Goal: Task Accomplishment & Management: Use online tool/utility

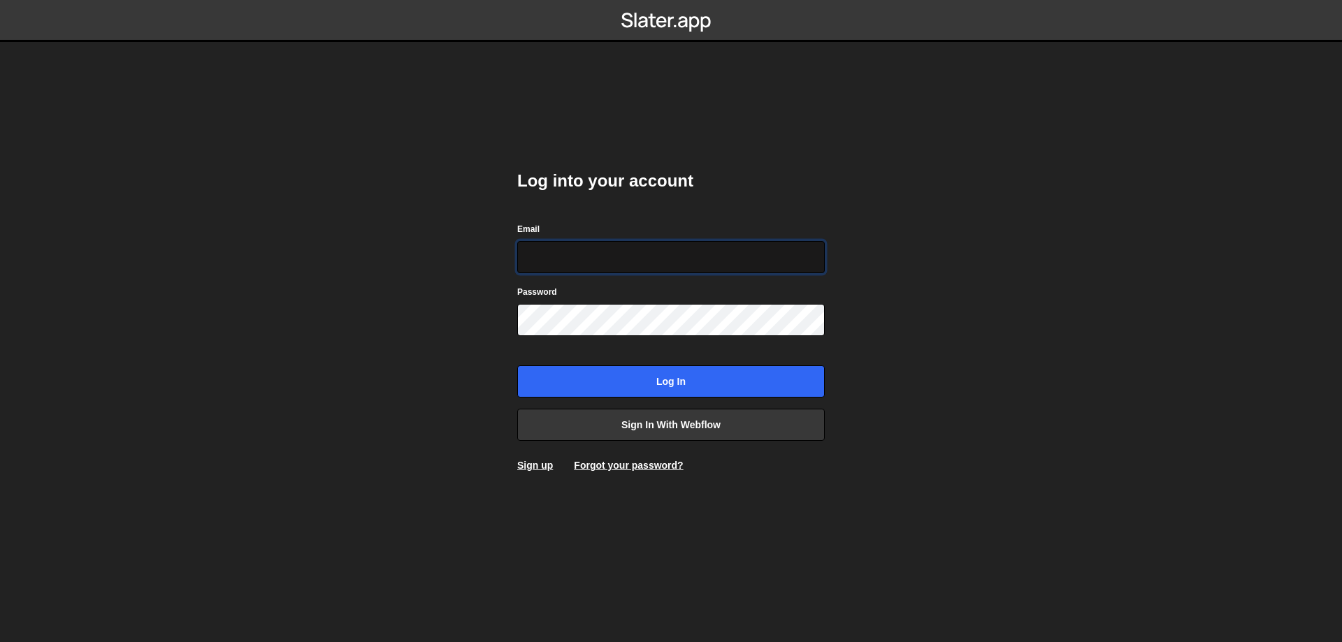
type input "leader.mah.com@gmail.com"
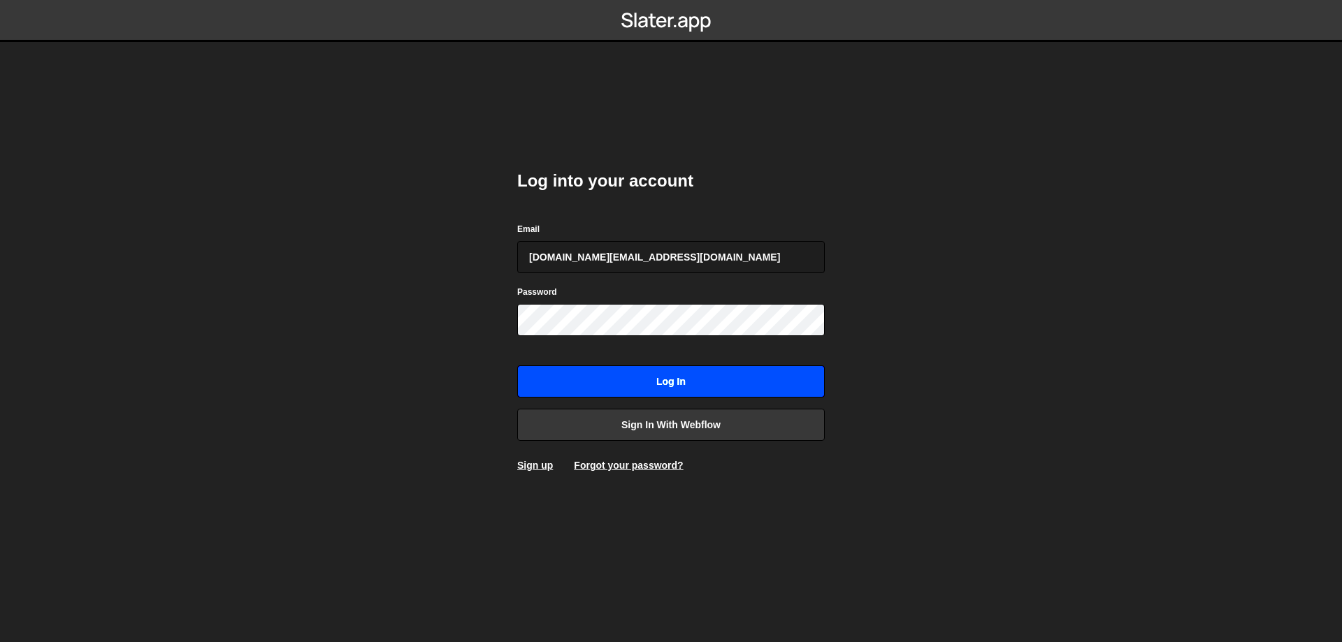
click at [665, 389] on input "Log in" at bounding box center [670, 381] width 307 height 32
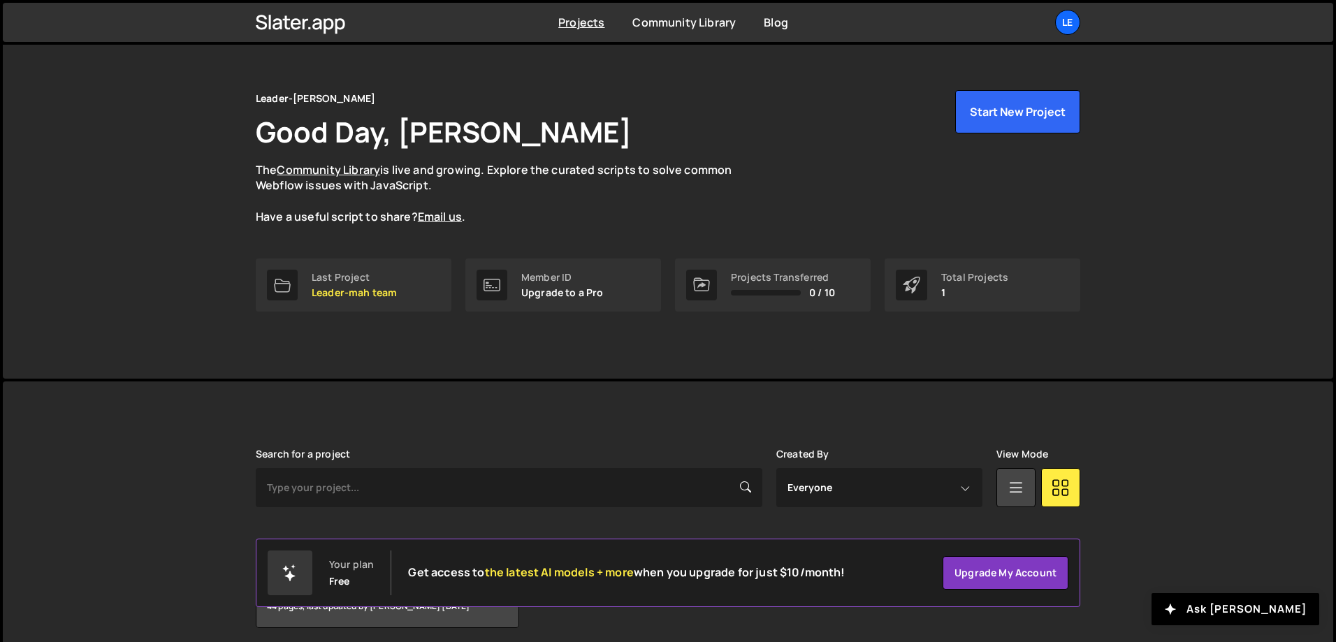
scroll to position [78, 0]
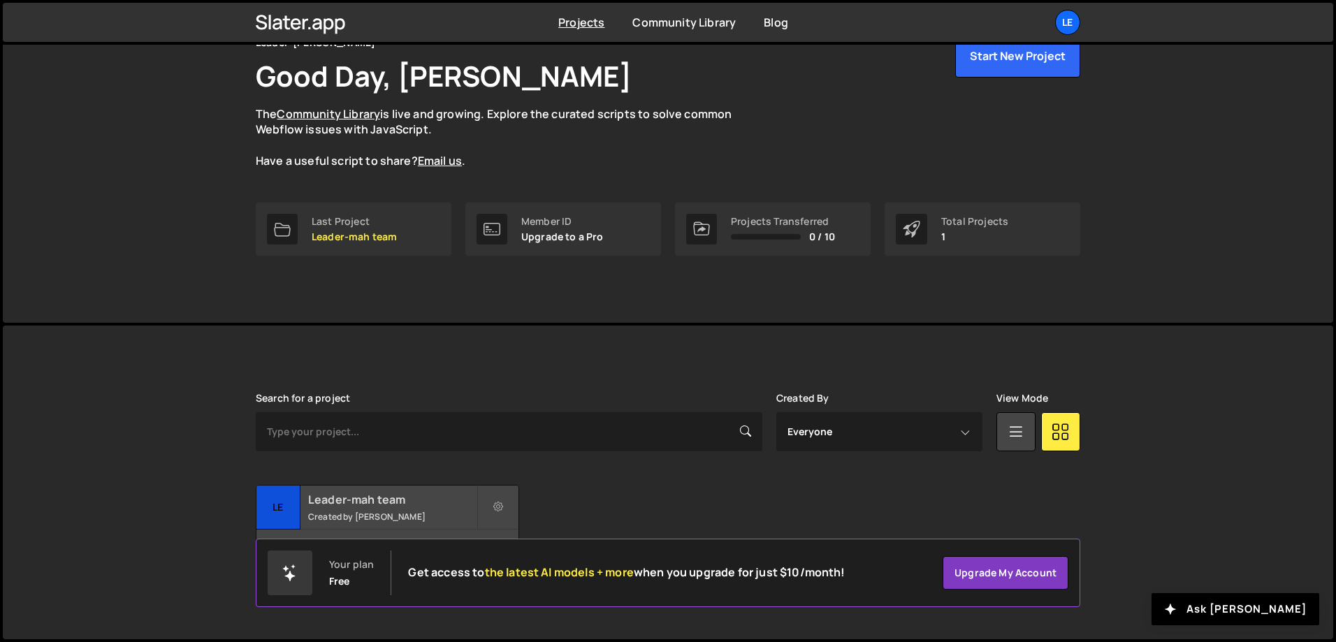
click at [413, 516] on small "Created by [PERSON_NAME]" at bounding box center [392, 517] width 168 height 12
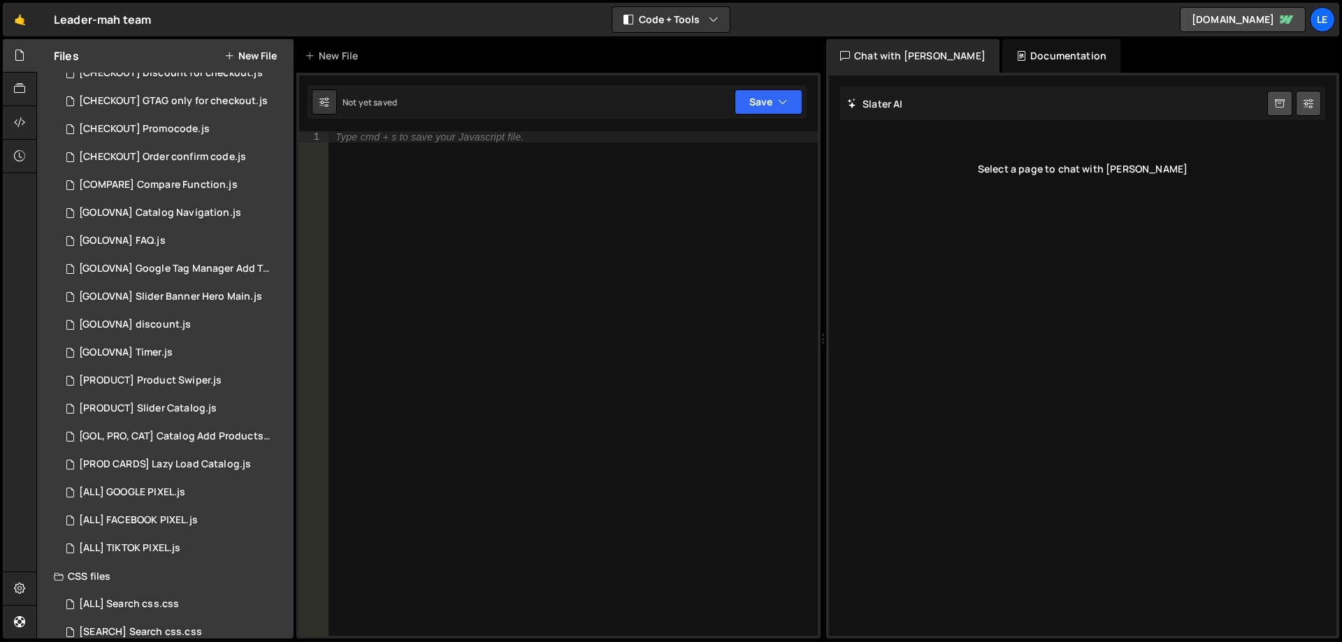
scroll to position [594, 0]
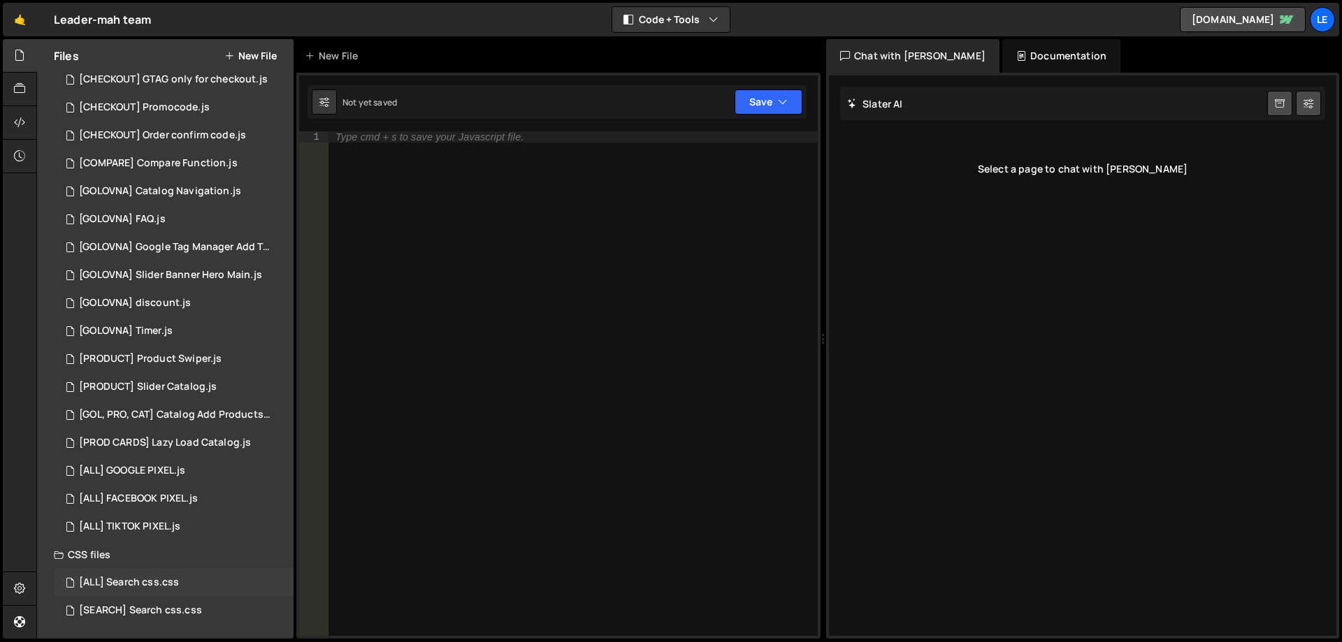
click at [173, 585] on div "[ALL] Search css.css" at bounding box center [129, 583] width 100 height 13
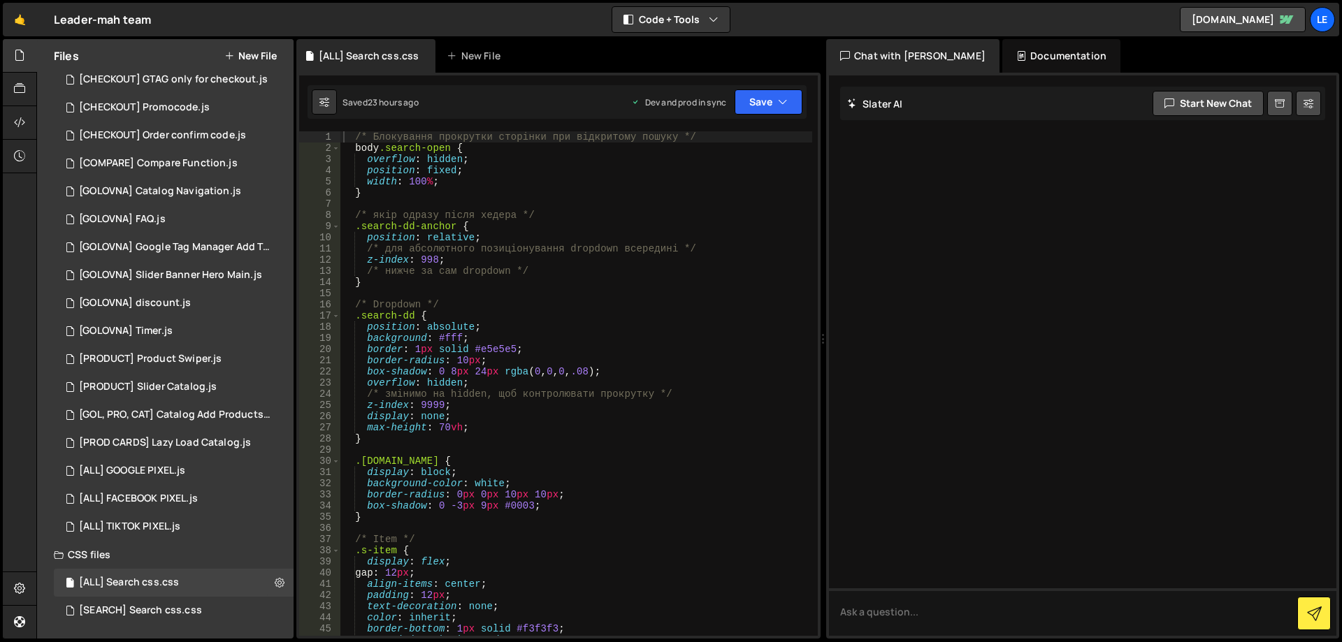
type textarea ".search-dd {"
click at [607, 319] on div "/* Блокування прокрутки сторінки при відкритому пошуку */ body .search-open { o…" at bounding box center [576, 394] width 472 height 527
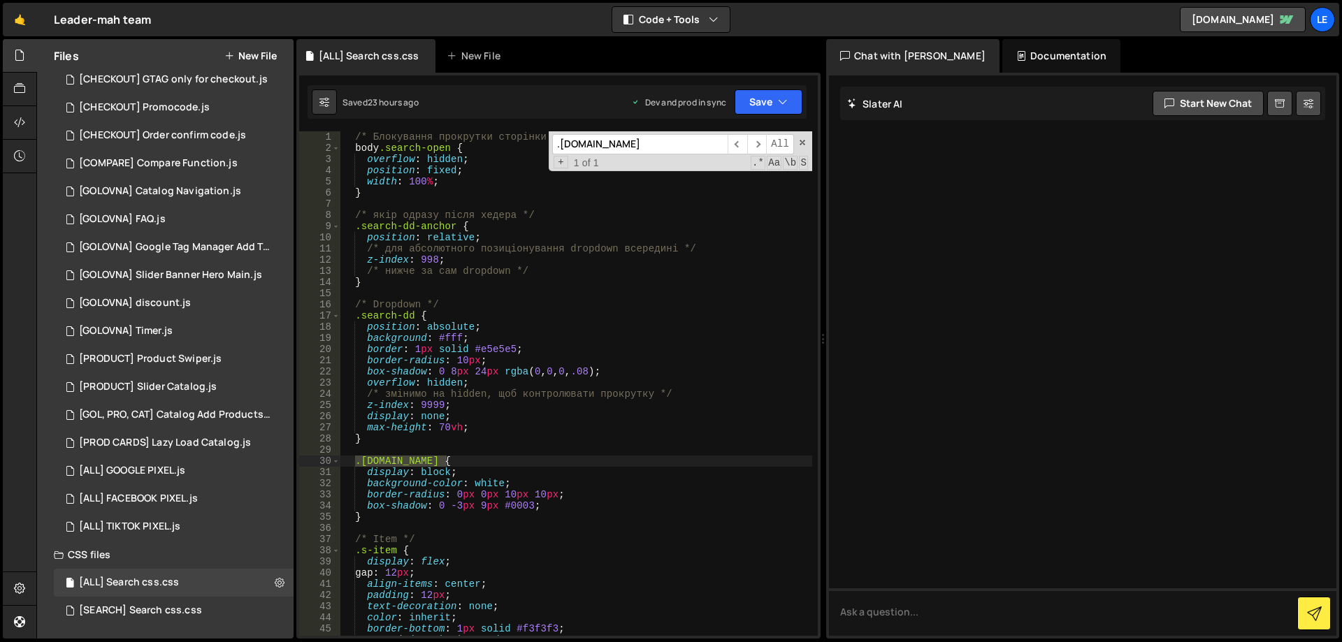
type input ".[DOMAIN_NAME]"
type textarea "display: block;"
click at [499, 470] on div "/* Блокування прокрутки сторінки при відкритому пошуку */ body .search-open { o…" at bounding box center [576, 394] width 472 height 527
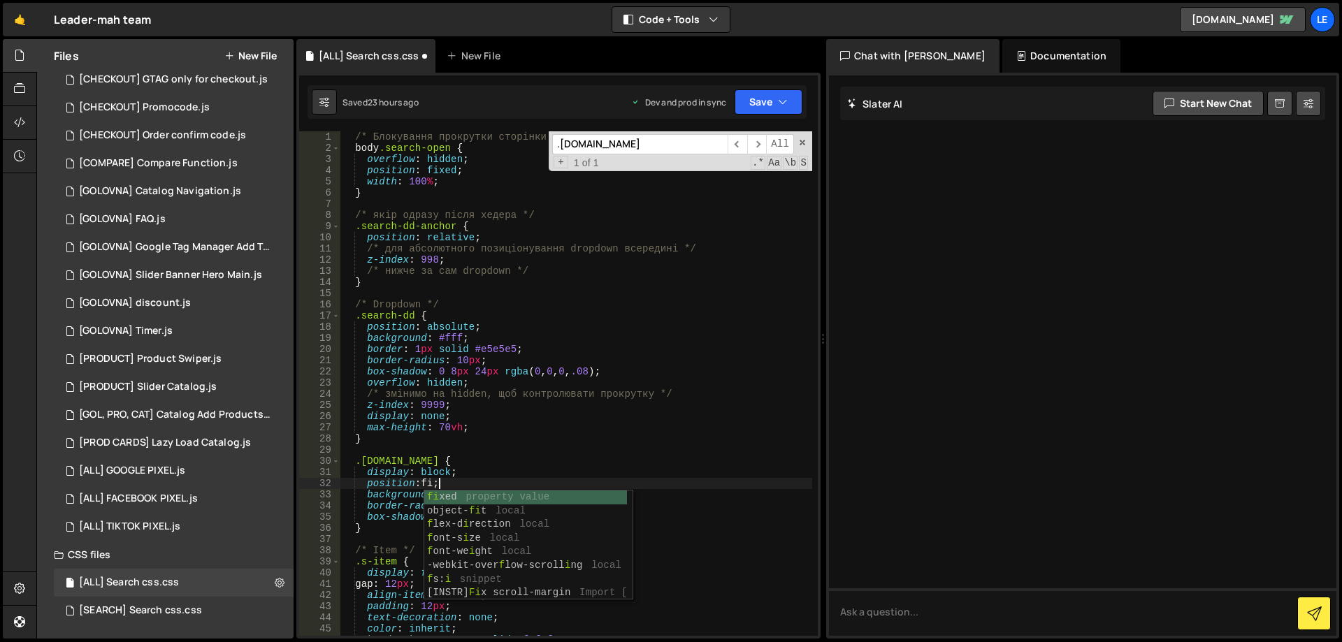
scroll to position [0, 6]
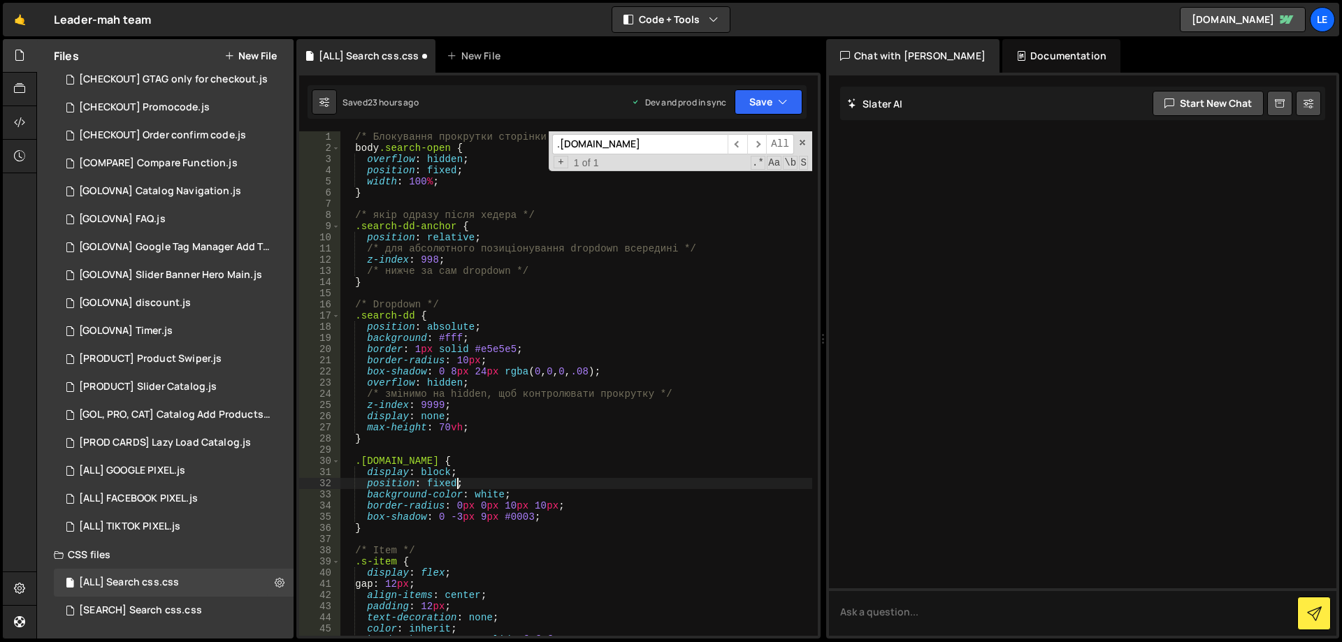
click at [491, 462] on div "/* Блокування прокрутки сторінки при відкритому пошуку */ body .search-open { o…" at bounding box center [576, 394] width 472 height 527
type textarea ".[DOMAIN_NAME] {"
click at [749, 103] on button "Save" at bounding box center [768, 101] width 68 height 25
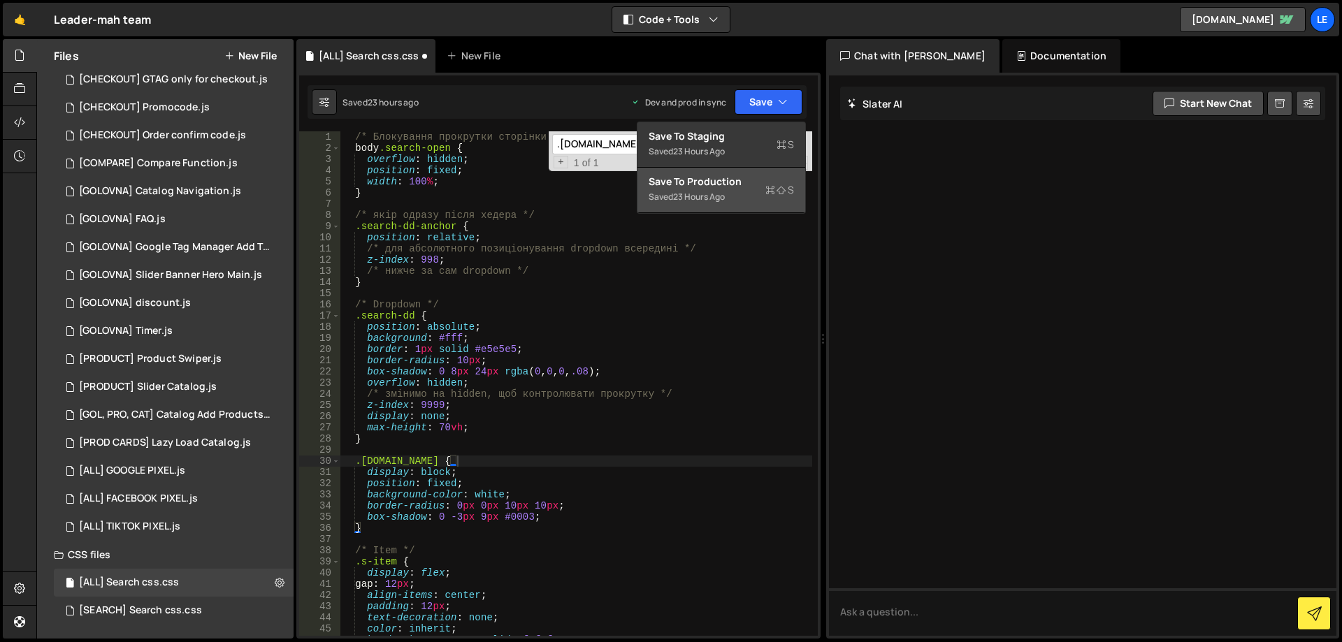
click at [743, 172] on button "Save to Production S Saved 23 hours ago" at bounding box center [721, 190] width 168 height 45
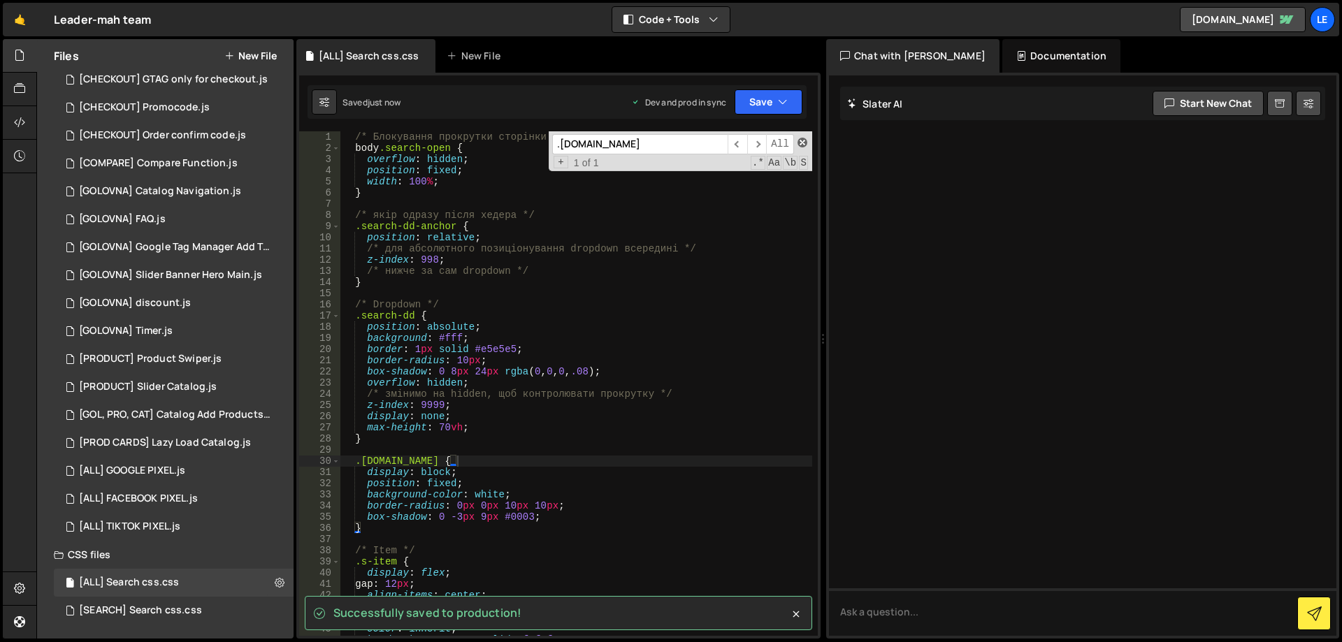
click at [802, 143] on span at bounding box center [802, 143] width 10 height 10
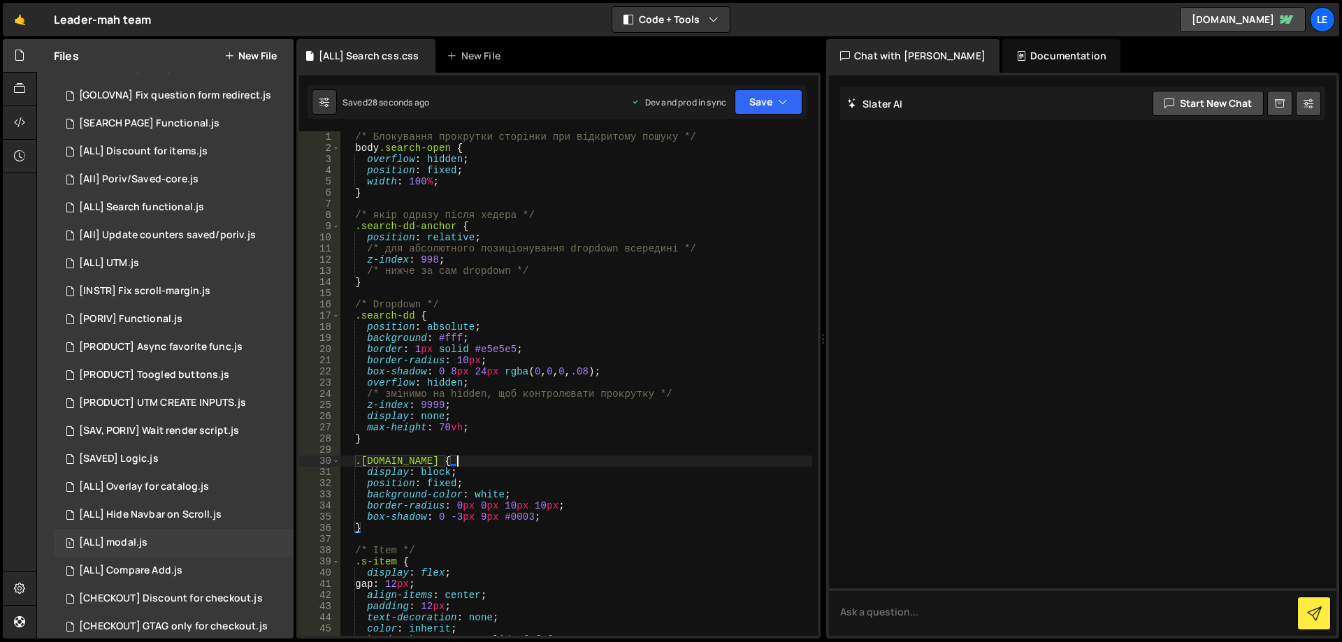
scroll to position [0, 0]
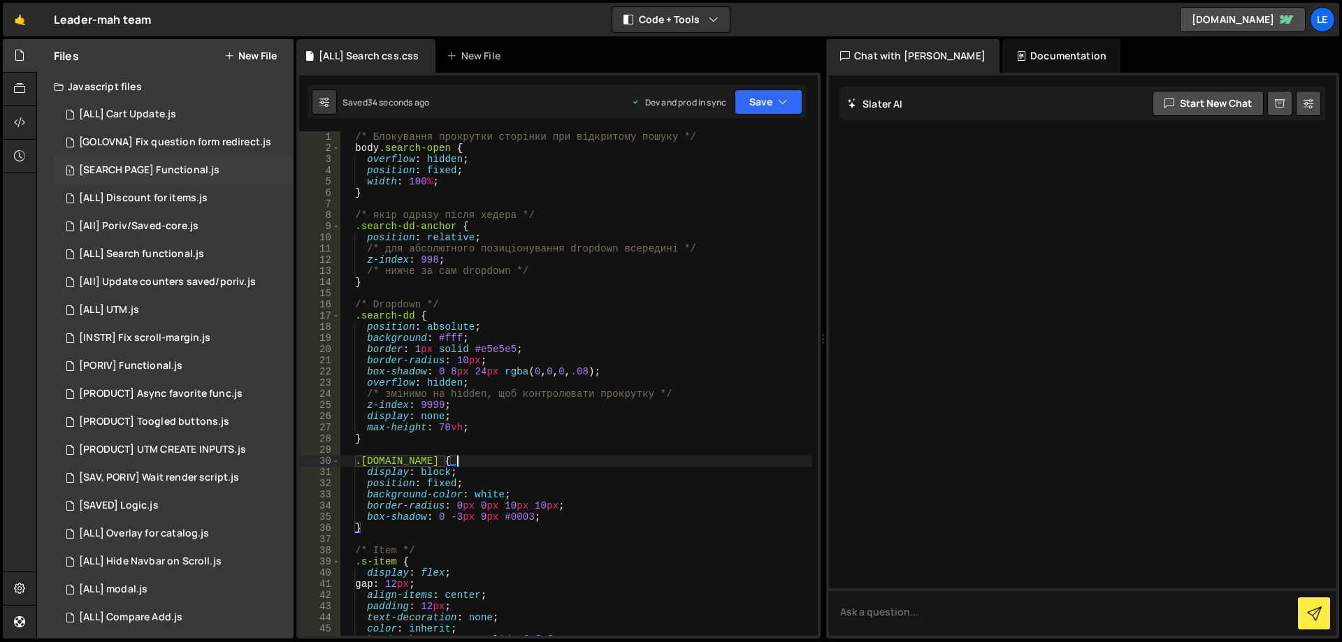
click at [182, 173] on div "[SEARCH PAGE] Functional.js" at bounding box center [149, 170] width 140 height 13
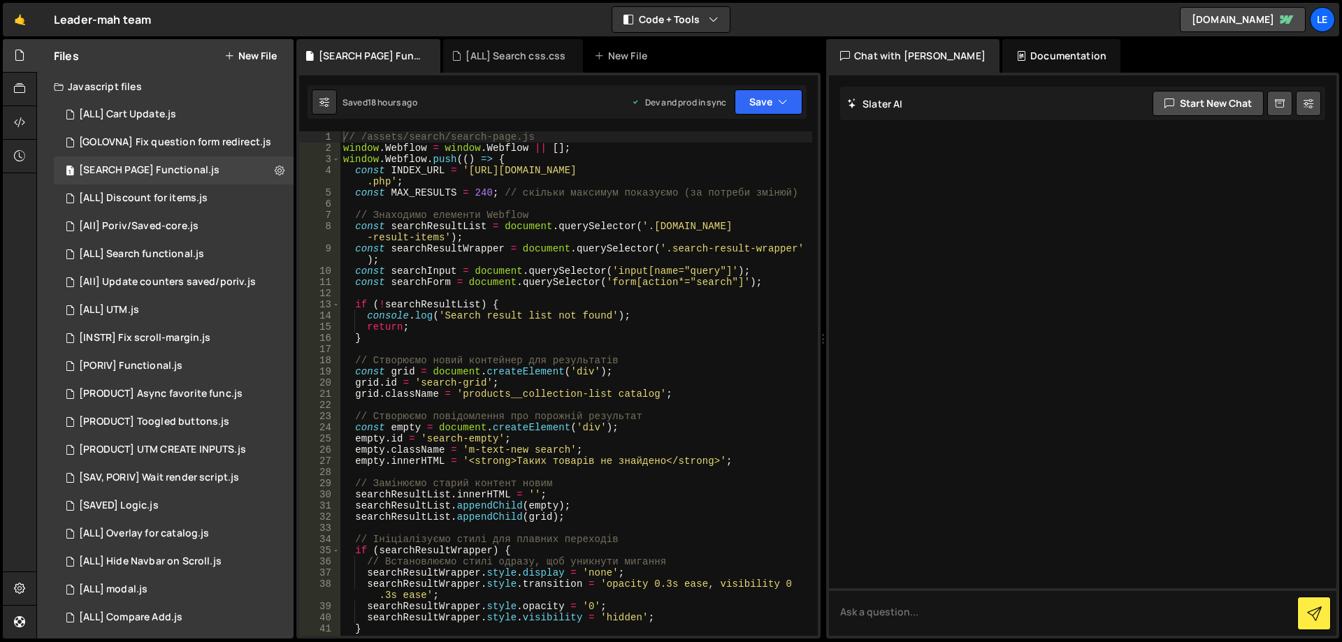
click at [588, 243] on div "// /assets/search/search-page.js window . Webflow = window . Webflow || [ ] ; w…" at bounding box center [576, 394] width 472 height 527
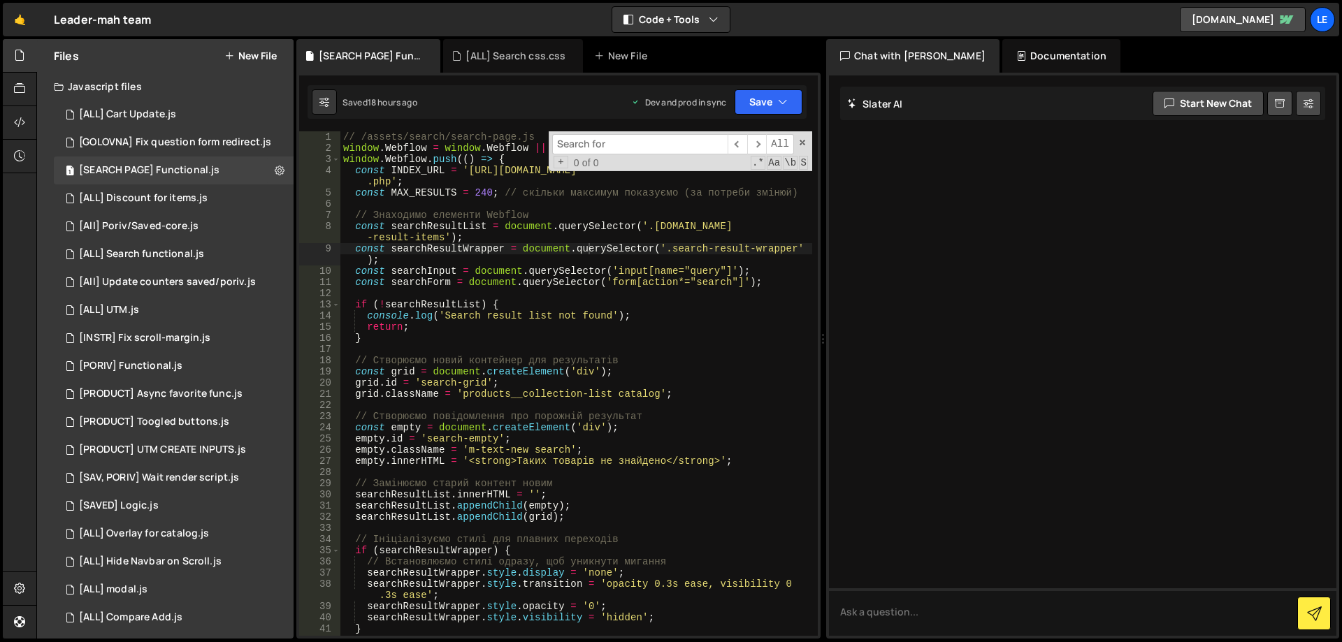
type textarea "grid.className = 'products__collection-list catalog';"
click at [505, 391] on div "// /assets/search/search-page.js window . Webflow = window . Webflow || [ ] ; w…" at bounding box center [576, 394] width 472 height 527
type input "З"
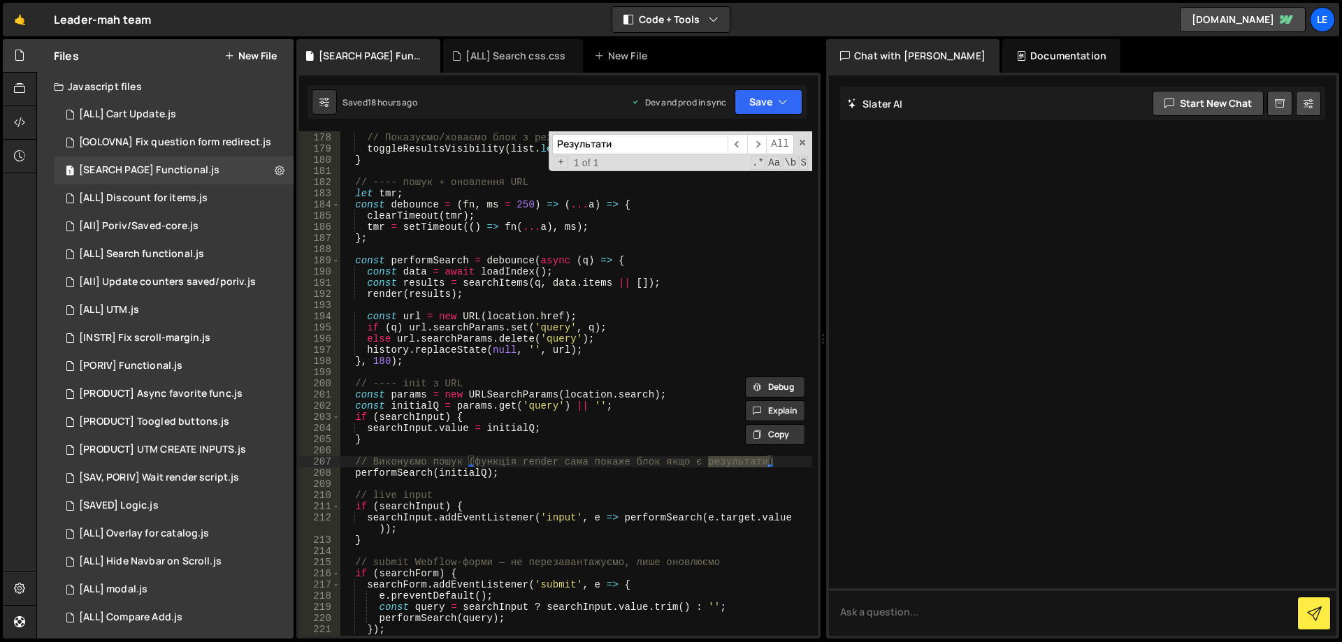
scroll to position [2093, 0]
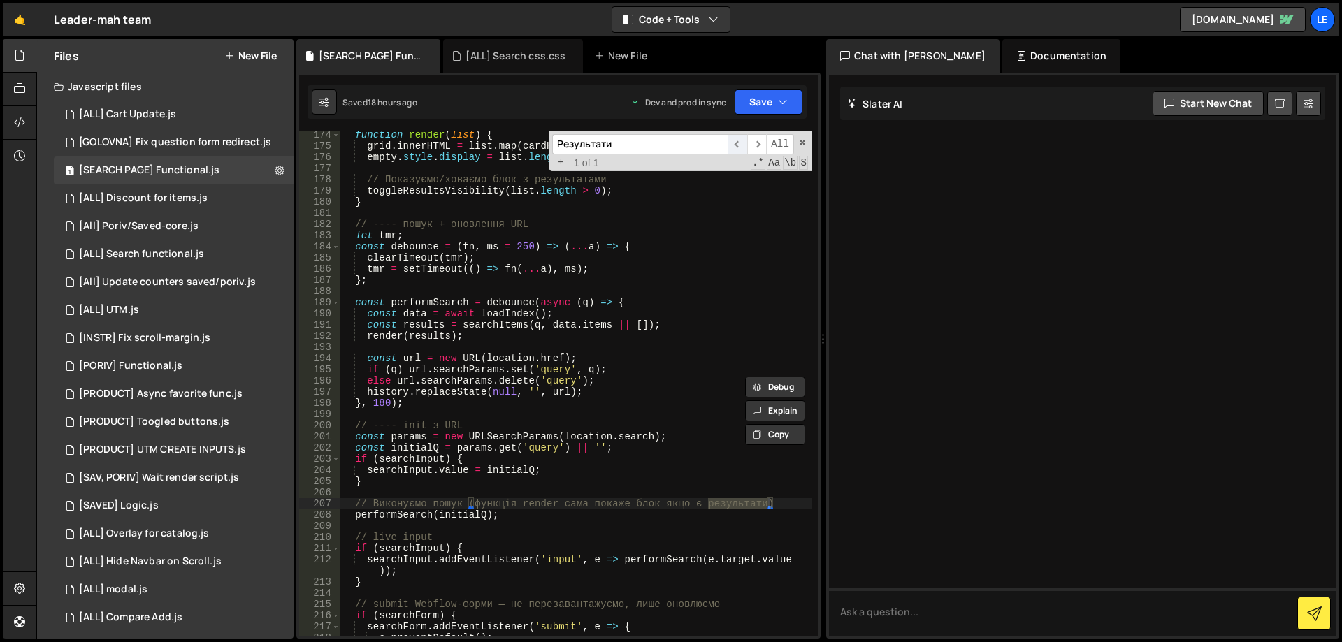
click at [744, 144] on span "​" at bounding box center [738, 144] width 20 height 20
click at [756, 143] on span "​" at bounding box center [757, 144] width 20 height 20
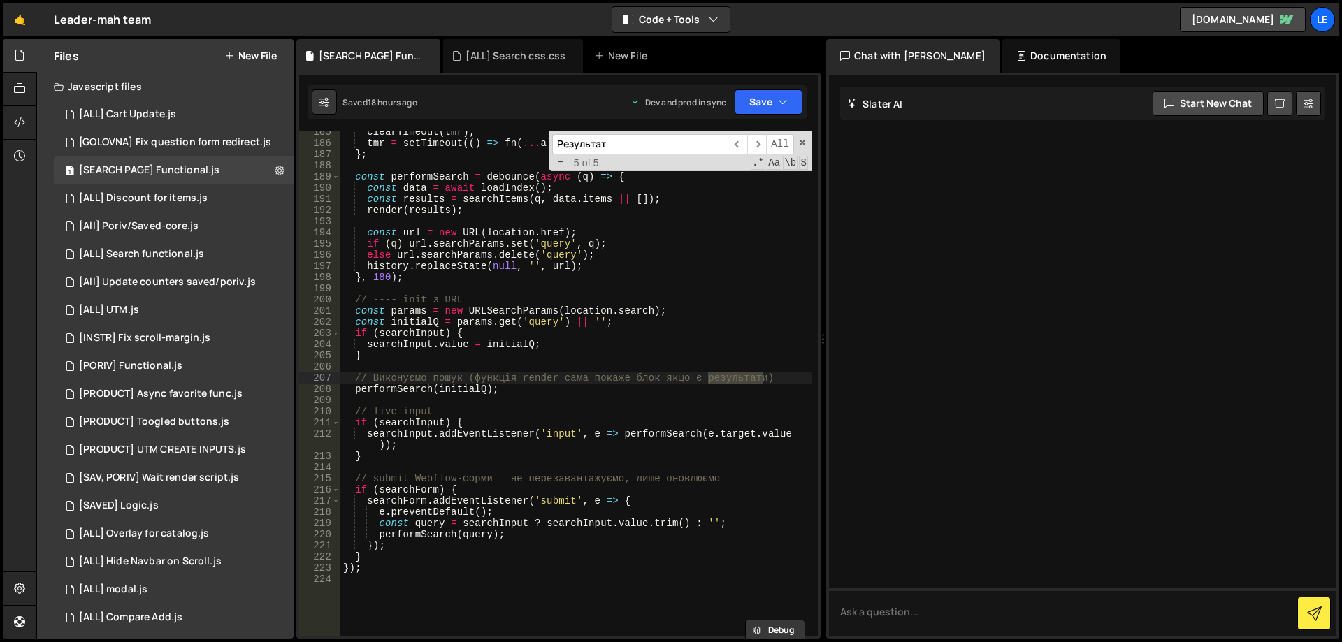
scroll to position [2219, 0]
type input "Результ"
click at [739, 147] on span "​" at bounding box center [738, 144] width 20 height 20
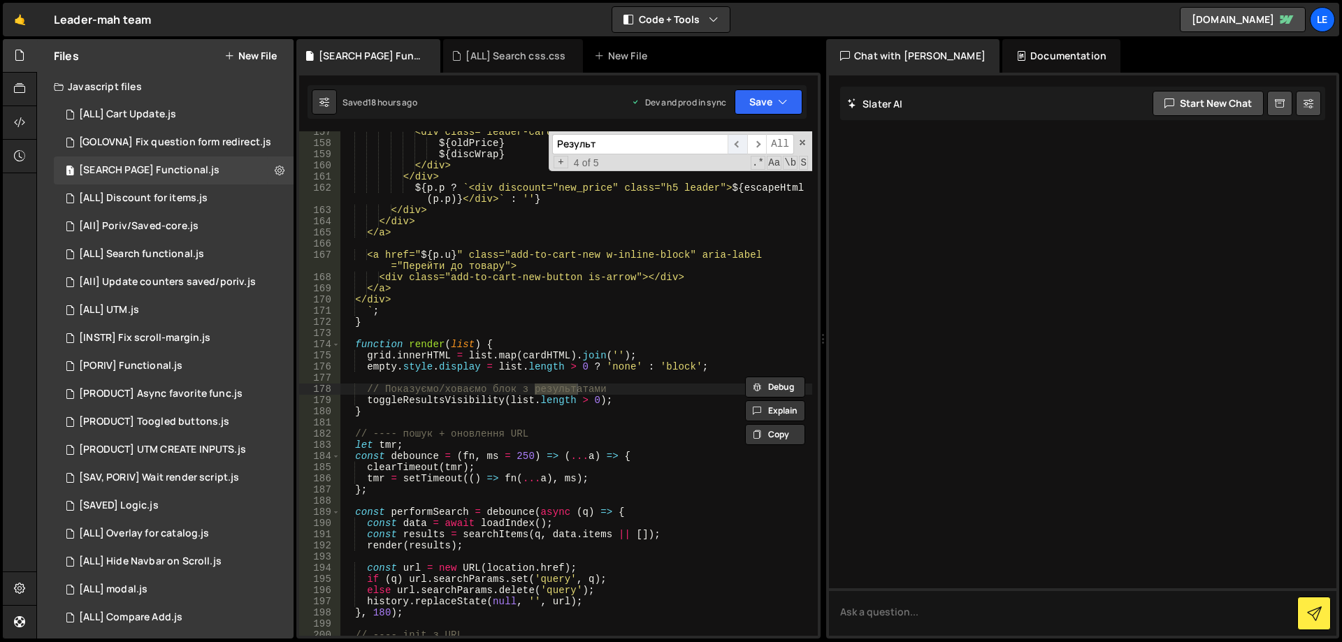
click at [737, 147] on span "​" at bounding box center [738, 144] width 20 height 20
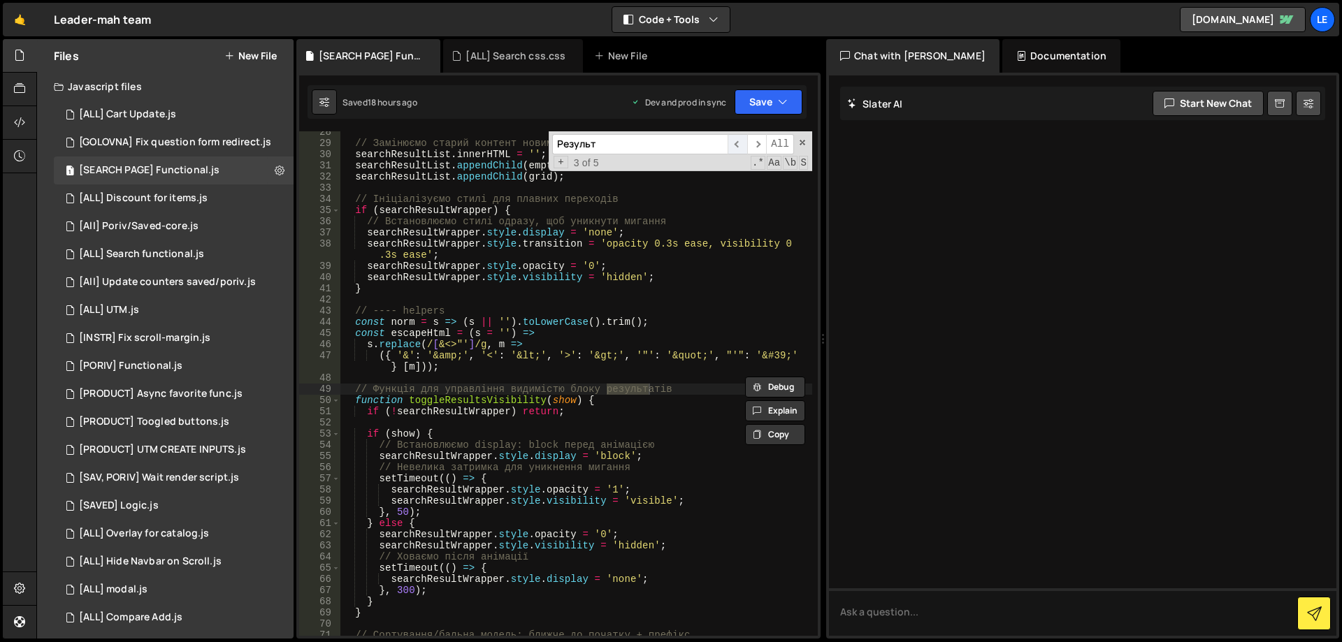
click at [737, 147] on span "​" at bounding box center [738, 144] width 20 height 20
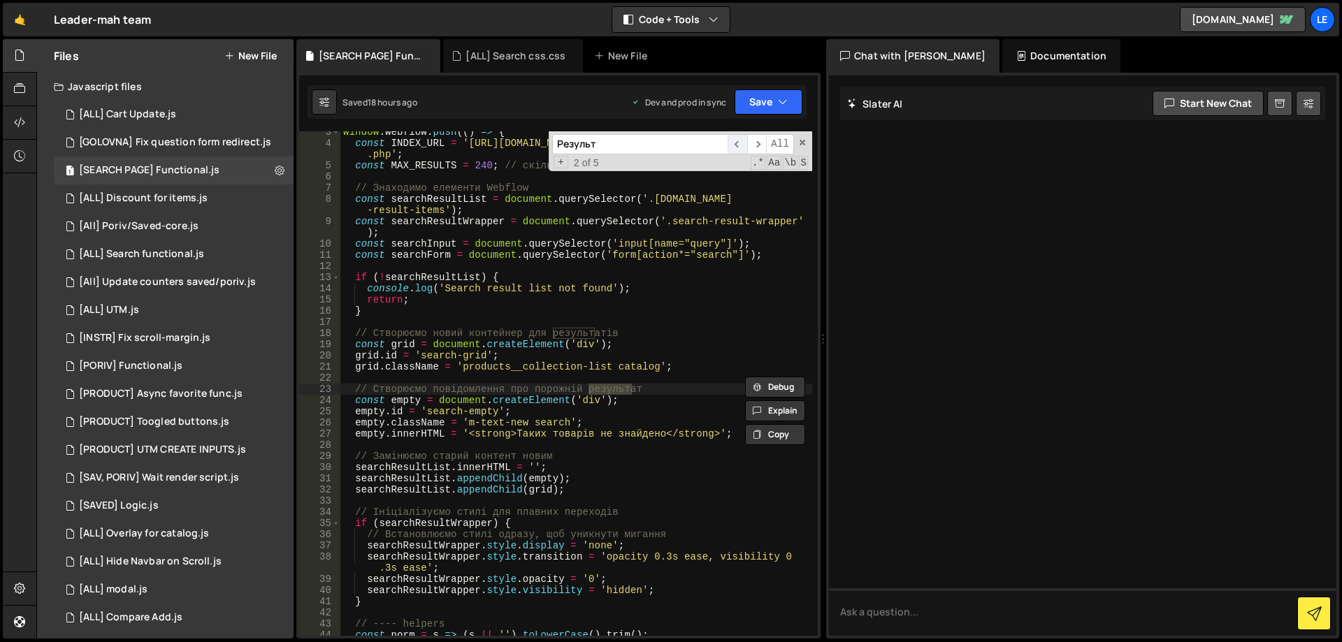
click at [736, 147] on span "​" at bounding box center [738, 144] width 20 height 20
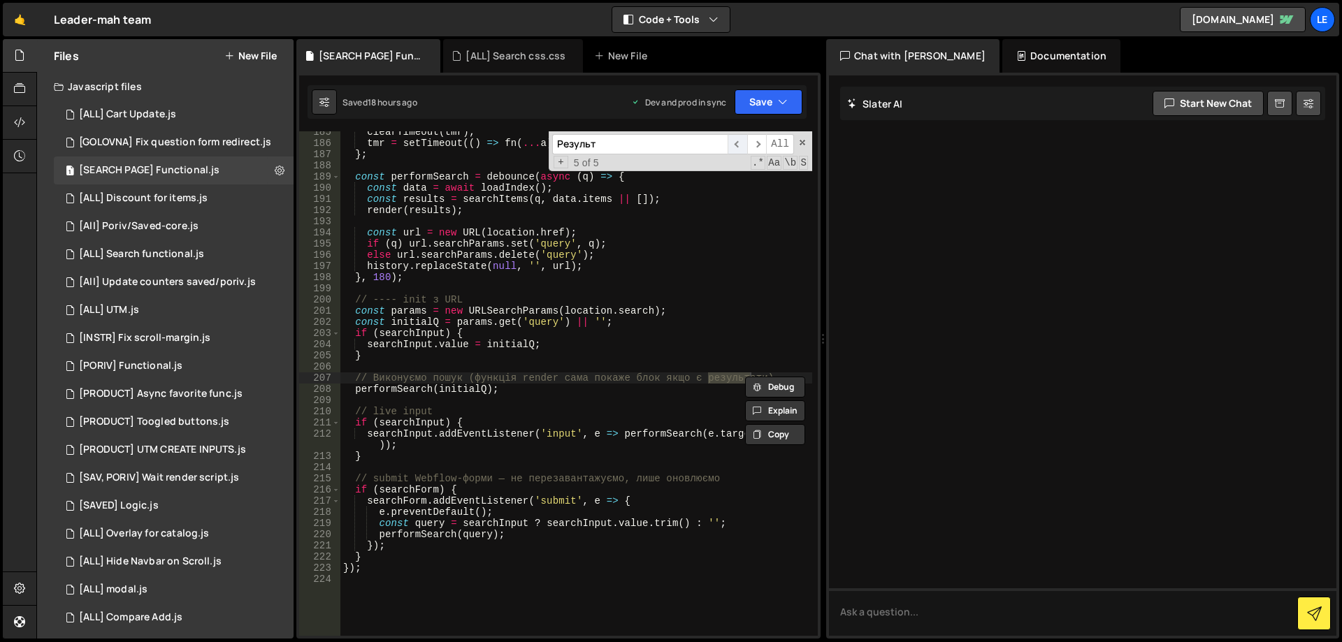
scroll to position [2219, 0]
click at [185, 256] on div "[ALL] Search functional.js" at bounding box center [141, 254] width 125 height 13
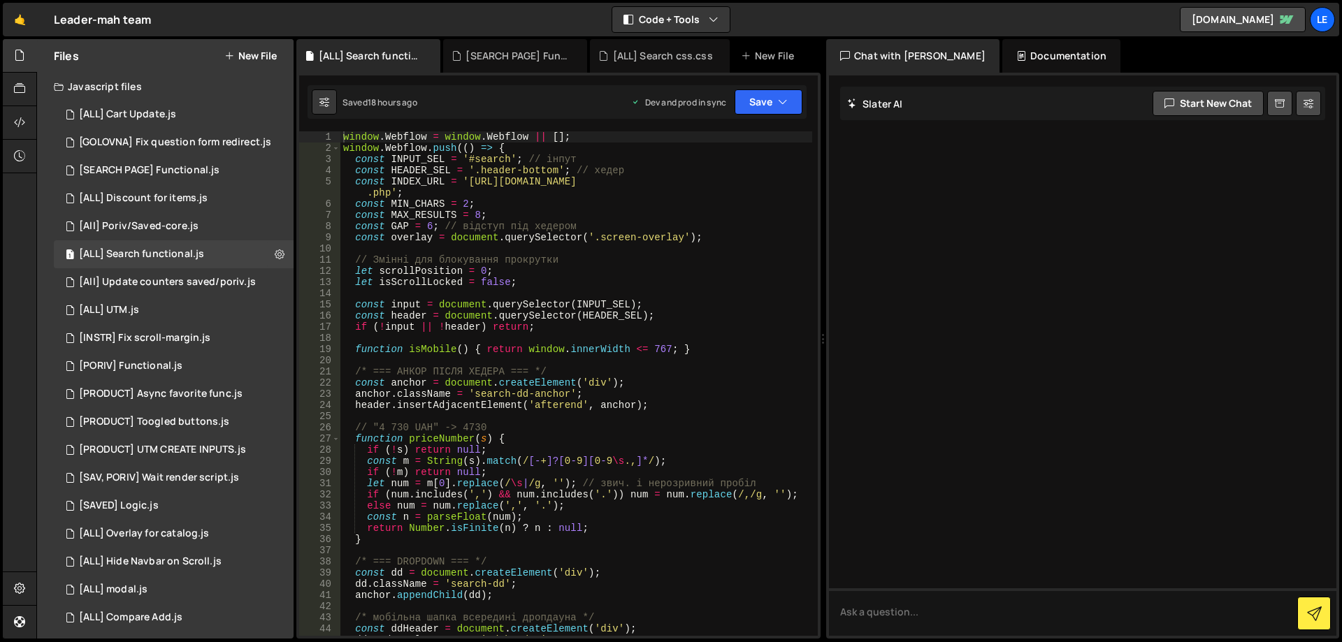
type textarea "// Змінні для блокування прокрутки"
click at [546, 261] on div "window . Webflow = window . Webflow || [ ] ; window . Webflow . push (( ) => { …" at bounding box center [576, 394] width 472 height 527
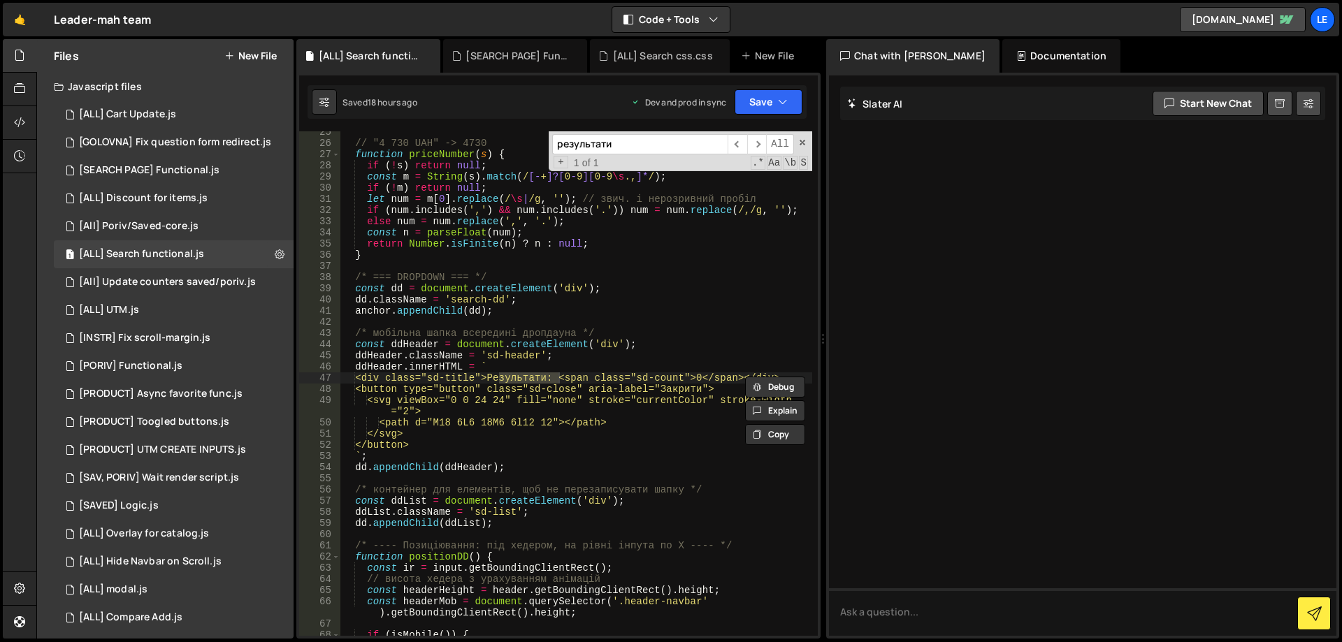
scroll to position [326, 0]
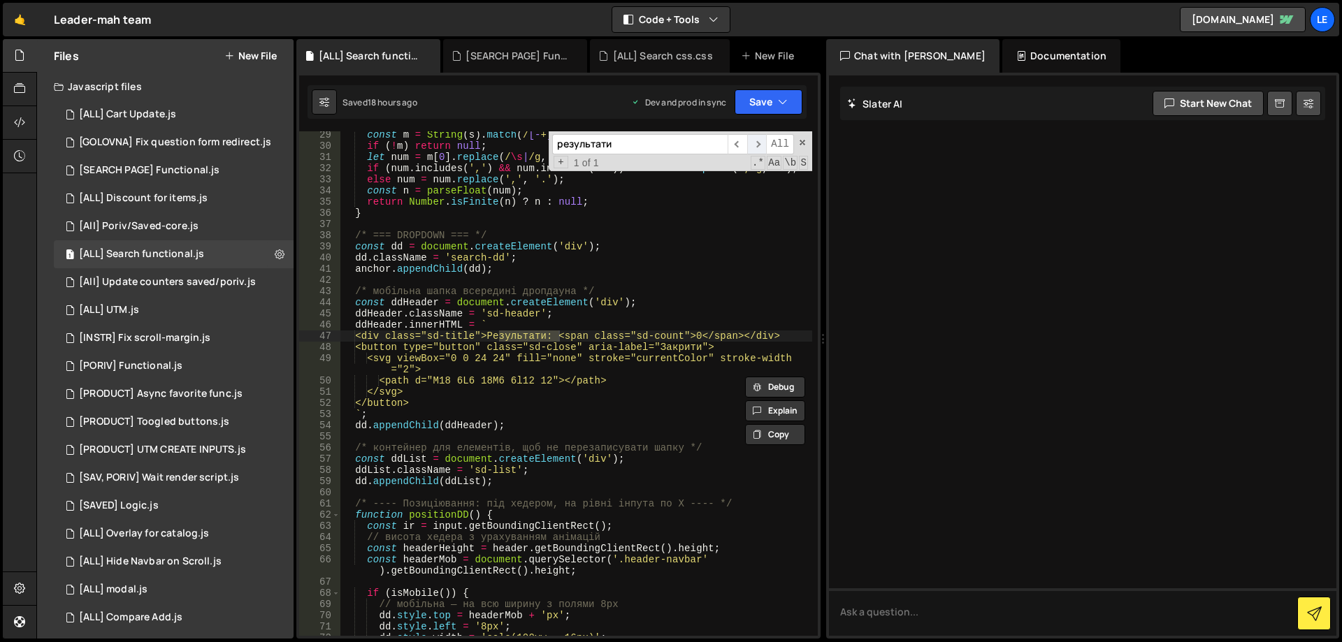
type input "результати"
click at [760, 145] on span "​" at bounding box center [757, 144] width 20 height 20
click at [759, 144] on span "​" at bounding box center [757, 144] width 20 height 20
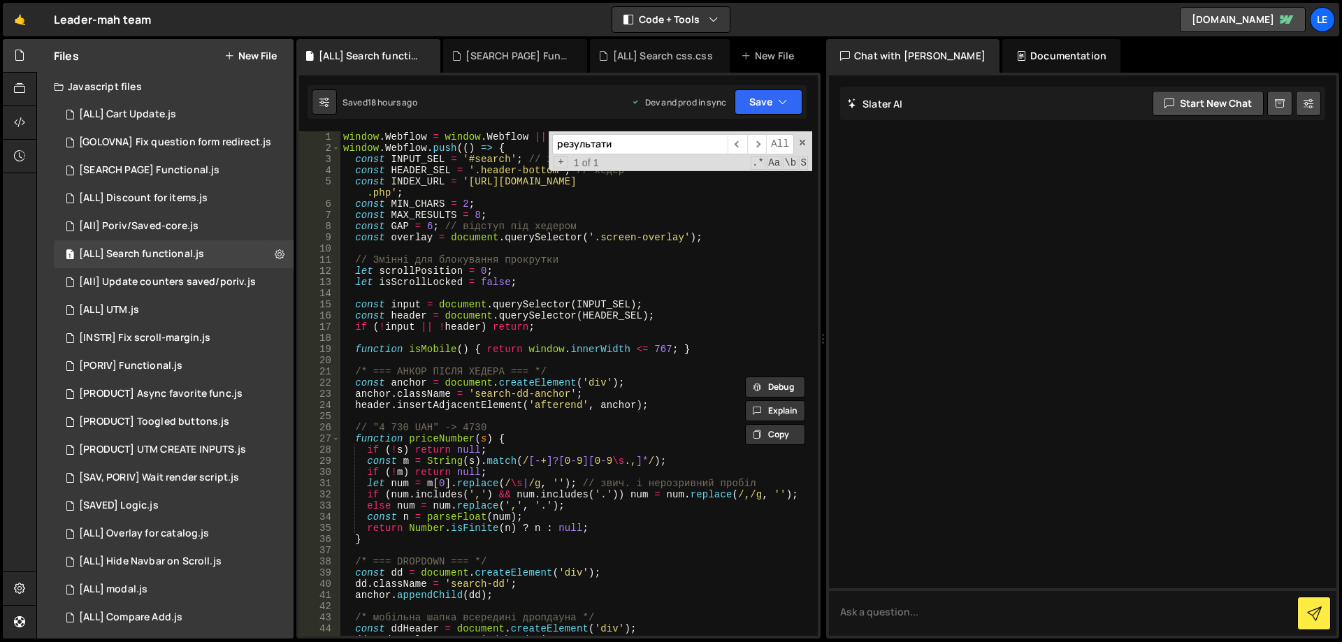
scroll to position [252, 0]
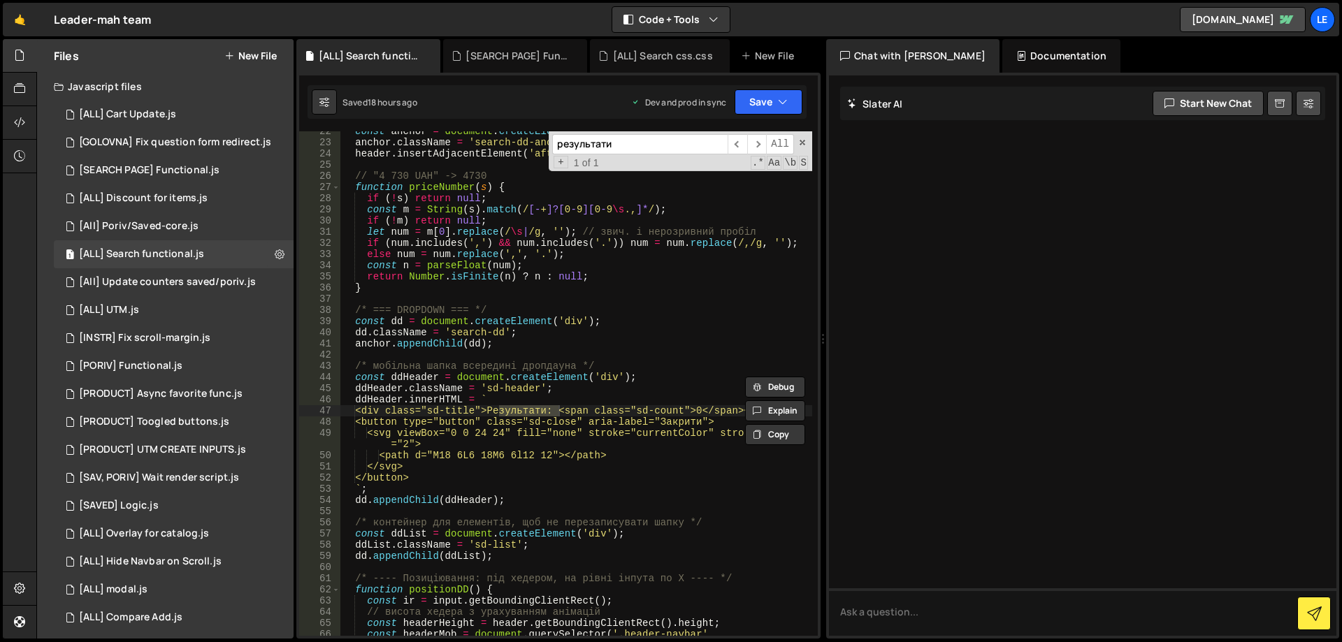
click at [498, 396] on div "const anchor = document . createElement ( 'div' ) ; anchor . className = 'searc…" at bounding box center [576, 395] width 472 height 538
click at [563, 386] on div "const anchor = document . createElement ( 'div' ) ; anchor . className = 'searc…" at bounding box center [576, 395] width 472 height 538
click at [418, 377] on div "const anchor = document . createElement ( 'div' ) ; anchor . className = 'searc…" at bounding box center [576, 395] width 472 height 538
click at [545, 495] on div "const anchor = document . createElement ( 'div' ) ; anchor . className = 'searc…" at bounding box center [576, 395] width 472 height 538
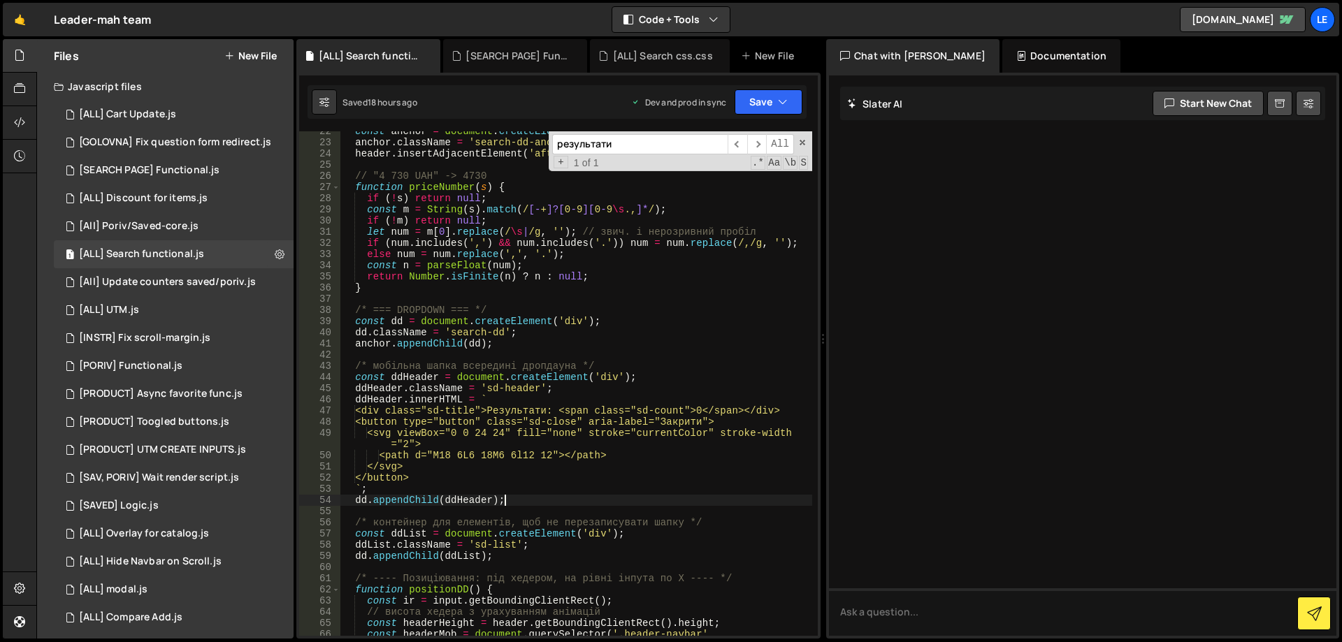
scroll to position [168, 0]
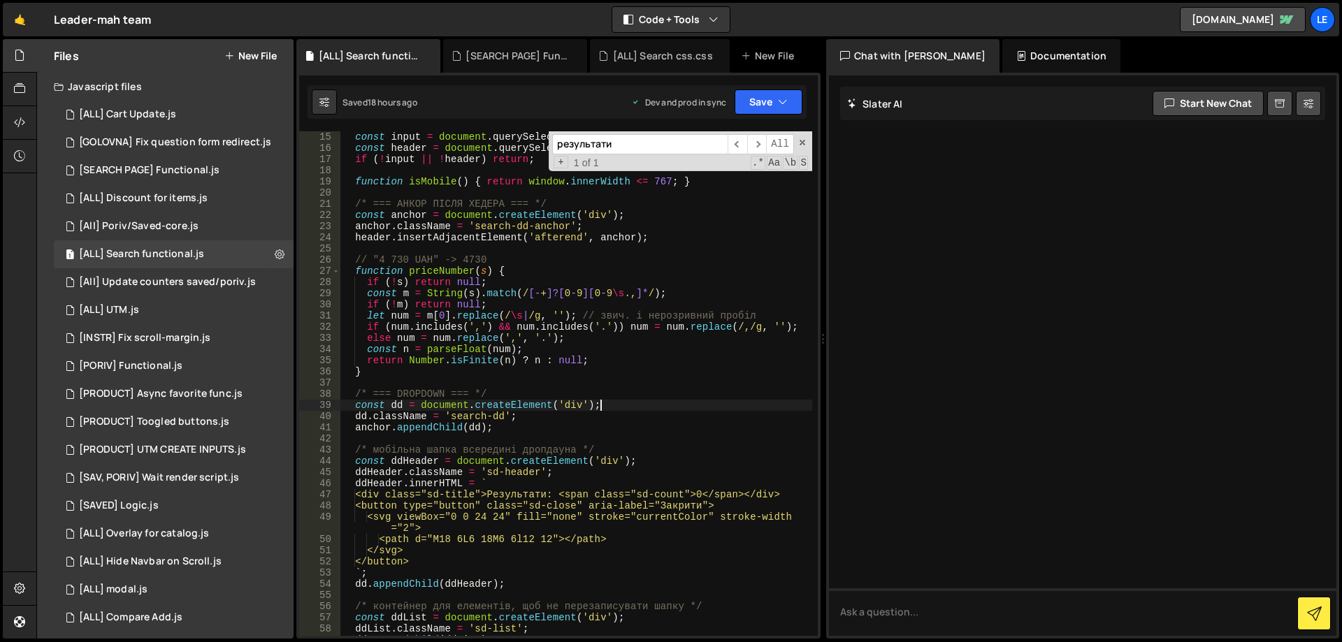
click at [626, 405] on div "const input = document . querySelector ( INPUT_SEL ) ; const header = document …" at bounding box center [576, 394] width 472 height 527
drag, startPoint x: 607, startPoint y: 412, endPoint x: 586, endPoint y: 421, distance: 22.6
click at [607, 412] on div "const input = document . querySelector ( INPUT_SEL ) ; const header = document …" at bounding box center [576, 394] width 472 height 527
click at [581, 421] on div "const input = document . querySelector ( INPUT_SEL ) ; const header = document …" at bounding box center [576, 394] width 472 height 527
click at [562, 426] on div "const input = document . querySelector ( INPUT_SEL ) ; const header = document …" at bounding box center [576, 394] width 472 height 527
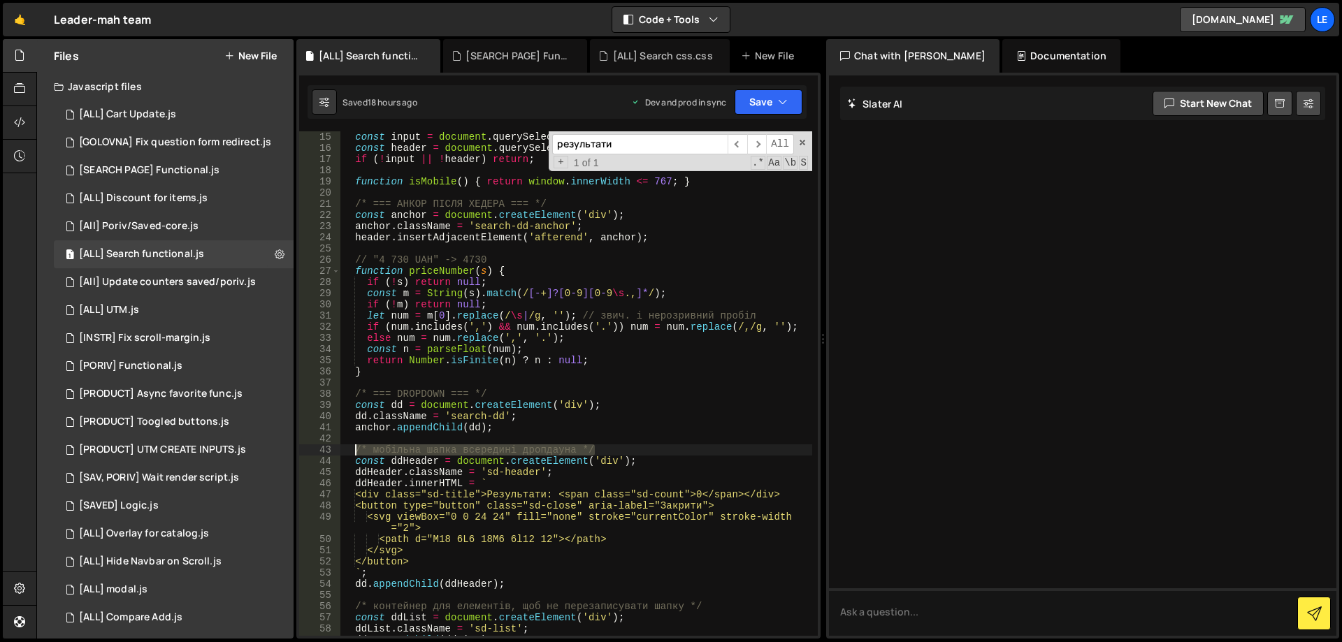
drag, startPoint x: 486, startPoint y: 449, endPoint x: 358, endPoint y: 451, distance: 128.6
click at [358, 451] on div "const input = document . querySelector ( INPUT_SEL ) ; const header = document …" at bounding box center [576, 394] width 472 height 527
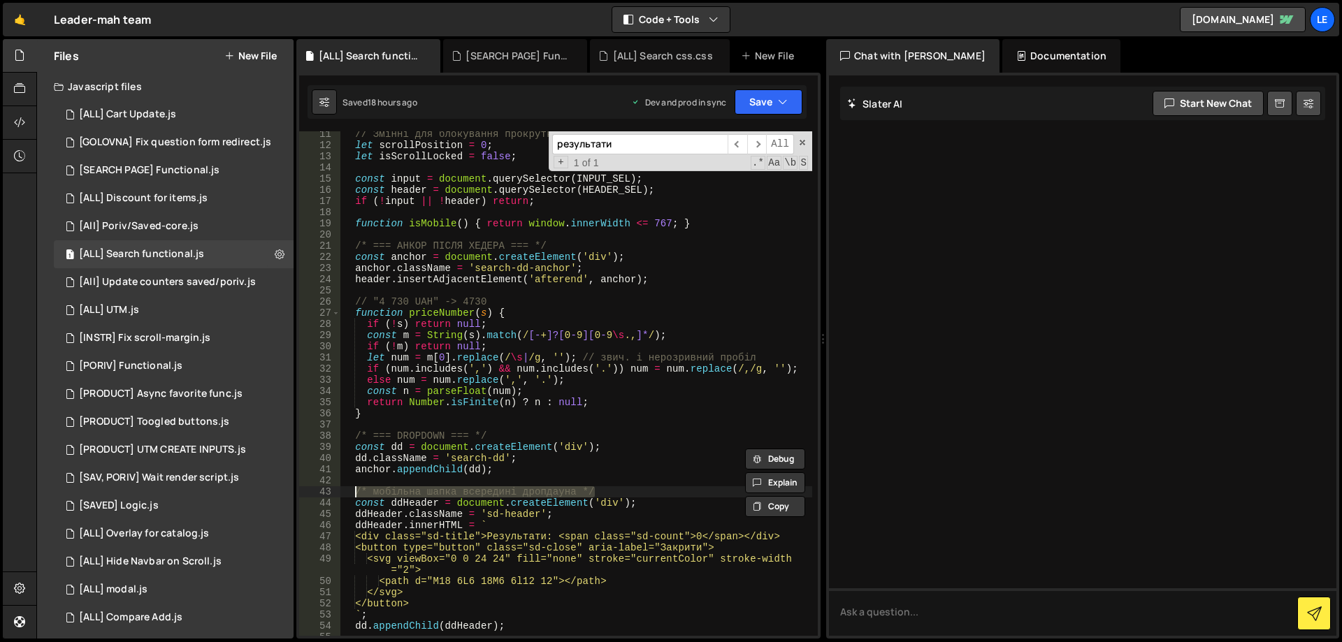
scroll to position [126, 0]
click at [434, 222] on div "// Змінні для блокування прокрутки let scrollPosition = 0 ; let isScrollLocked …" at bounding box center [576, 392] width 472 height 527
type textarea "function isMobile() { return window.innerWidth <= 767; }"
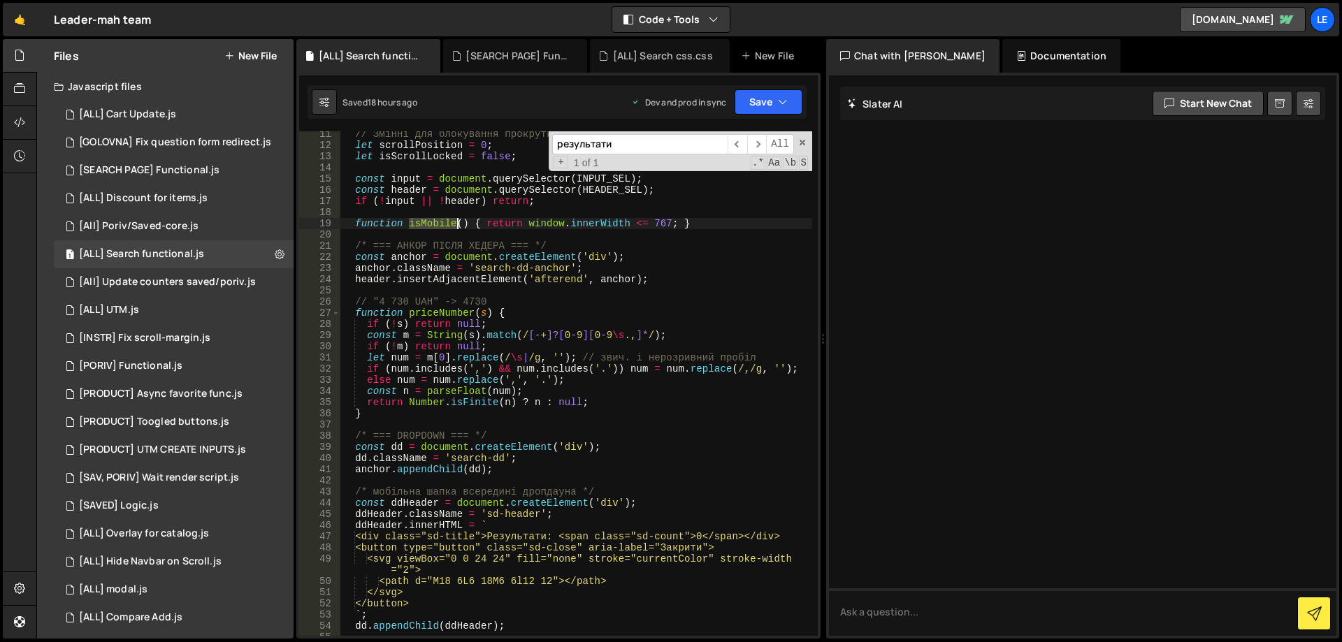
click at [434, 222] on div "// Змінні для блокування прокрутки let scrollPosition = 0 ; let isScrollLocked …" at bounding box center [576, 392] width 472 height 527
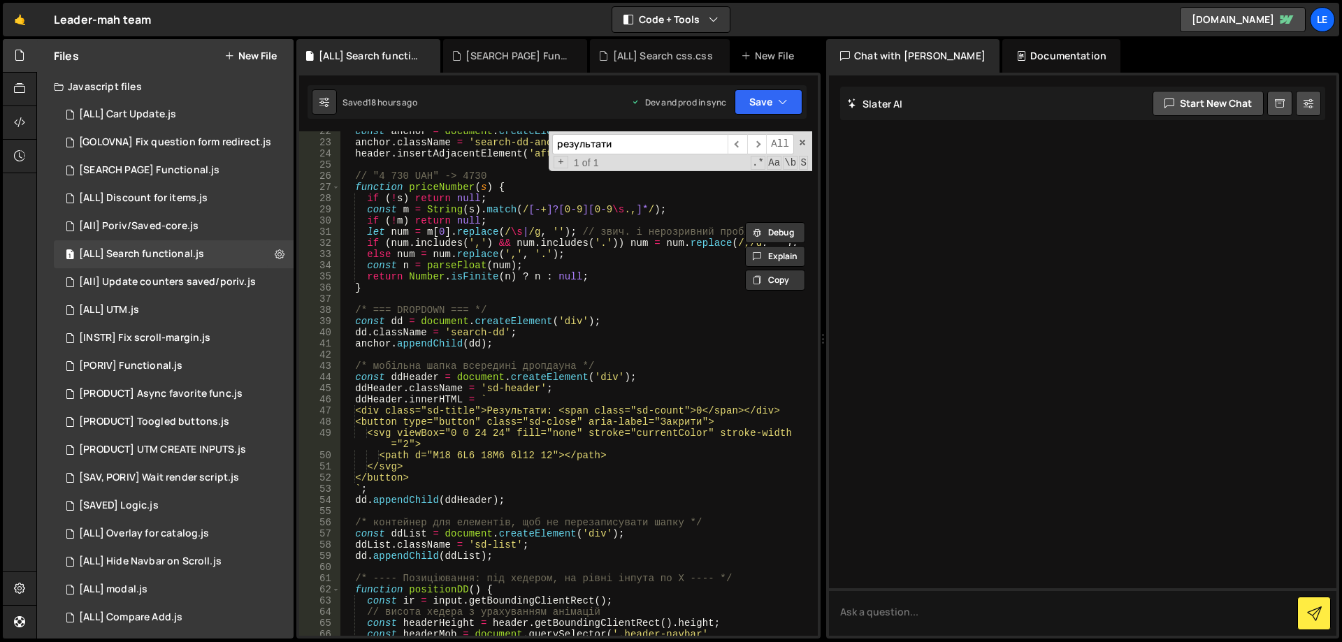
click at [611, 360] on div "const anchor = document . createElement ( 'div' ) ; anchor . className = 'searc…" at bounding box center [576, 395] width 472 height 538
click at [649, 363] on div "const anchor = document . createElement ( 'div' ) ; anchor . className = 'searc…" at bounding box center [576, 395] width 472 height 538
type textarea "/* мобільна шапка всередині дропдауна */"
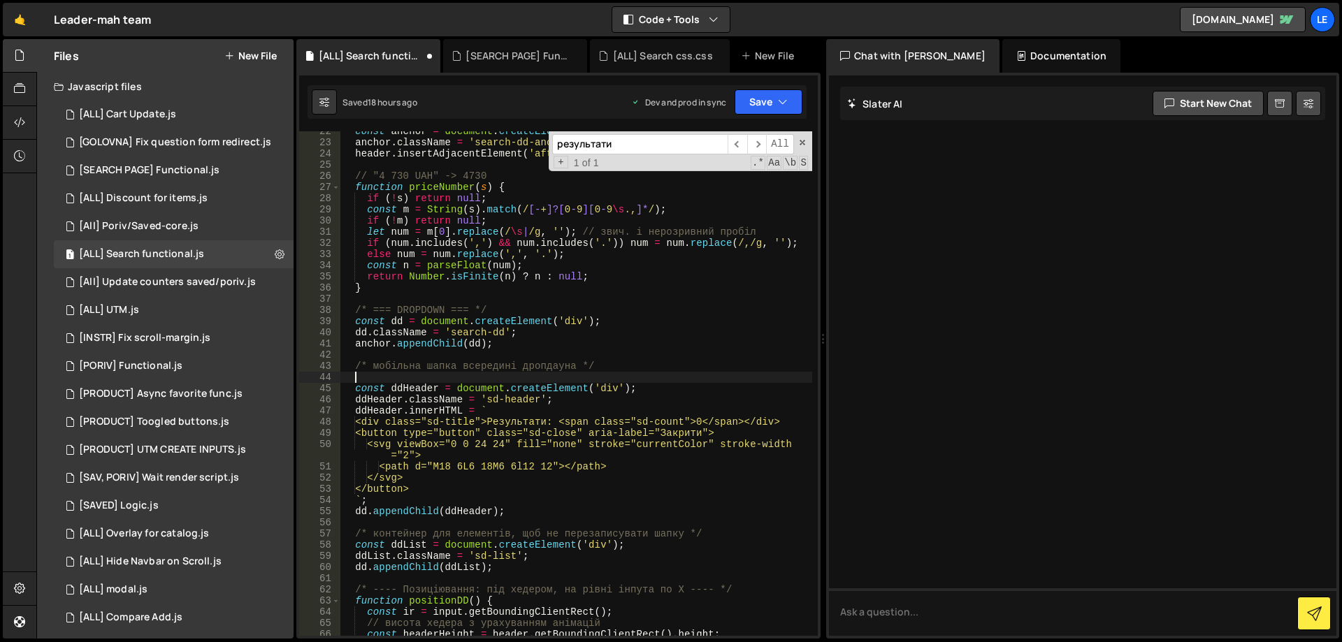
type textarea "ш"
paste textarea "[DEMOGRAPHIC_DATA])"
click at [469, 512] on div "const anchor = document . createElement ( 'div' ) ; anchor . className = 'searc…" at bounding box center [576, 395] width 472 height 538
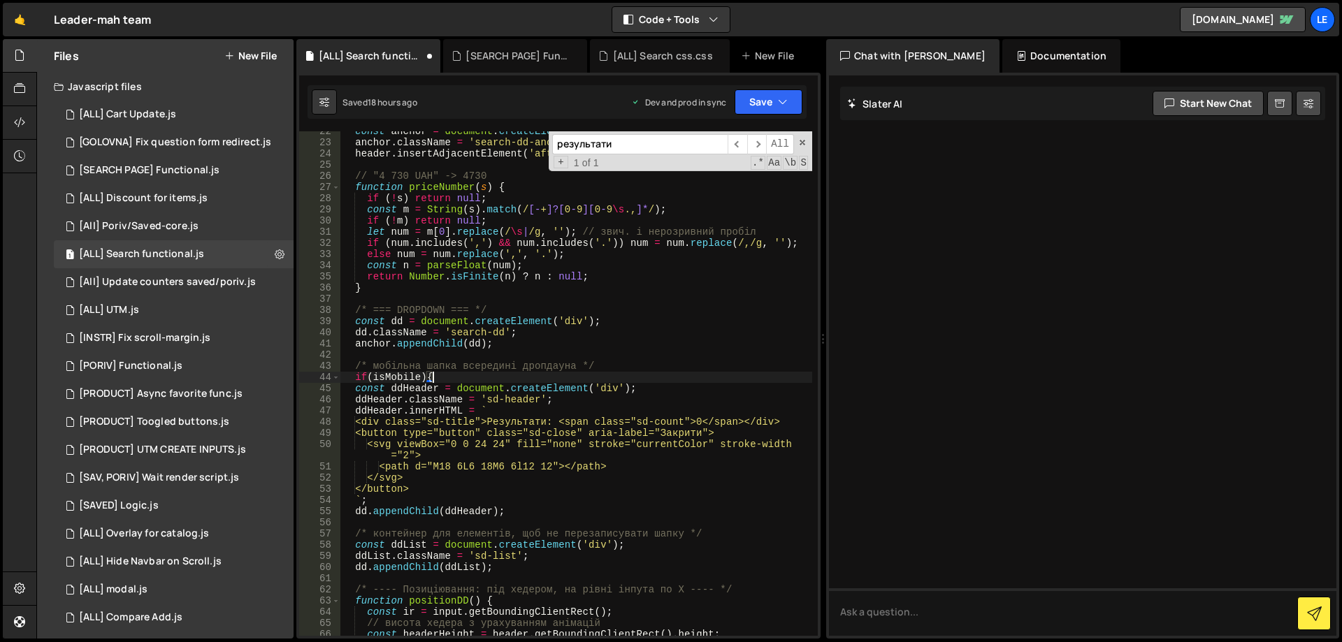
type textarea "dd.appendChild(ddHeader);"
click at [469, 512] on div "const anchor = document . createElement ( 'div' ) ; anchor . className = 'searc…" at bounding box center [576, 395] width 472 height 538
click at [522, 512] on div "const anchor = document . createElement ( 'div' ) ; anchor . className = 'searc…" at bounding box center [576, 395] width 472 height 538
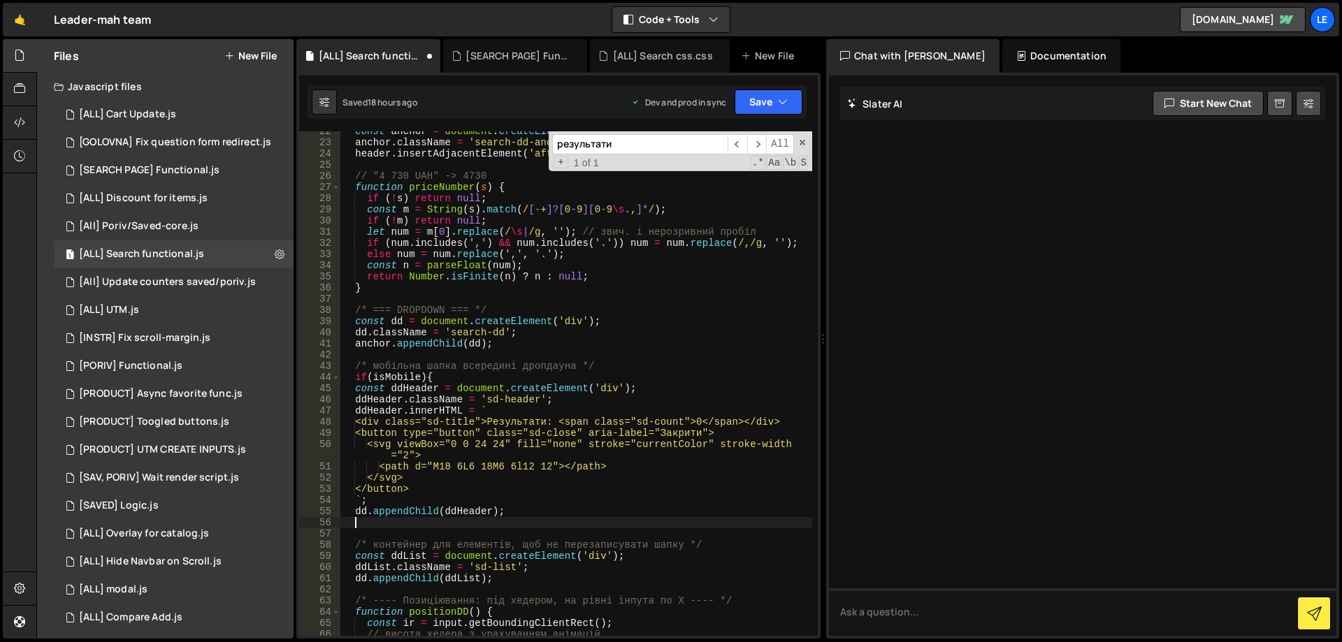
scroll to position [0, 0]
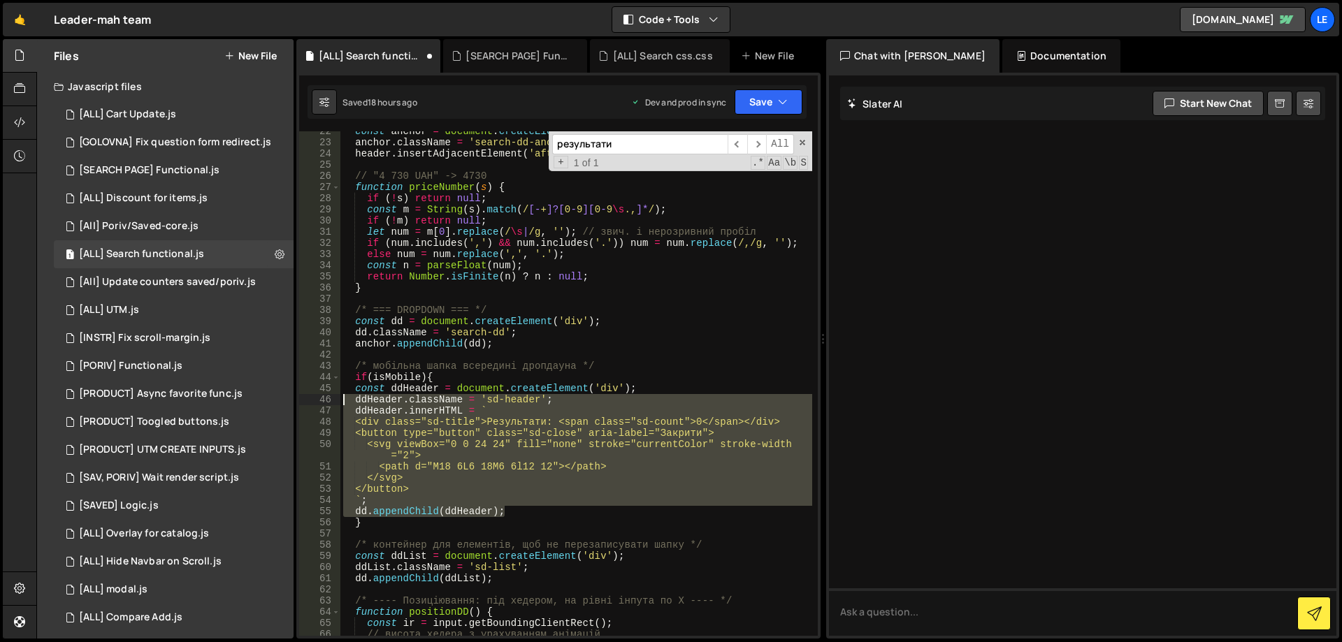
drag, startPoint x: 517, startPoint y: 507, endPoint x: 331, endPoint y: 388, distance: 221.0
click at [331, 388] on div "} 22 23 24 25 26 27 28 29 30 31 32 33 34 35 36 37 38 39 40 41 42 43 44 45 46 47…" at bounding box center [558, 383] width 519 height 505
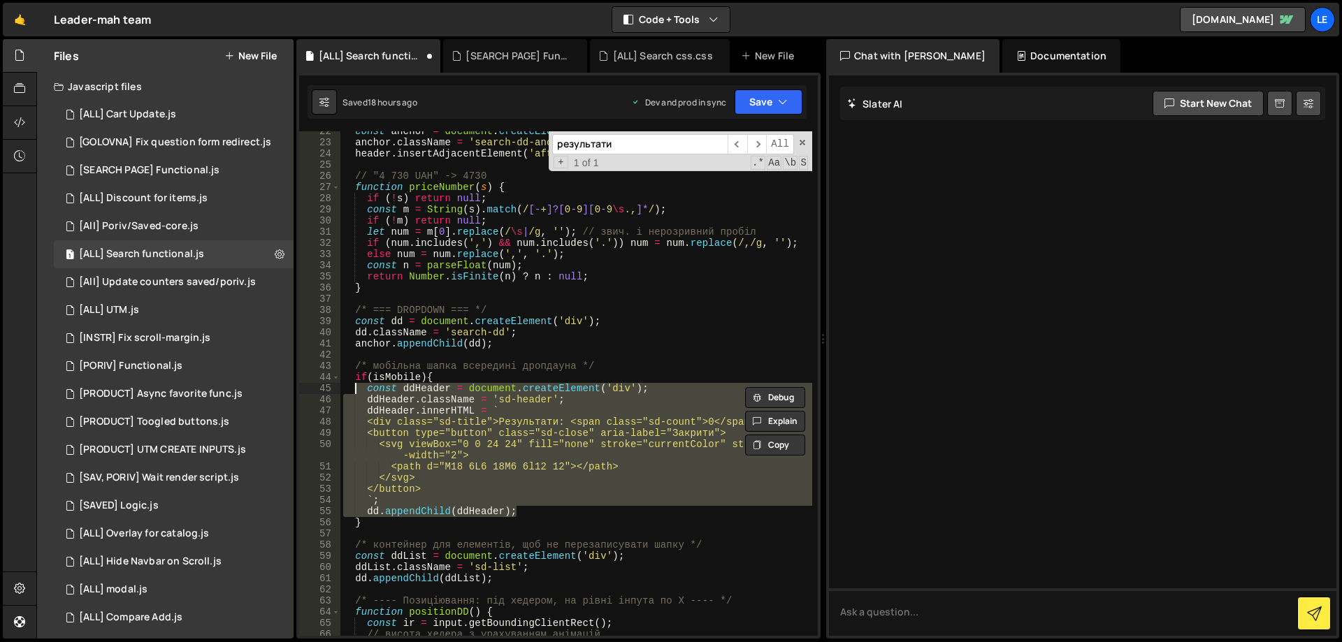
click at [571, 486] on div "const anchor = document . createElement ( 'div' ) ; anchor . className = 'searc…" at bounding box center [576, 383] width 472 height 505
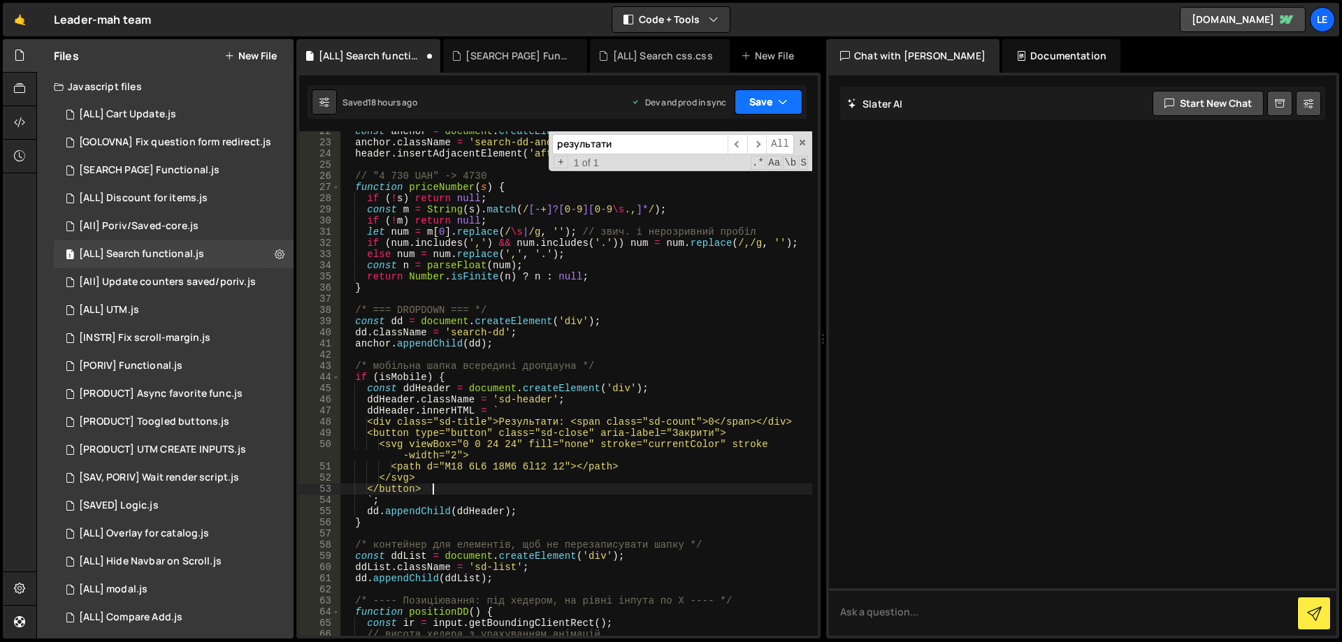
click at [762, 95] on button "Save" at bounding box center [768, 101] width 68 height 25
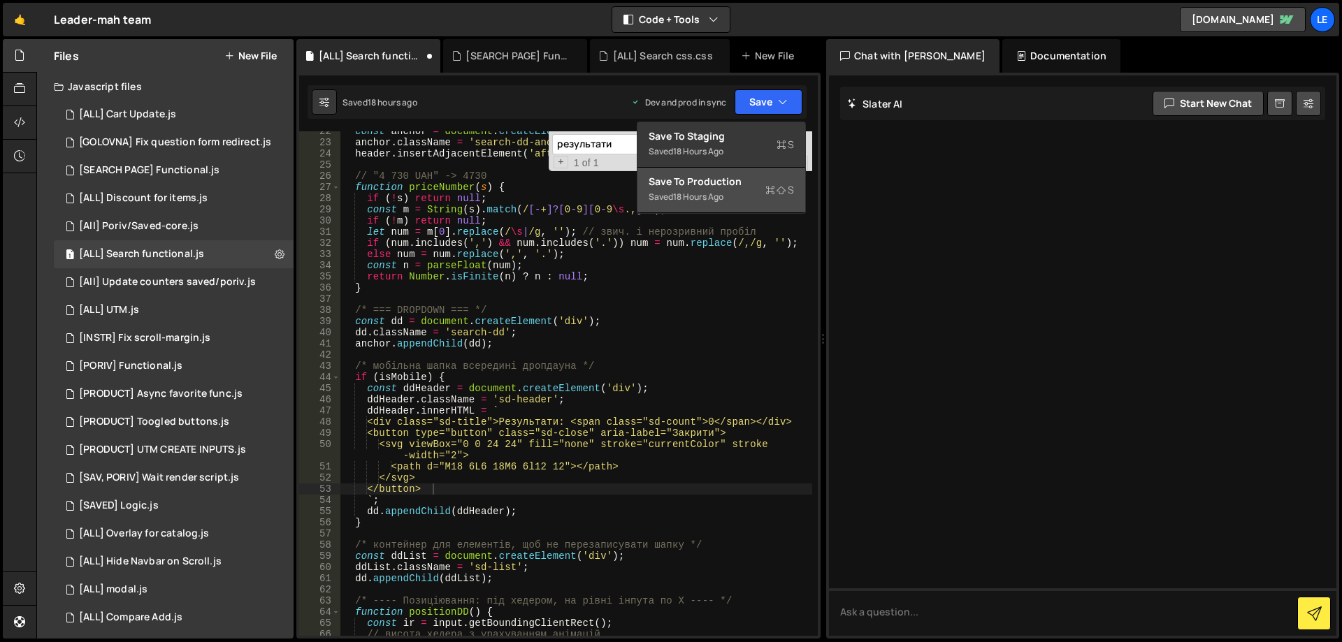
click at [729, 183] on div "Save to Production S" at bounding box center [721, 182] width 145 height 14
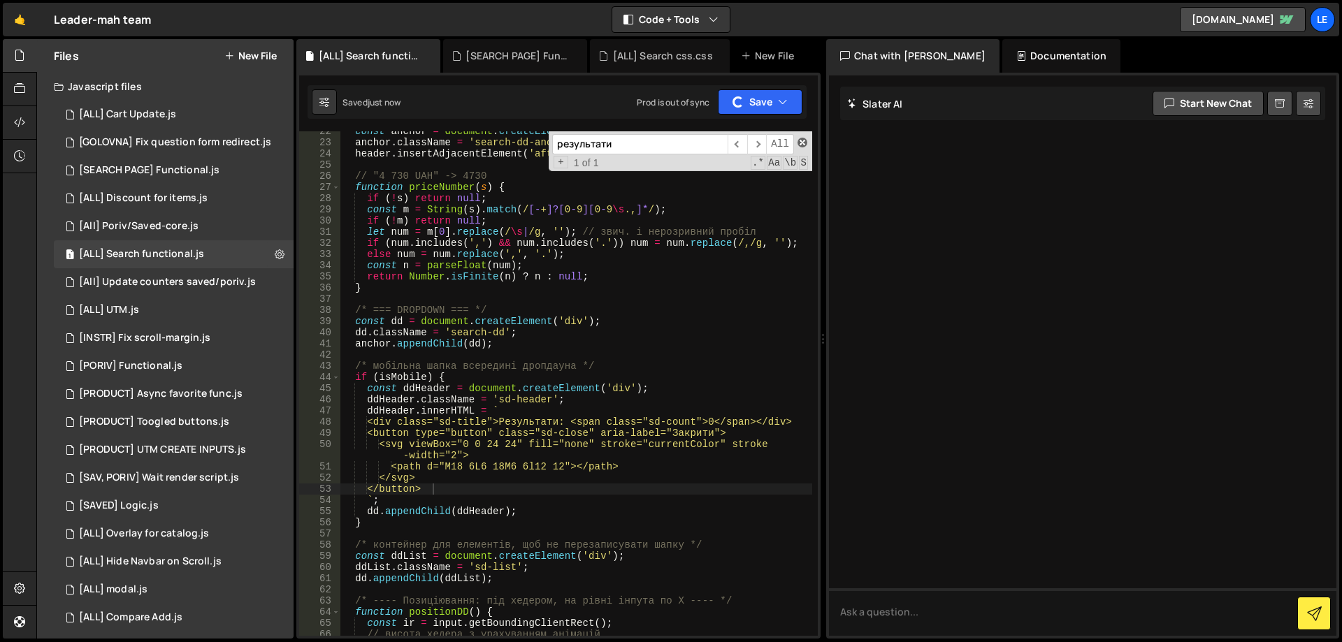
click at [799, 140] on span at bounding box center [802, 143] width 10 height 10
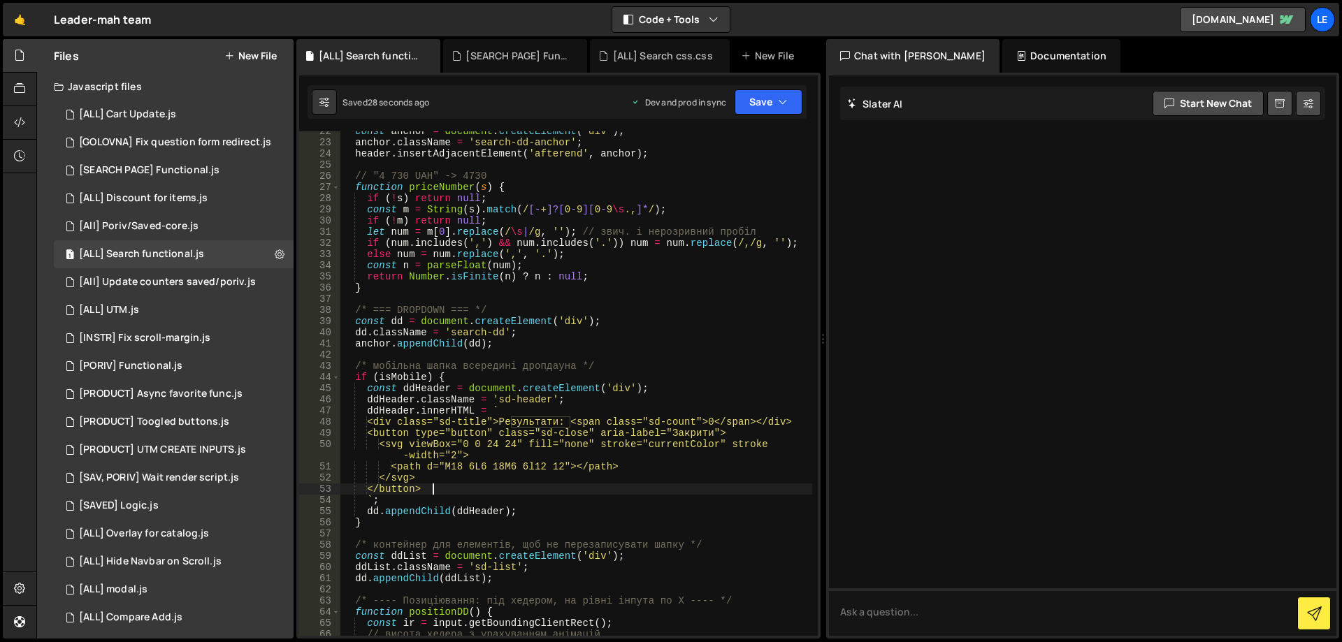
click at [681, 388] on div "const anchor = document . createElement ( 'div' ) ; anchor . className = 'searc…" at bounding box center [576, 389] width 472 height 527
click at [647, 403] on div "const anchor = document . createElement ( 'div' ) ; anchor . className = 'searc…" at bounding box center [576, 389] width 472 height 527
drag, startPoint x: 319, startPoint y: 523, endPoint x: 312, endPoint y: 477, distance: 46.6
click at [263, 522] on div "Files New File Javascript files 1 [ALL] Cart Update.js 0 1 [GOLOVNA] Fix questi…" at bounding box center [688, 339] width 1305 height 600
type textarea "}"
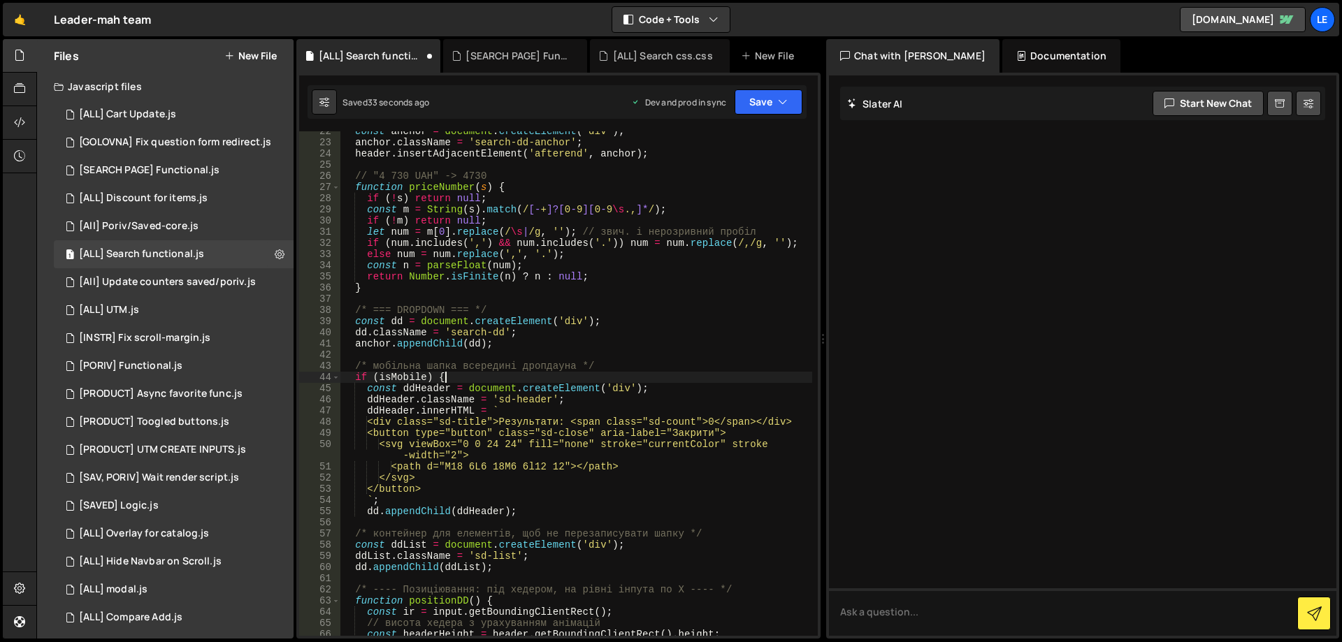
drag, startPoint x: 459, startPoint y: 377, endPoint x: 306, endPoint y: 377, distance: 153.0
click at [306, 377] on div "dd.appendChild(ddHeader); 22 23 24 25 26 27 28 29 30 31 32 33 34 35 36 37 38 39…" at bounding box center [558, 383] width 519 height 505
type textarea "if (isMobile) {"
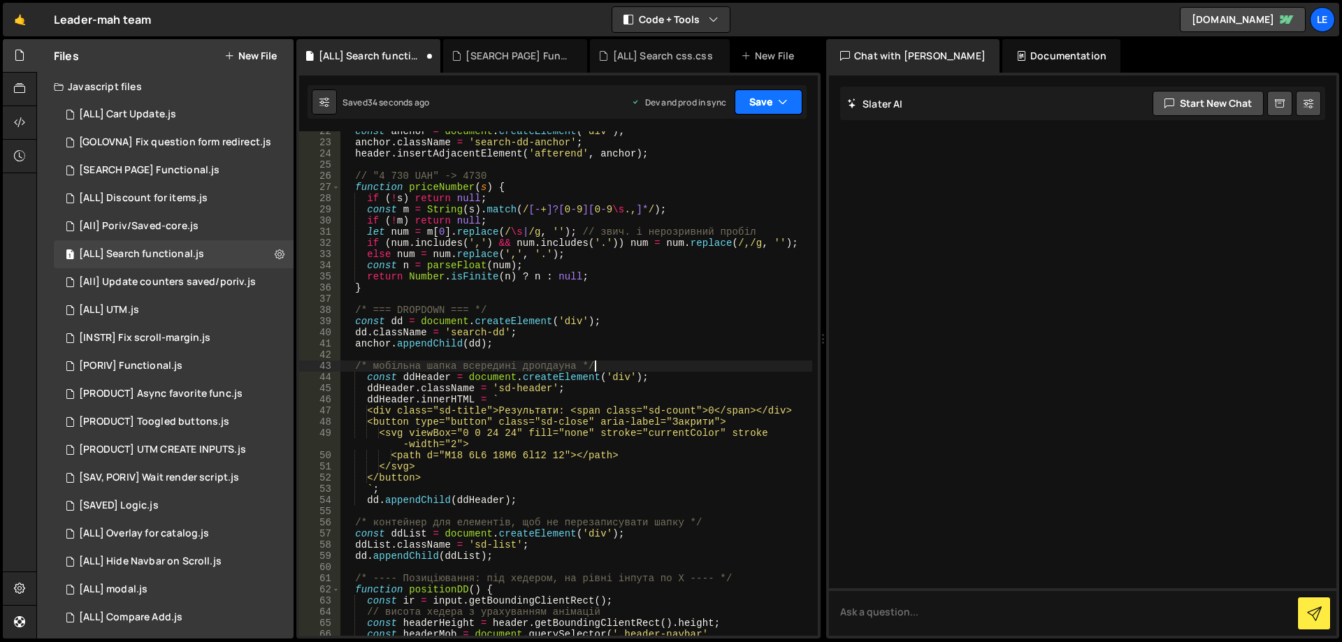
click at [757, 102] on button "Save" at bounding box center [768, 101] width 68 height 25
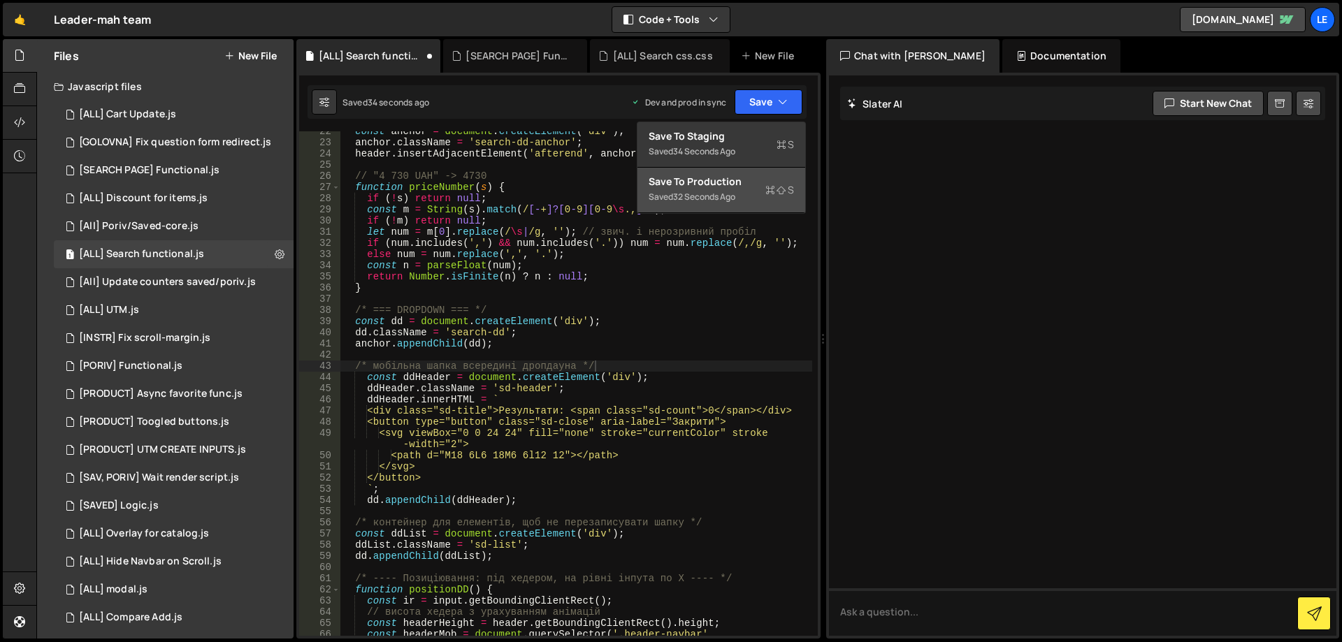
click at [731, 174] on button "Save to Production S Saved 32 seconds ago" at bounding box center [721, 190] width 168 height 45
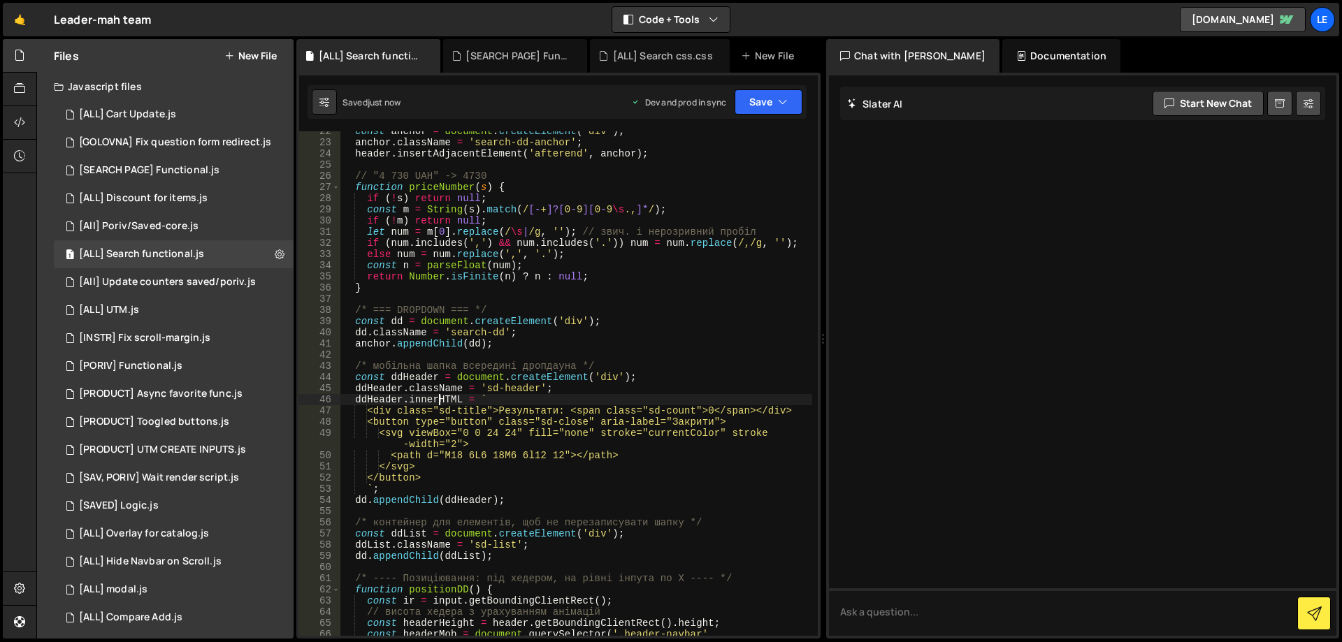
click at [439, 398] on div "const anchor = document . createElement ( 'div' ) ; anchor . className = 'searc…" at bounding box center [576, 395] width 472 height 538
click at [384, 398] on div "const anchor = document . createElement ( 'div' ) ; anchor . className = 'searc…" at bounding box center [576, 395] width 472 height 538
click at [430, 398] on div "const anchor = document . createElement ( 'div' ) ; anchor . className = 'searc…" at bounding box center [576, 395] width 472 height 538
click at [529, 345] on div "const anchor = document . createElement ( 'div' ) ; anchor . className = 'searc…" at bounding box center [576, 395] width 472 height 538
click at [541, 334] on div "const anchor = document . createElement ( 'div' ) ; anchor . className = 'searc…" at bounding box center [576, 395] width 472 height 538
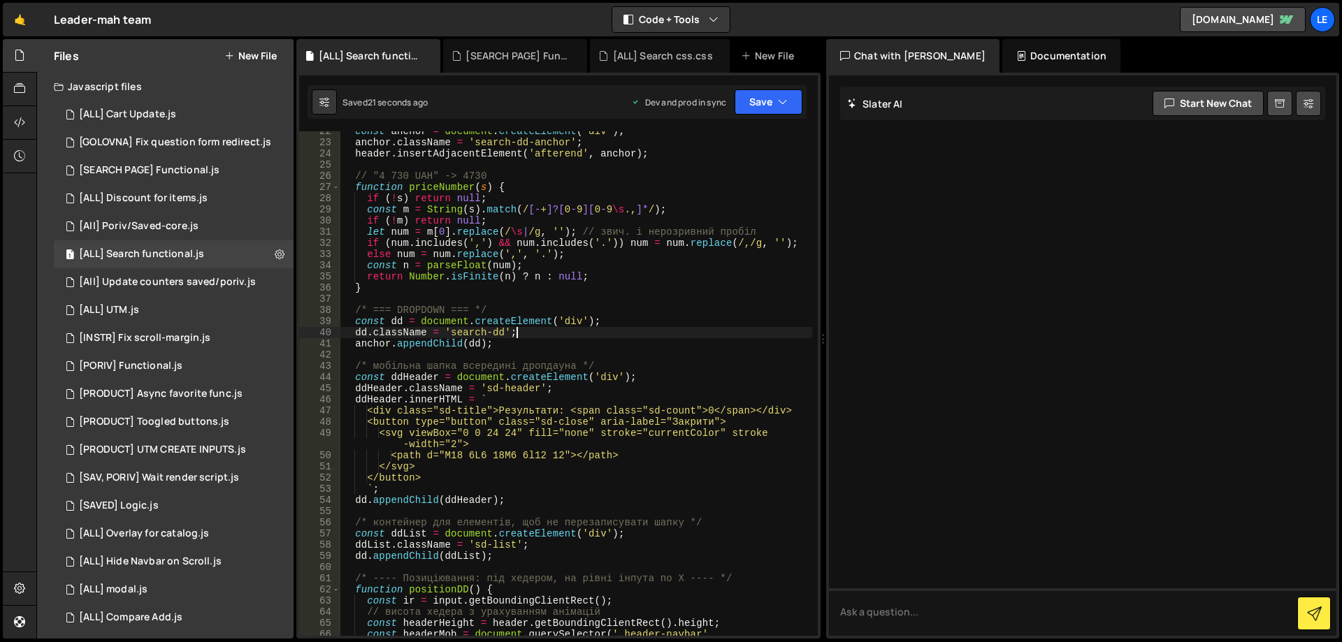
click at [535, 341] on div "const anchor = document . createElement ( 'div' ) ; anchor . className = 'searc…" at bounding box center [576, 395] width 472 height 538
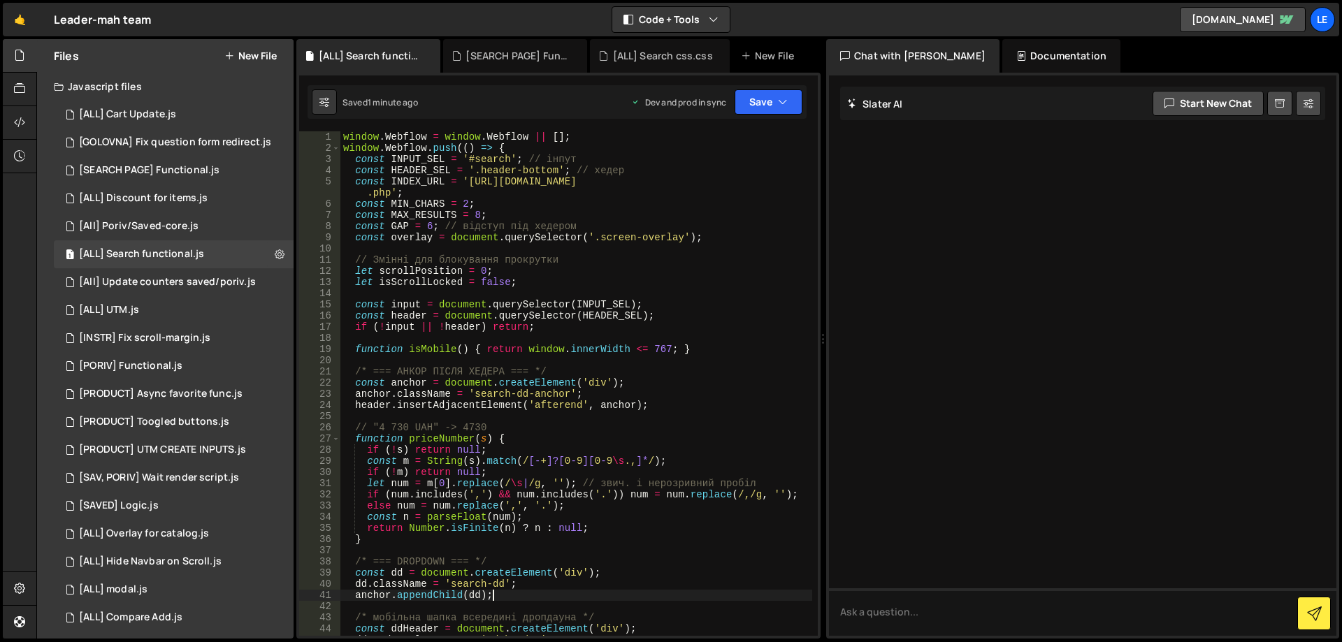
click at [566, 348] on div "window . Webflow = window . Webflow || [ ] ; window . Webflow . push (( ) => { …" at bounding box center [576, 394] width 472 height 527
type textarea "function isMobile() { return window.innerWidth <= 767; }"
click at [479, 342] on div "window . Webflow = window . Webflow || [ ] ; window . Webflow . push (( ) => { …" at bounding box center [576, 394] width 472 height 527
click at [454, 345] on div "window . Webflow = window . Webflow || [ ] ; window . Webflow . push (( ) => { …" at bounding box center [576, 394] width 472 height 527
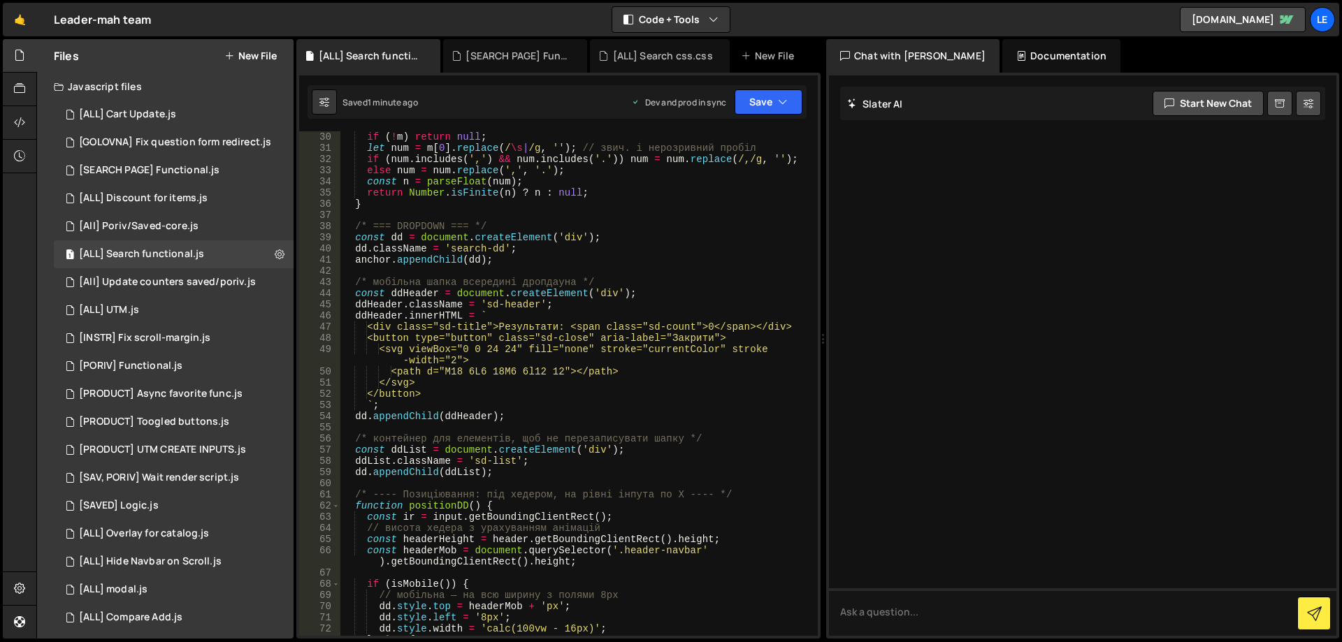
scroll to position [335, 0]
click at [564, 299] on div "if ( ! m ) return null ; let num = m [ 0 ] . replace ( / \s | /g , '' ) ; // зв…" at bounding box center [576, 394] width 472 height 527
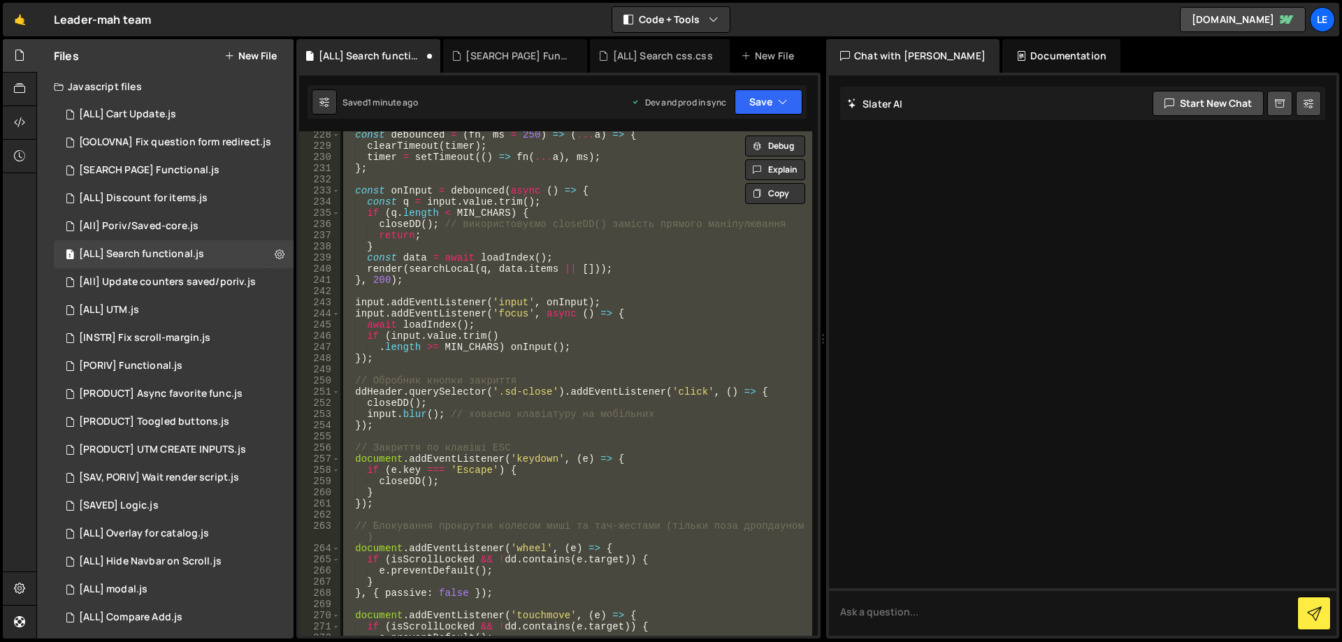
click at [570, 304] on div "const debounced = ( fn , ms = 250 ) => ( ... a ) => { clearTimeout ( timer ) ; …" at bounding box center [576, 383] width 472 height 505
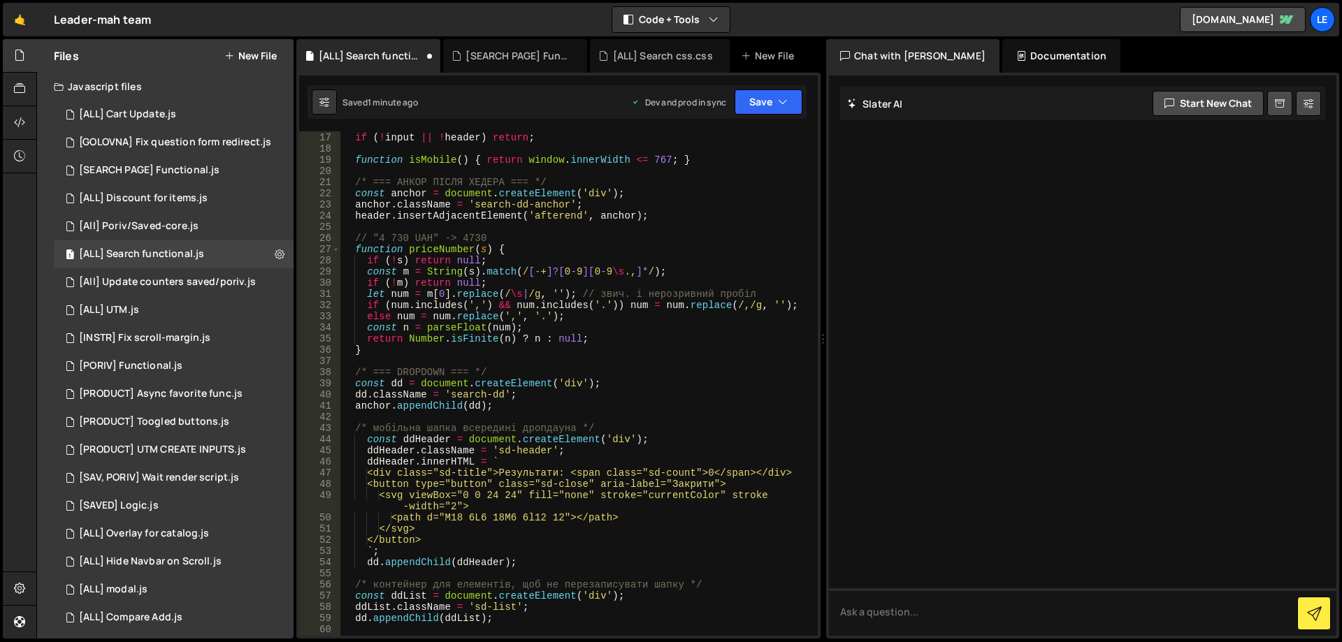
scroll to position [315, 0]
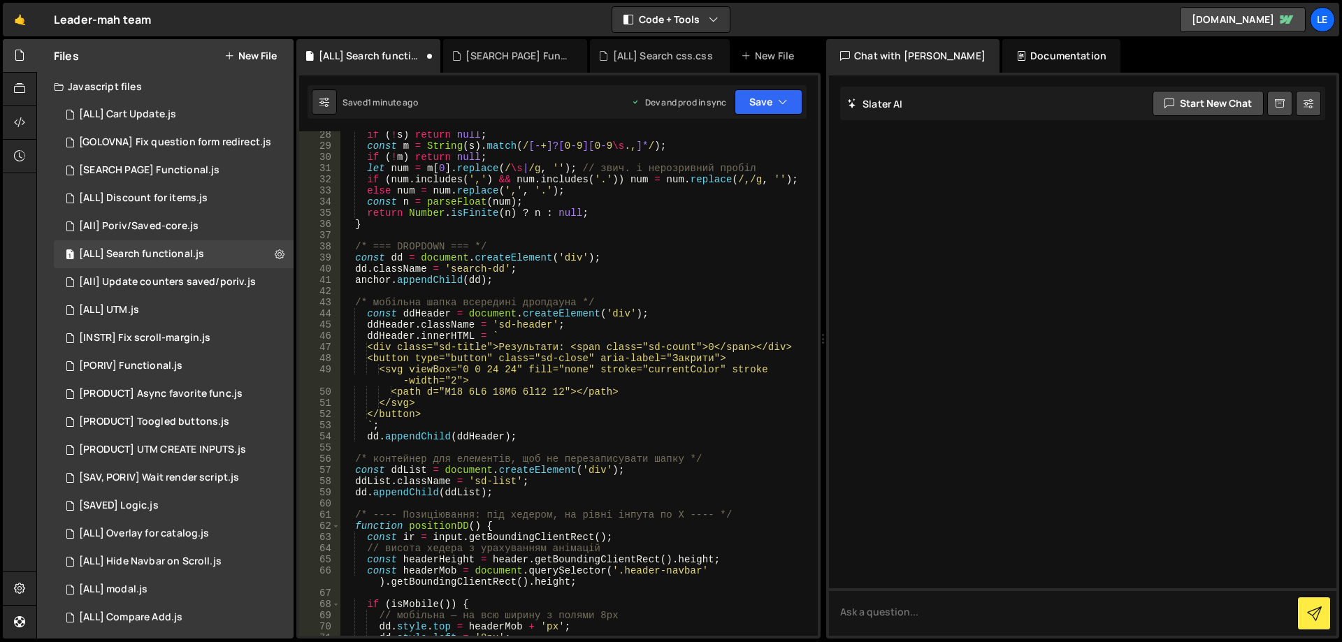
click at [553, 334] on div "if ( ! s ) return null ; const m = String ( s ) . match ( / [- + ]?[ 0 - 9 ][ 0…" at bounding box center [576, 392] width 472 height 527
type textarea "ddHeader.innerHTML = `"
click at [167, 175] on div "[SEARCH PAGE] Functional.js" at bounding box center [149, 170] width 140 height 13
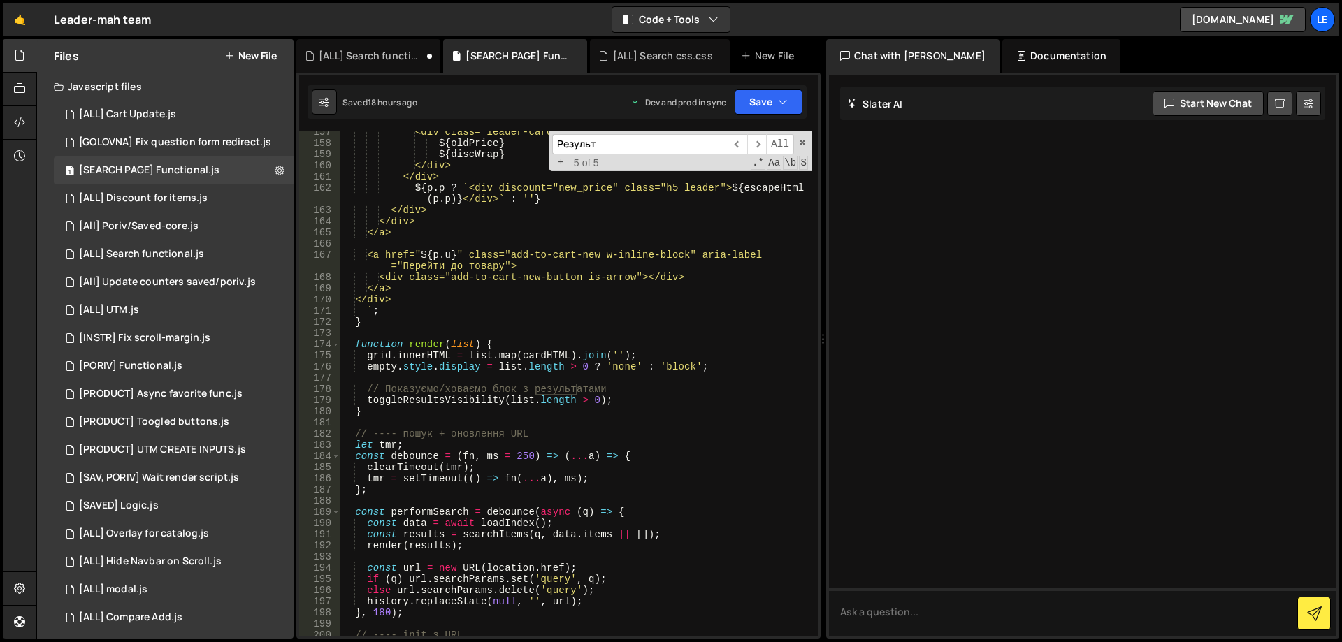
scroll to position [1716, 0]
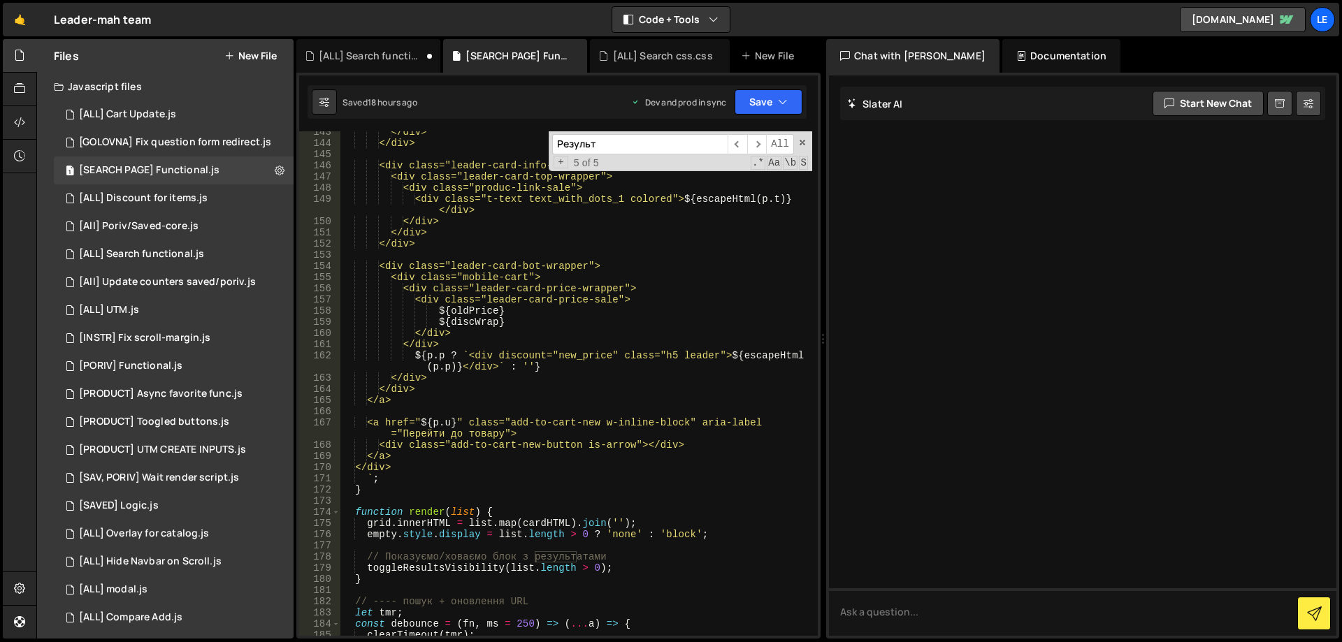
click at [544, 354] on div "</div> </div> <div class="leader-card-info-wrapper"> <div class="leader-card-to…" at bounding box center [576, 389] width 472 height 527
click at [807, 144] on div "Результ ​ ​ All Replace All + 5 of 5 .* Aa \b S" at bounding box center [680, 151] width 263 height 40
click at [801, 141] on span at bounding box center [802, 143] width 10 height 10
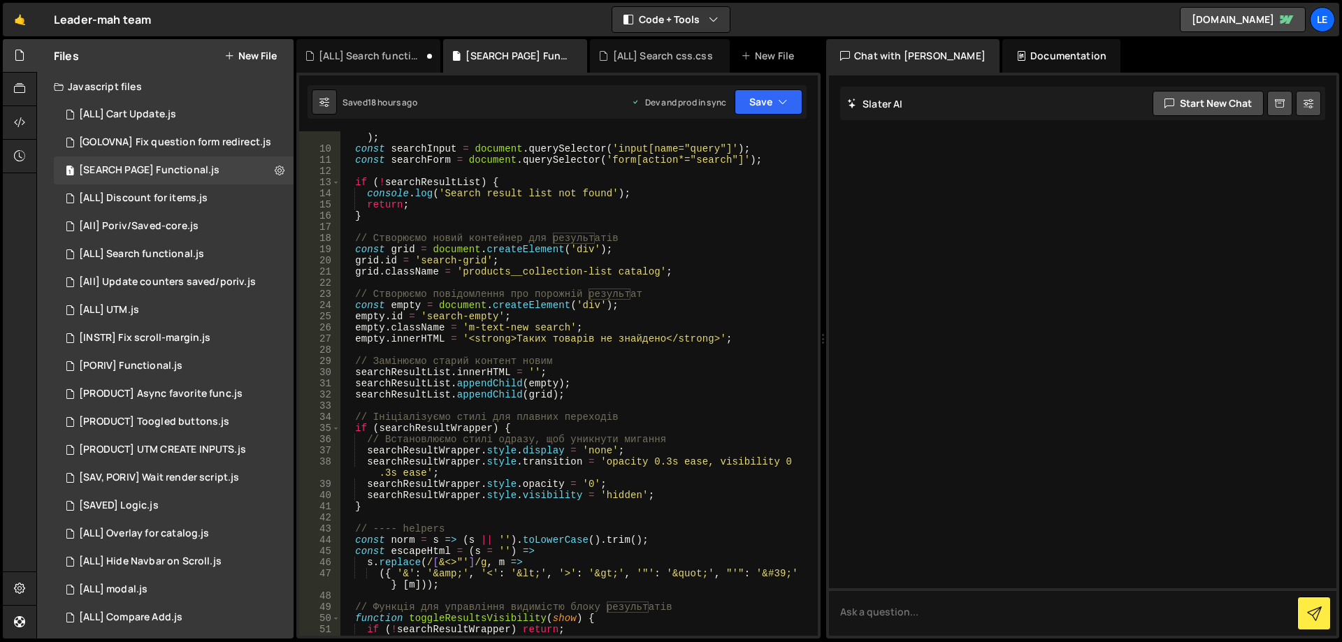
scroll to position [38, 0]
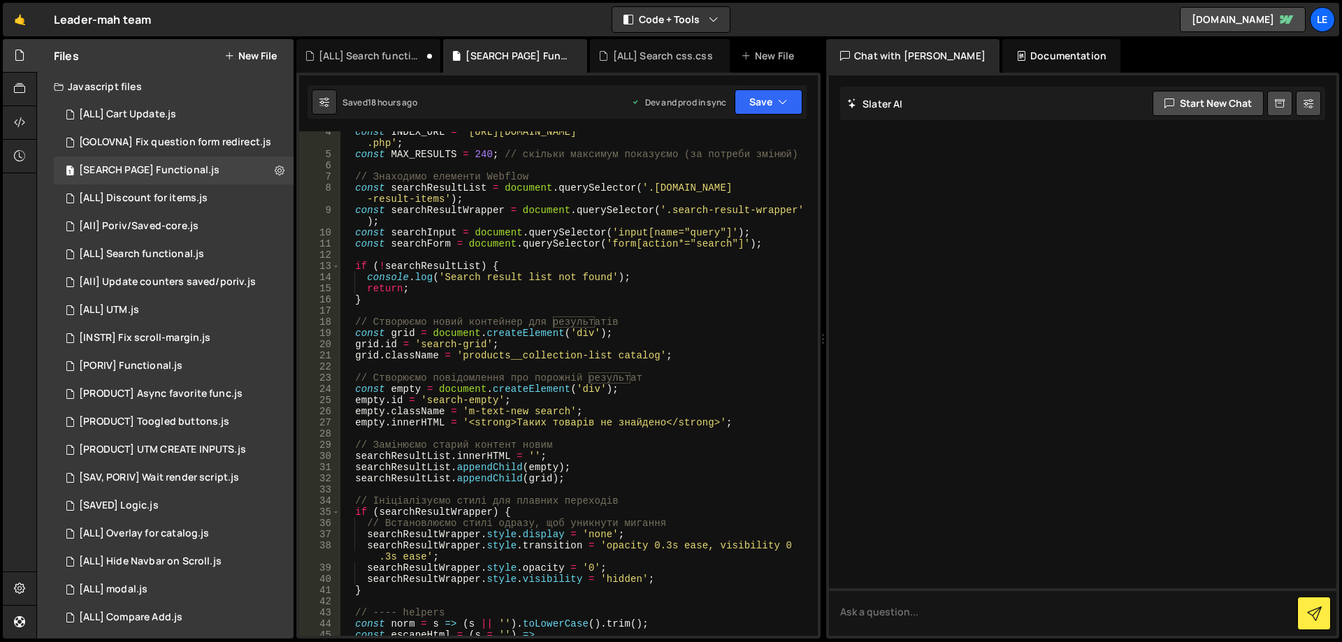
click at [677, 376] on div "const INDEX_URL = '[URL][DOMAIN_NAME] .php' ; const MAX_RESULTS = 240 ; // скіл…" at bounding box center [576, 395] width 472 height 538
type textarea "// Створюємо повідомлення про порожній результат"
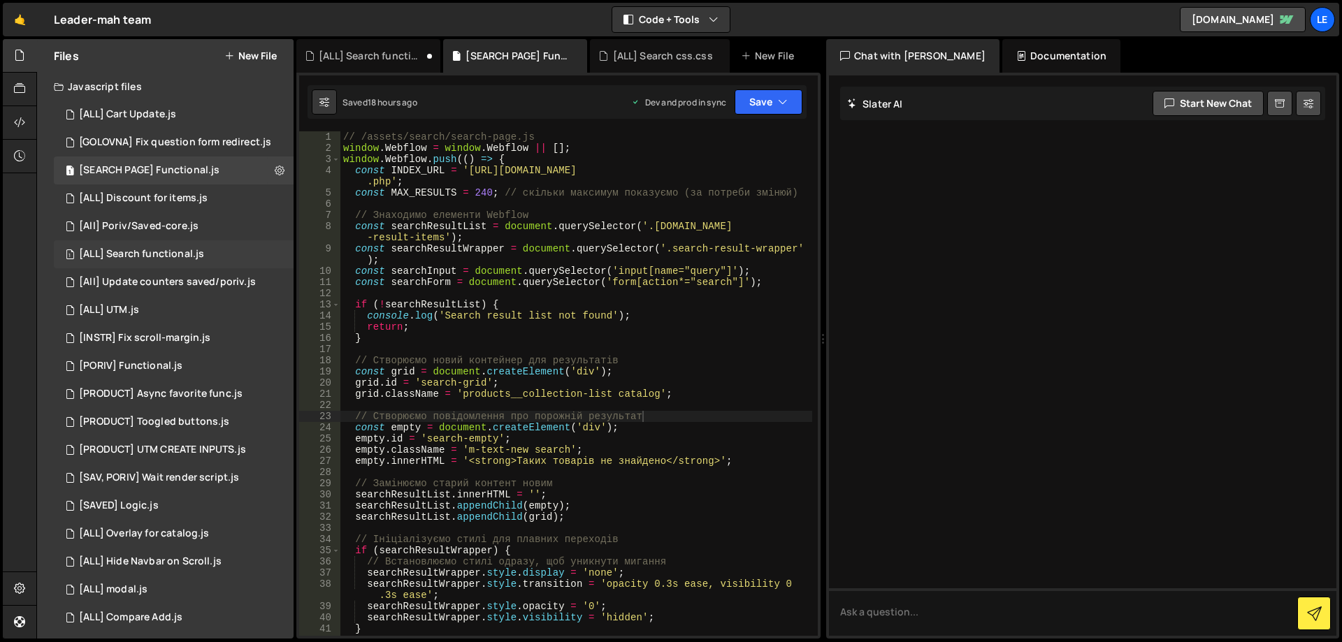
click at [200, 245] on div "1 [ALL] Search functional.js 0" at bounding box center [174, 254] width 240 height 28
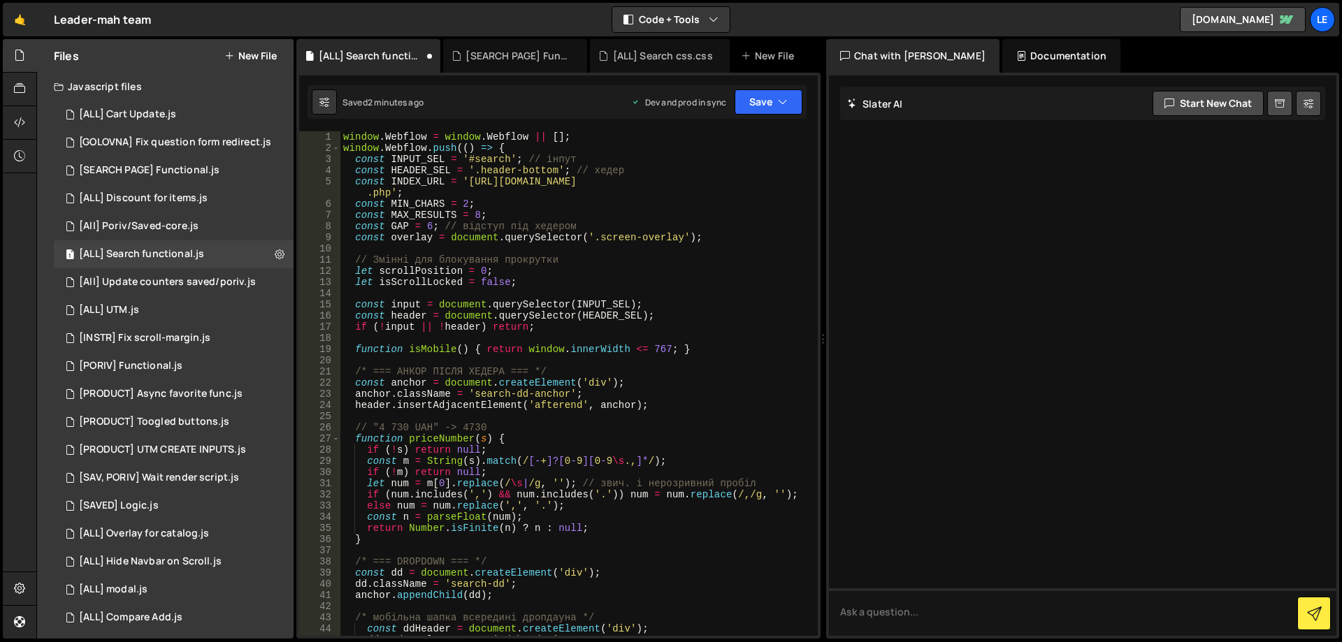
type textarea "function isMobile() { return window.innerWidth <= 767; }"
click at [428, 349] on div "window . Webflow = window . Webflow || [ ] ; window . Webflow . push (( ) => { …" at bounding box center [576, 394] width 472 height 527
drag, startPoint x: 410, startPoint y: 349, endPoint x: 468, endPoint y: 345, distance: 58.2
click at [468, 345] on div "window . Webflow = window . Webflow || [ ] ; window . Webflow . push (( ) => { …" at bounding box center [576, 394] width 472 height 527
click at [449, 345] on div "window . Webflow = window . Webflow || [ ] ; window . Webflow . push (( ) => { …" at bounding box center [576, 383] width 472 height 505
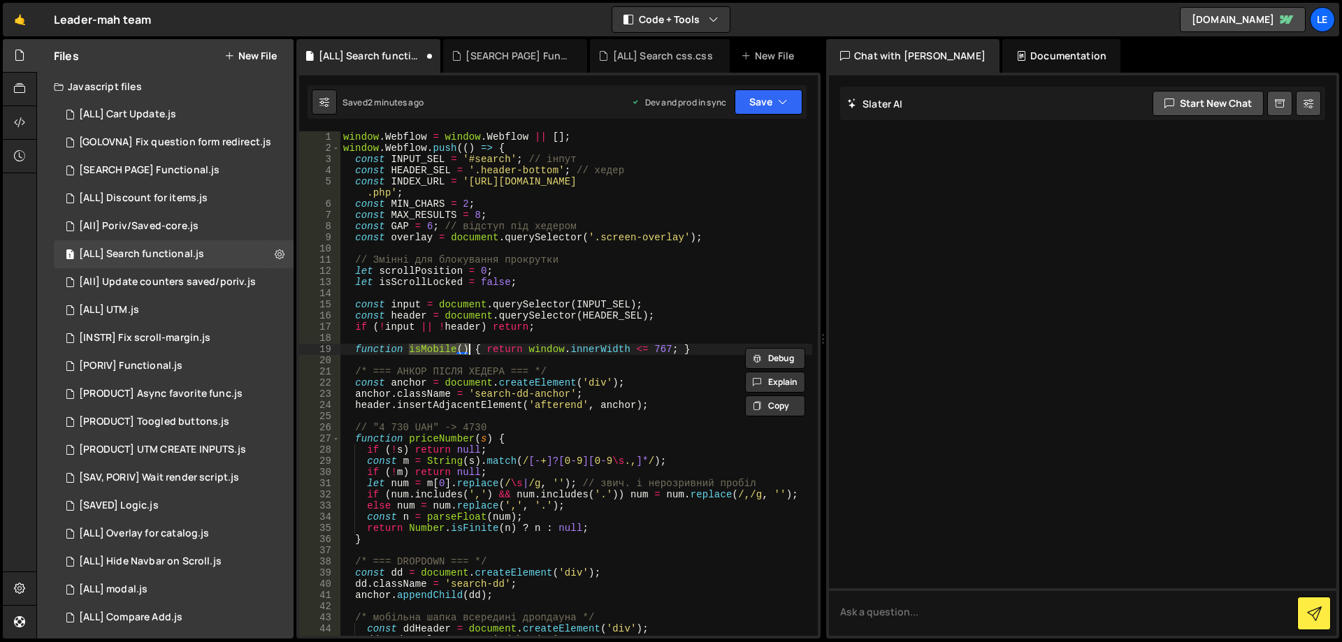
click at [449, 345] on div "window . Webflow = window . Webflow || [ ] ; window . Webflow . push (( ) => { …" at bounding box center [576, 394] width 472 height 527
type input "isMobile"
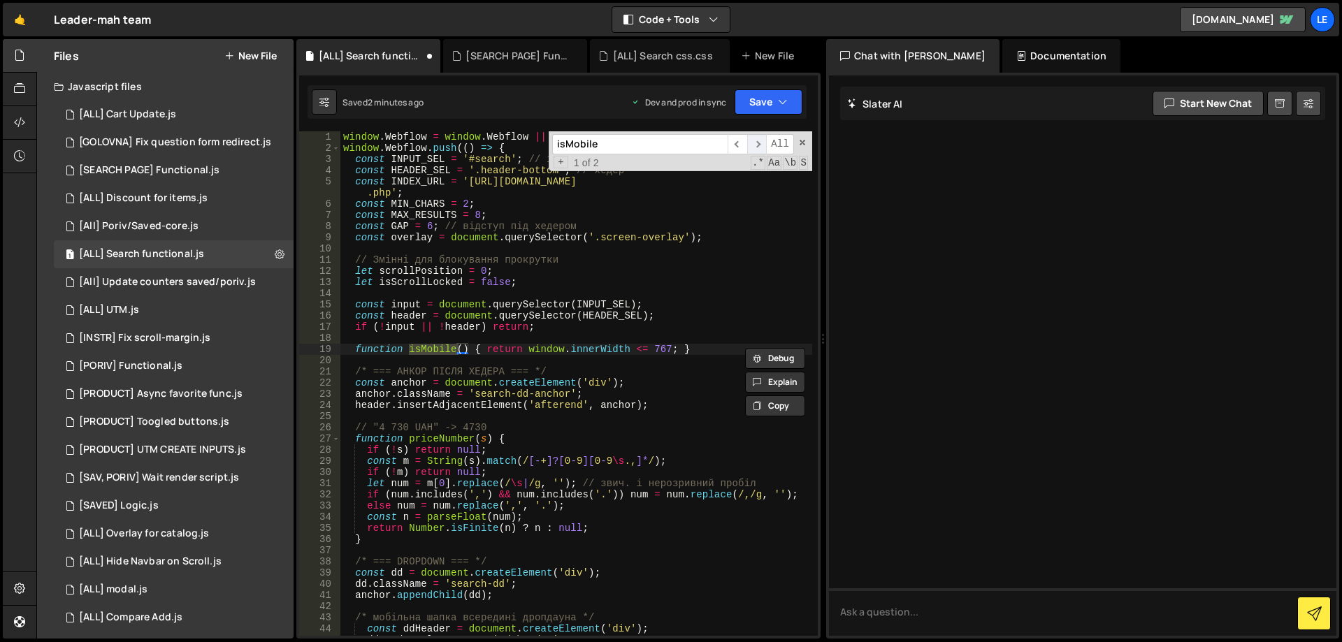
click at [756, 142] on span "​" at bounding box center [757, 144] width 20 height 20
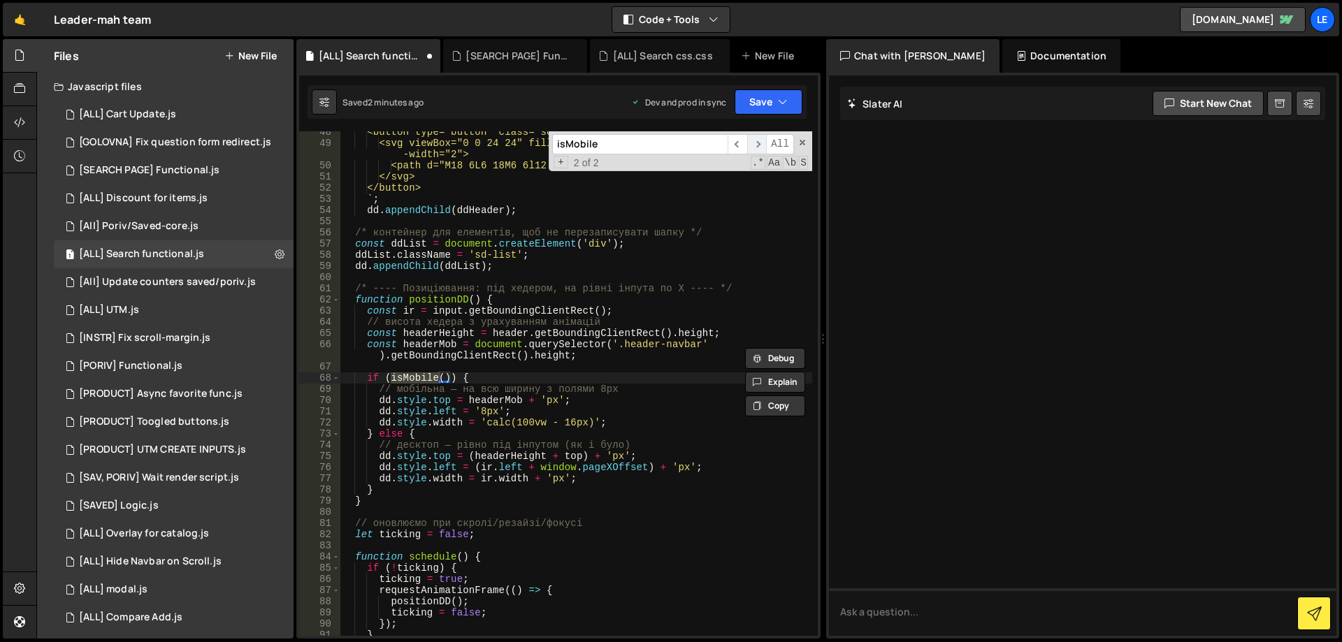
scroll to position [542, 0]
click at [737, 142] on span "​" at bounding box center [738, 144] width 20 height 20
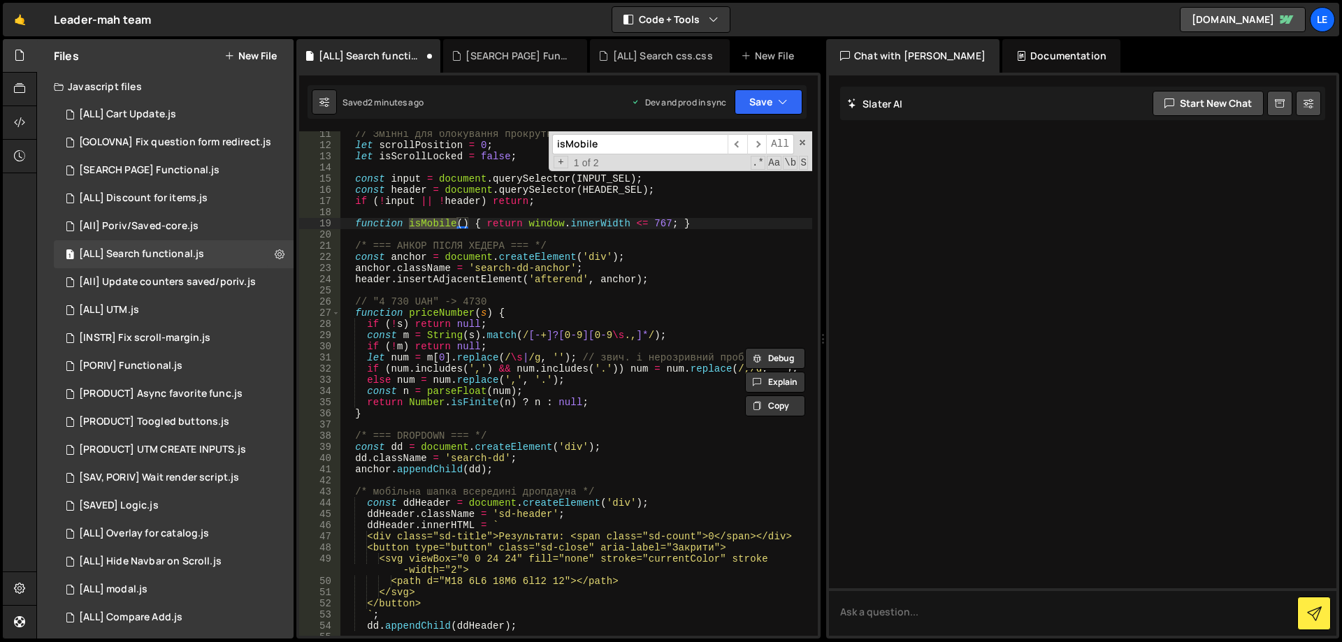
scroll to position [252, 0]
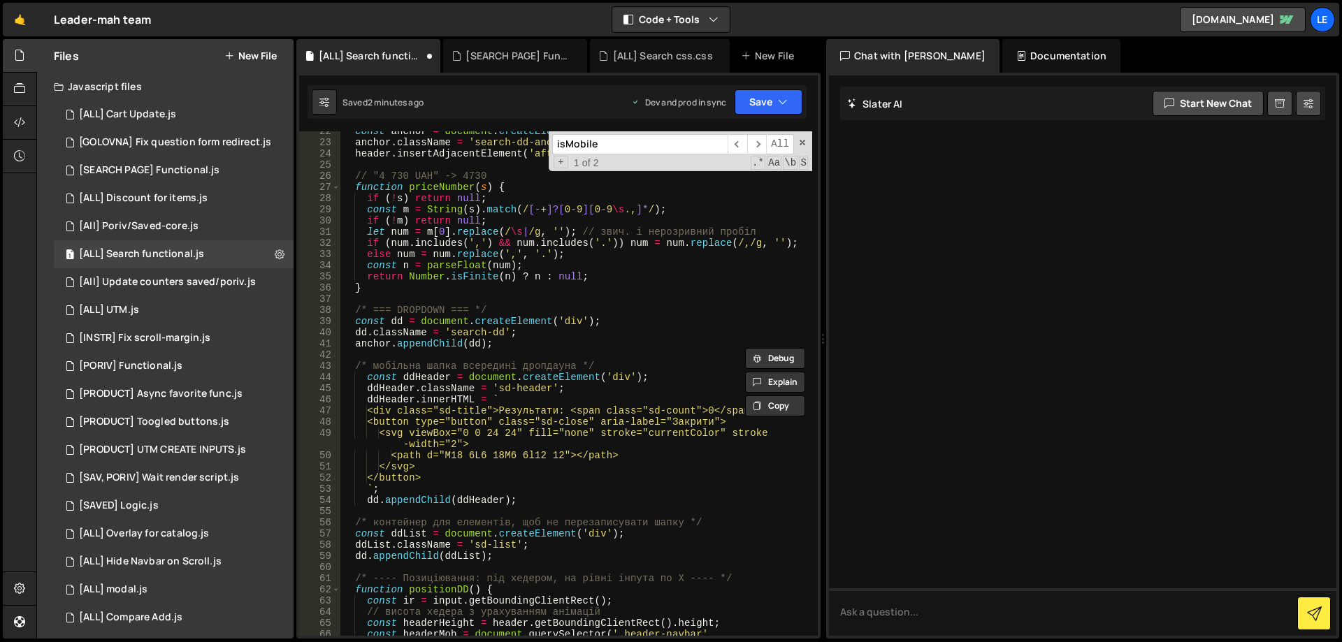
click at [412, 333] on div "const anchor = document . createElement ( 'div' ) ; anchor . className = 'searc…" at bounding box center [576, 395] width 472 height 538
click at [471, 333] on div "const anchor = document . createElement ( 'div' ) ; anchor . className = 'searc…" at bounding box center [576, 395] width 472 height 538
click at [498, 333] on div "const anchor = document . createElement ( 'div' ) ; anchor . className = 'searc…" at bounding box center [576, 395] width 472 height 538
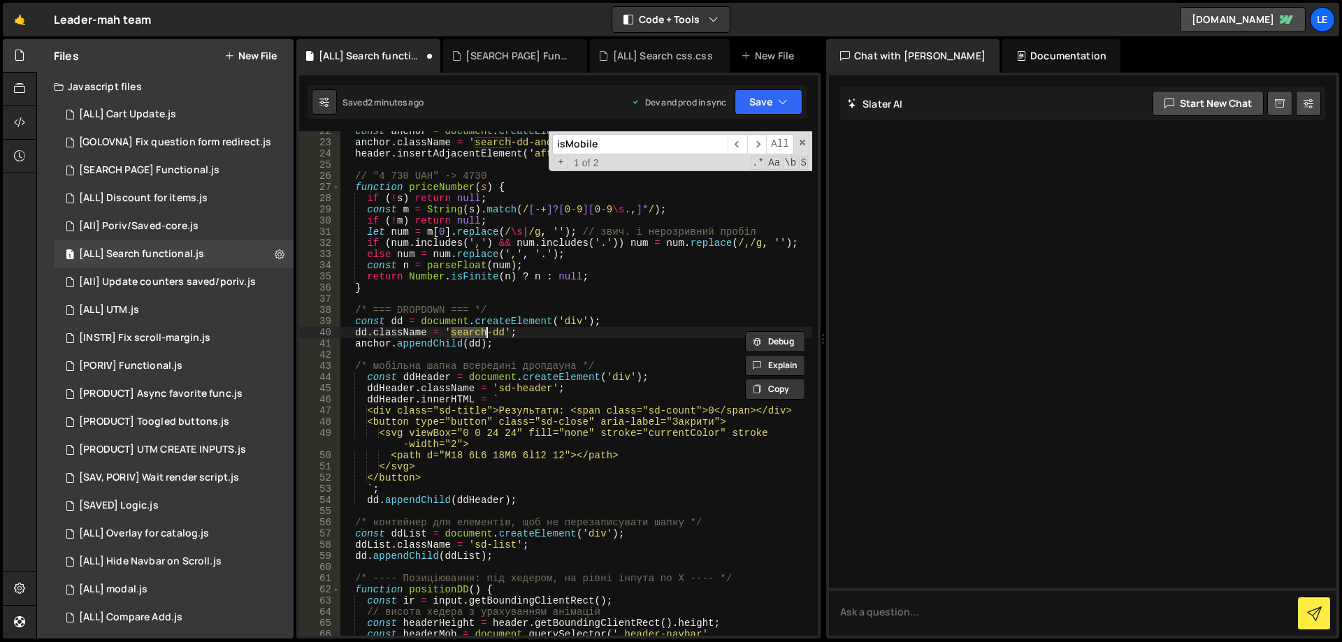
click at [498, 333] on div "const anchor = document . createElement ( 'div' ) ; anchor . className = 'searc…" at bounding box center [576, 395] width 472 height 538
click at [524, 333] on div "const anchor = document . createElement ( 'div' ) ; anchor . className = 'searc…" at bounding box center [576, 395] width 472 height 538
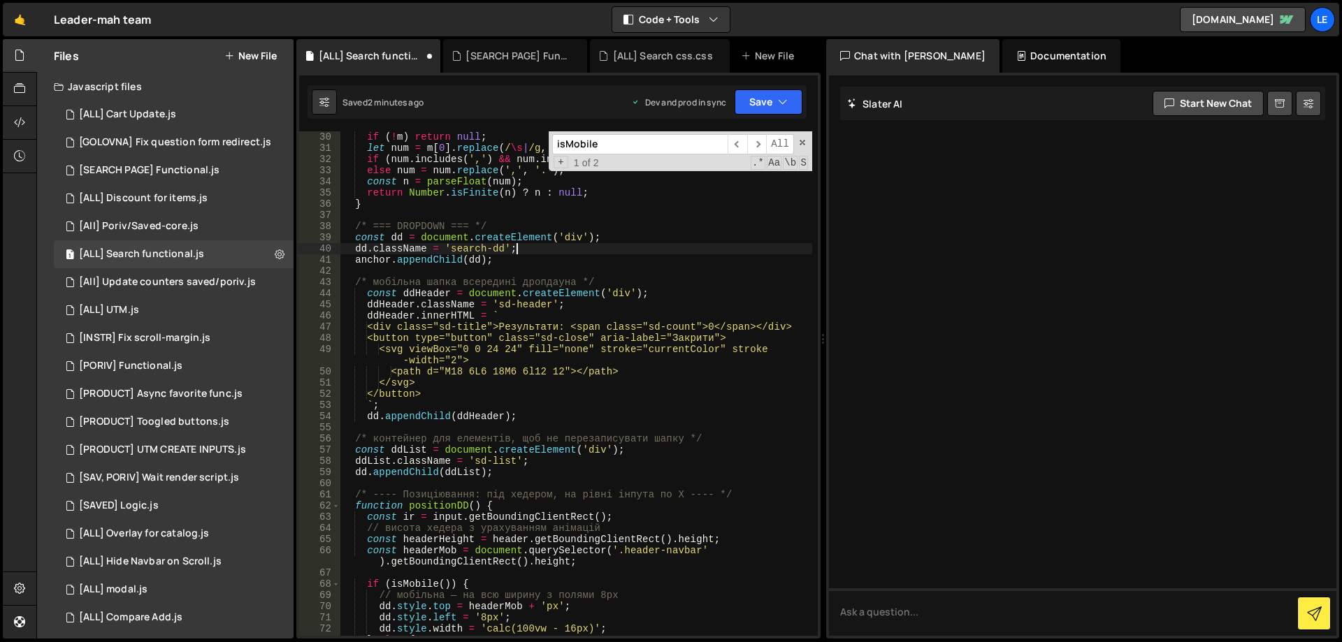
click at [435, 293] on div "if ( ! m ) return null ; let num = m [ 0 ] . replace ( / \s | /g , '' ) ; // зв…" at bounding box center [576, 394] width 472 height 527
type textarea "const ddHeader = document.createElement('div');"
click at [622, 272] on div "if ( ! m ) return null ; let num = m [ 0 ] . replace ( / \s | /g , '' ) ; // зв…" at bounding box center [576, 394] width 472 height 527
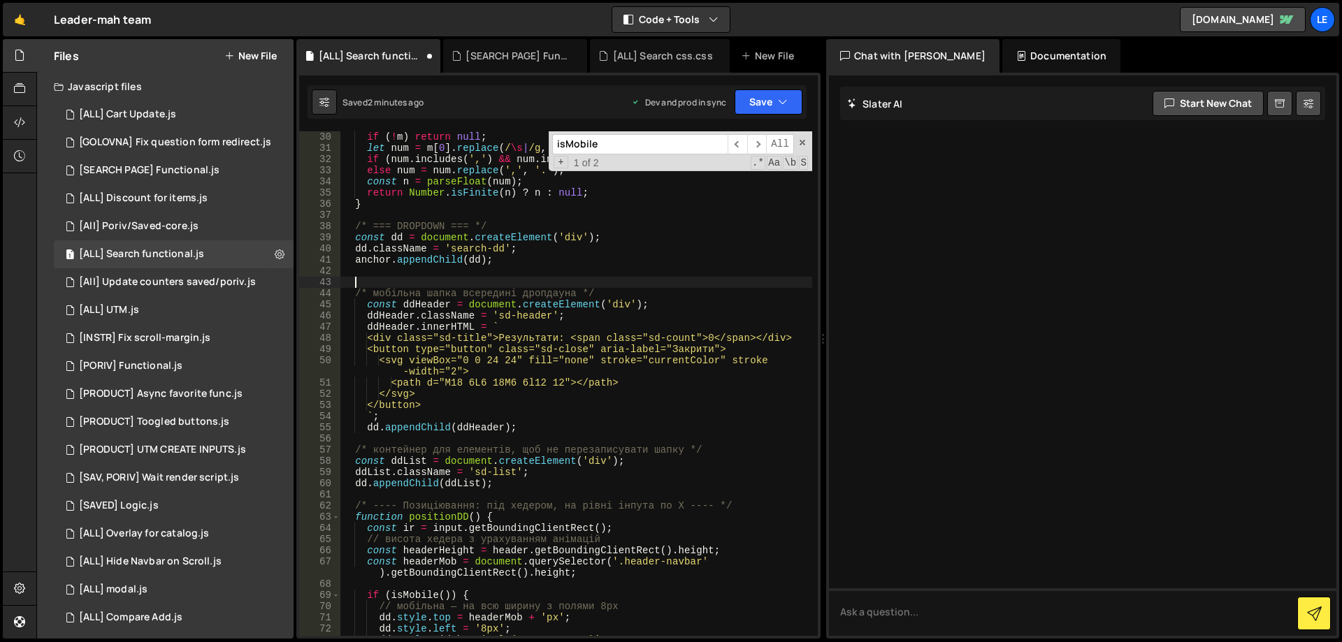
scroll to position [0, 1]
type textarea "ш"
click at [529, 421] on div "if ( ! m ) return null ; let num = m [ 0 ] . replace ( / \s | /g , '' ) ; // зв…" at bounding box center [576, 394] width 472 height 527
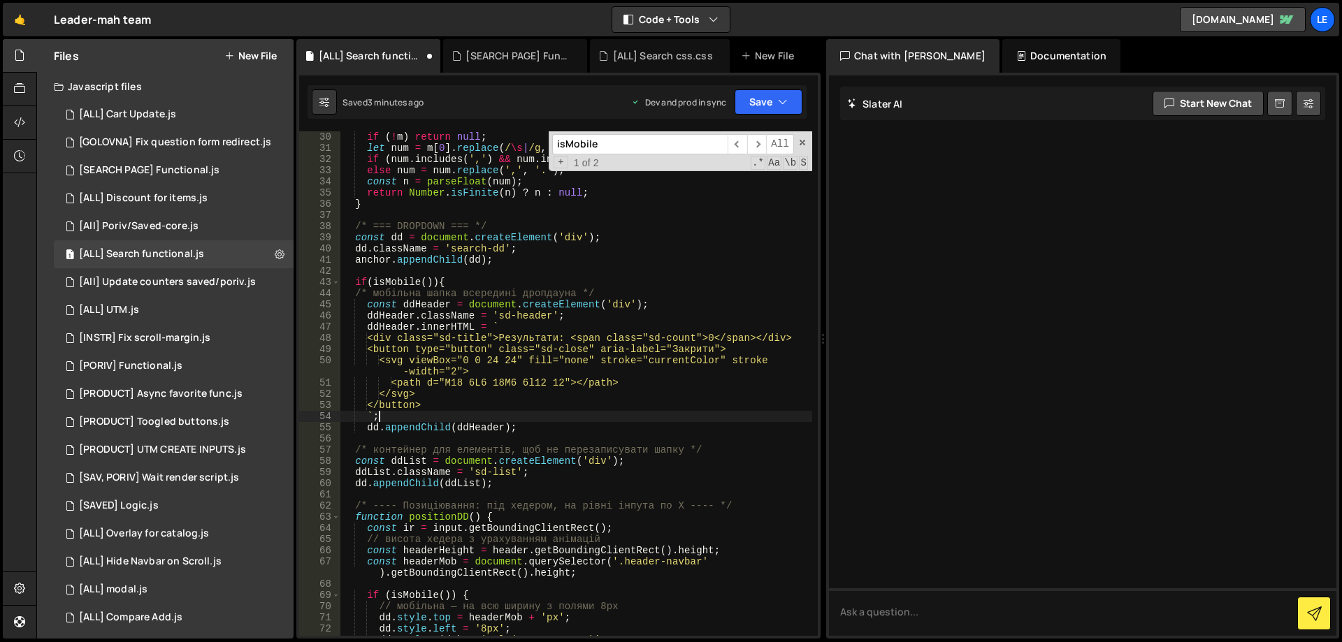
click at [534, 423] on div "if ( ! m ) return null ; let num = m [ 0 ] . replace ( / \s | /g , '' ) ; // зв…" at bounding box center [576, 394] width 472 height 527
type textarea "dd.appendChild(ddHeader);"
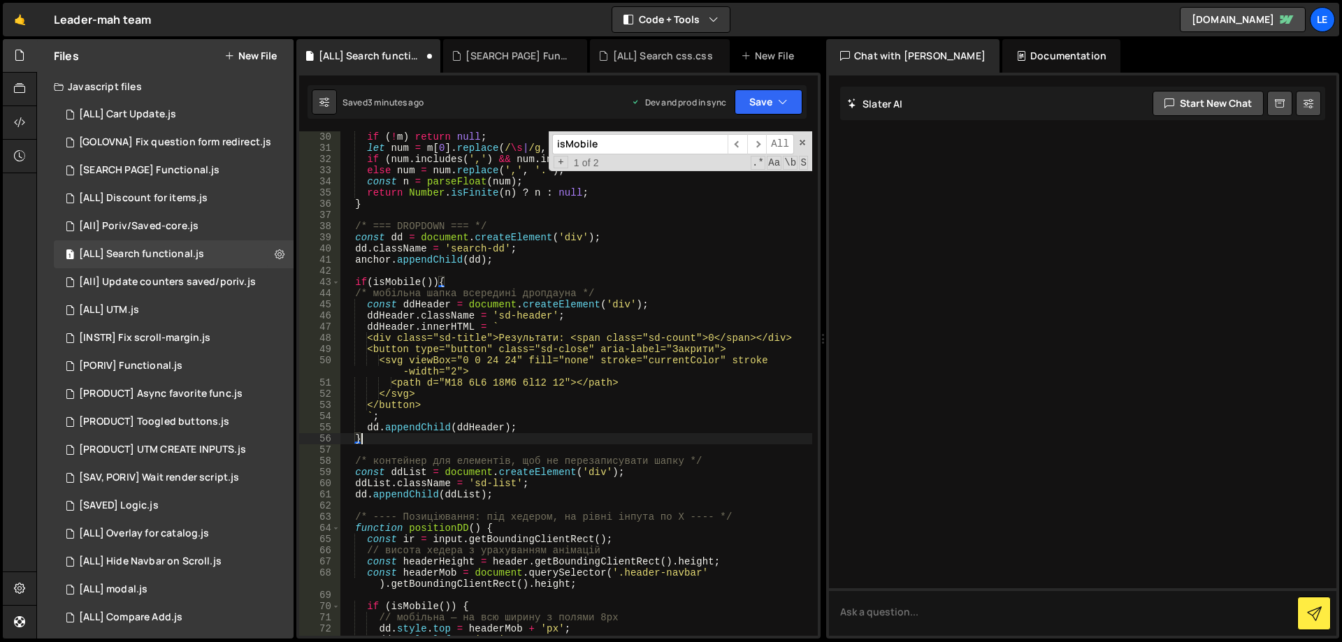
scroll to position [0, 1]
click at [765, 103] on button "Save" at bounding box center [768, 101] width 68 height 25
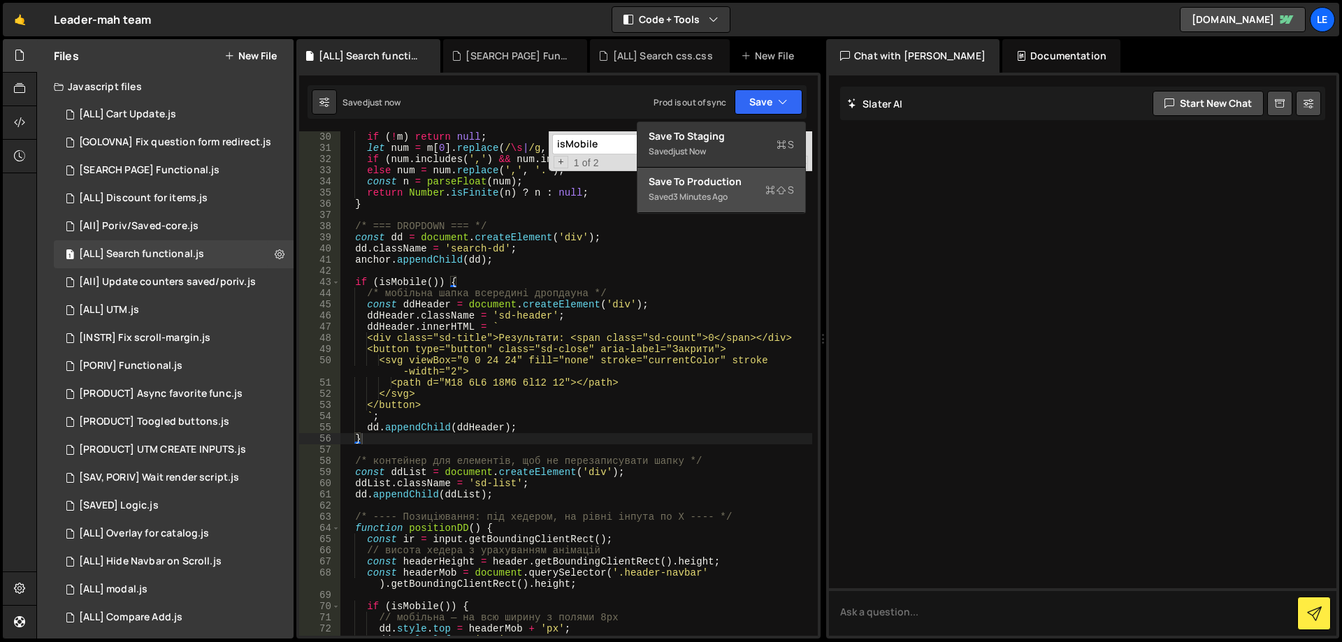
click at [718, 196] on div "3 minutes ago" at bounding box center [700, 197] width 55 height 12
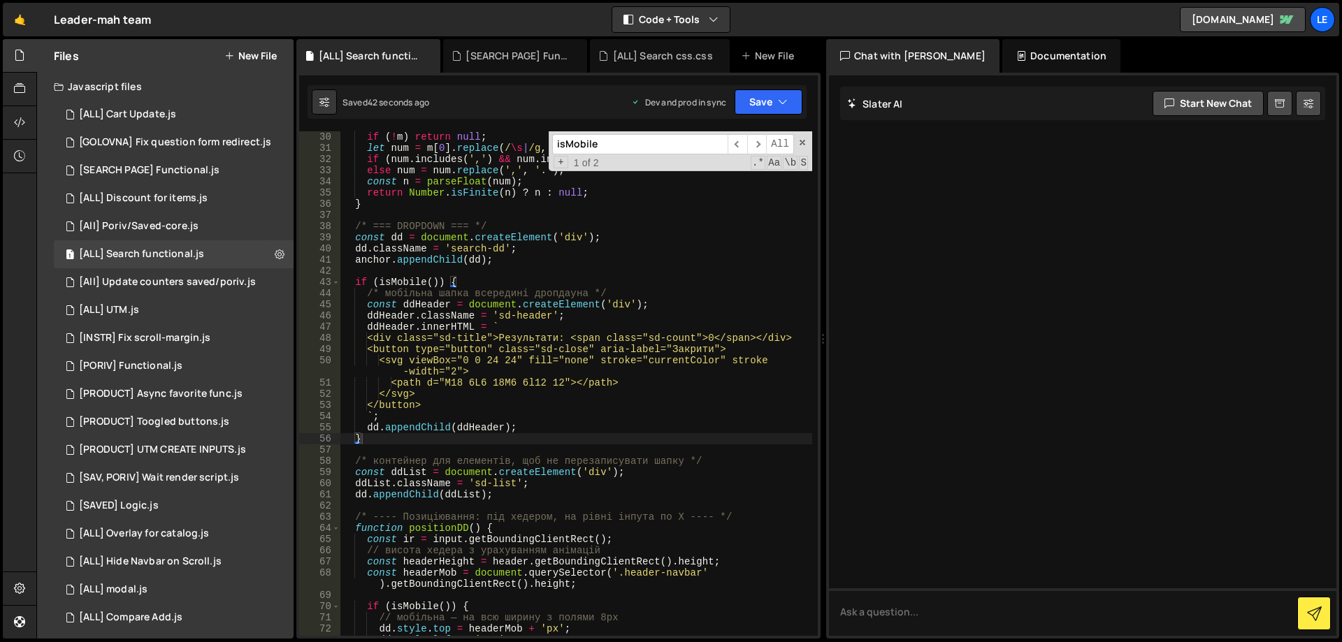
type textarea "const ddHeader = document.createElement('div');"
click at [430, 304] on div "if ( ! m ) return null ; let num = m [ 0 ] . replace ( / \s | /g , '' ) ; // зв…" at bounding box center [576, 394] width 472 height 527
type input "ddHeader"
click at [756, 143] on span "​" at bounding box center [757, 144] width 20 height 20
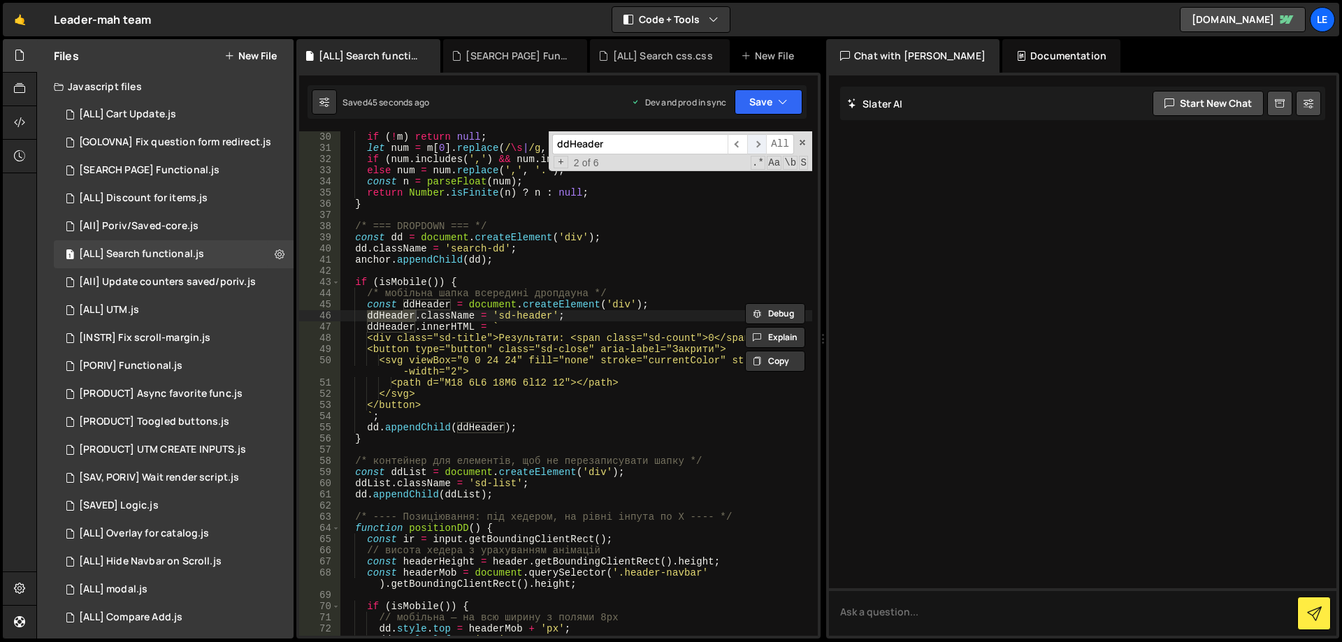
click at [756, 143] on span "​" at bounding box center [757, 144] width 20 height 20
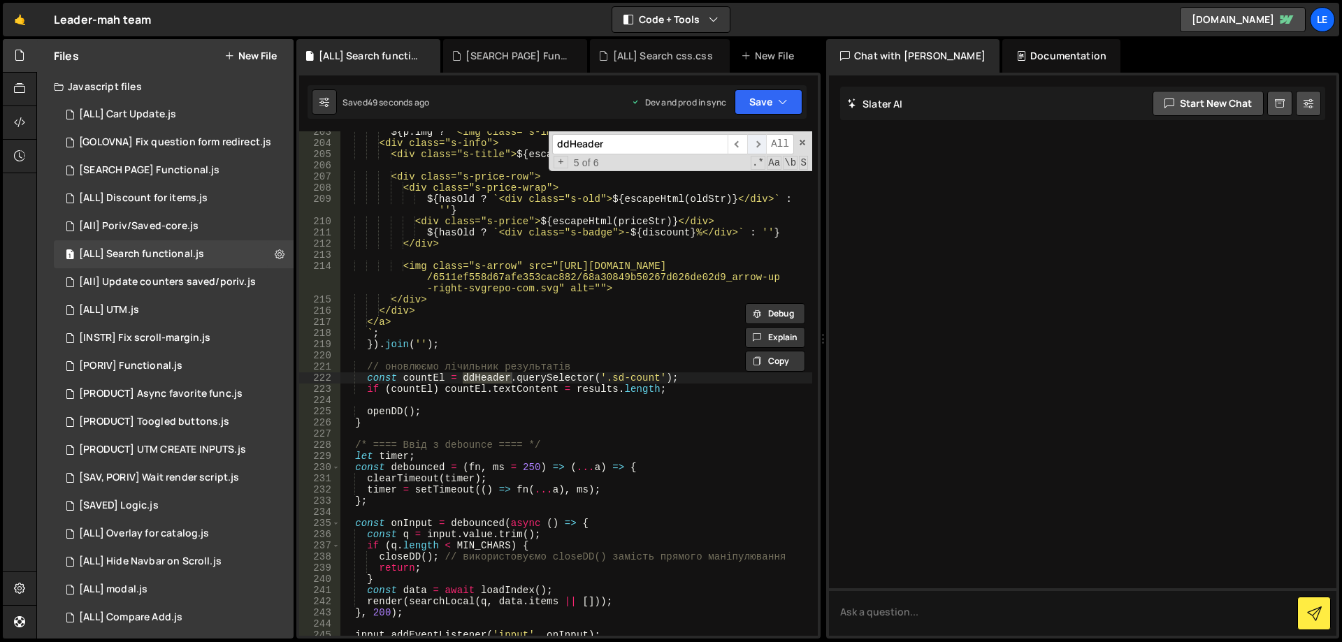
click at [756, 143] on span "​" at bounding box center [757, 144] width 20 height 20
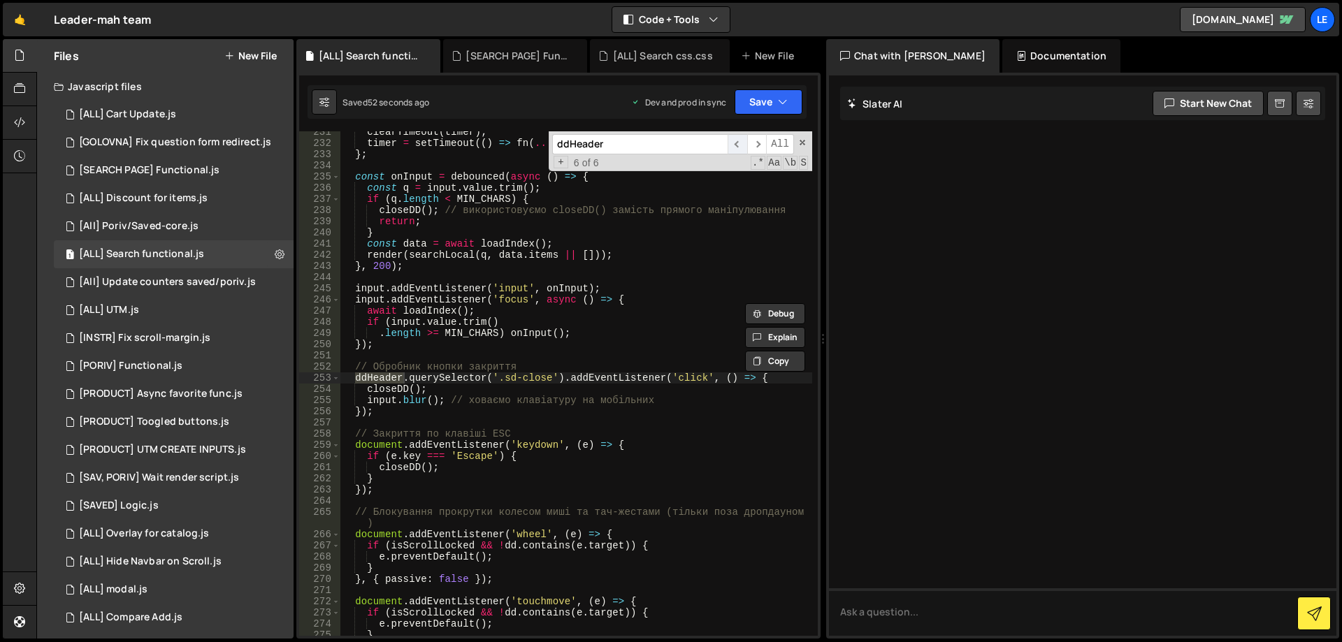
click at [739, 143] on span "​" at bounding box center [738, 144] width 20 height 20
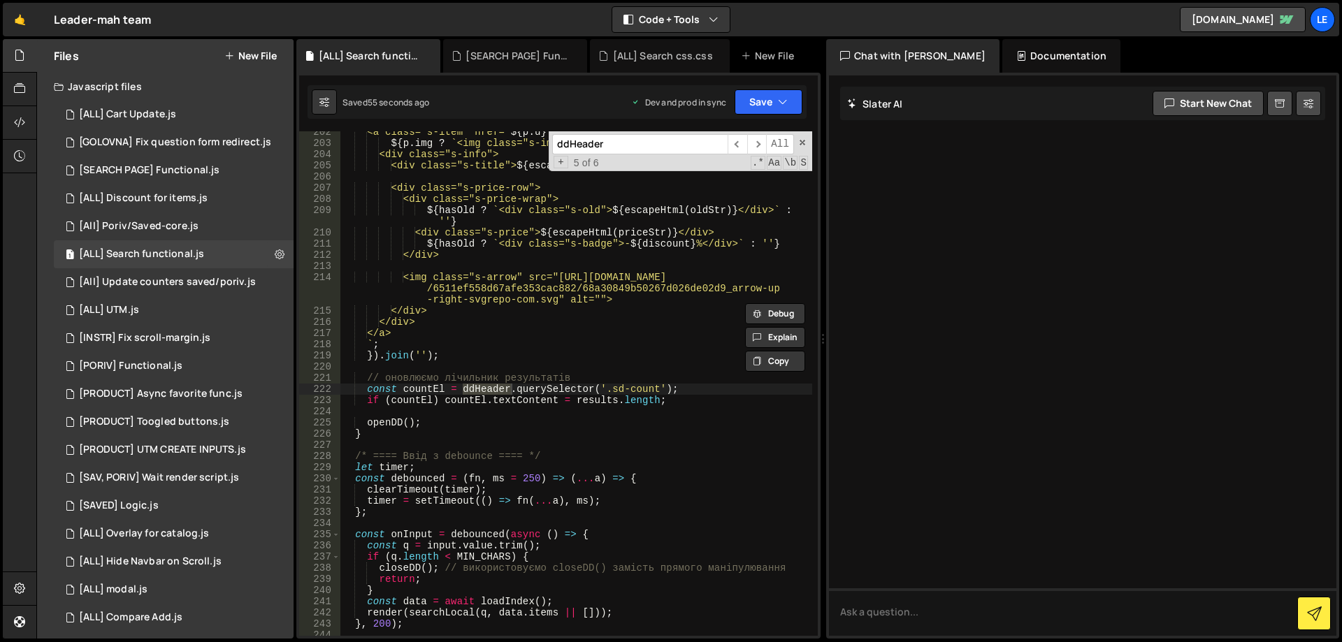
click at [430, 368] on div "<a class="s-item" href=" ${ p . u } "> ${ p . img ? ` <img class="s-img" src=" …" at bounding box center [576, 389] width 472 height 527
paste textarea "ddHeader"
type textarea "ddHeader"
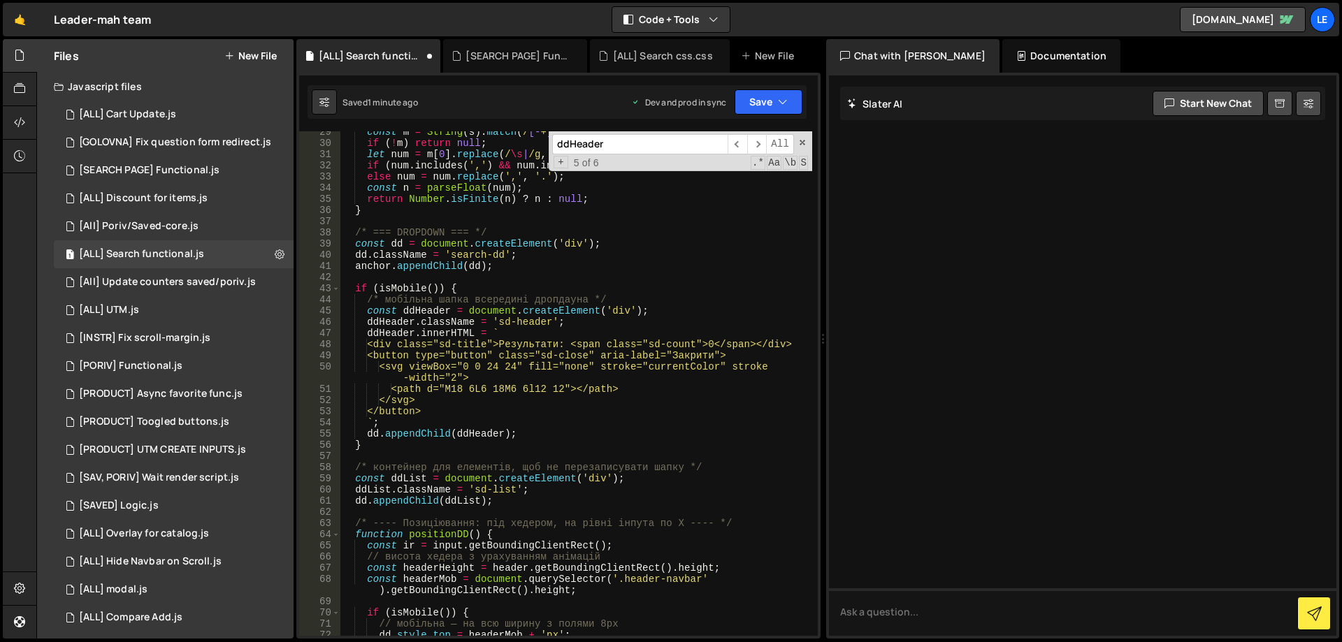
scroll to position [245, 0]
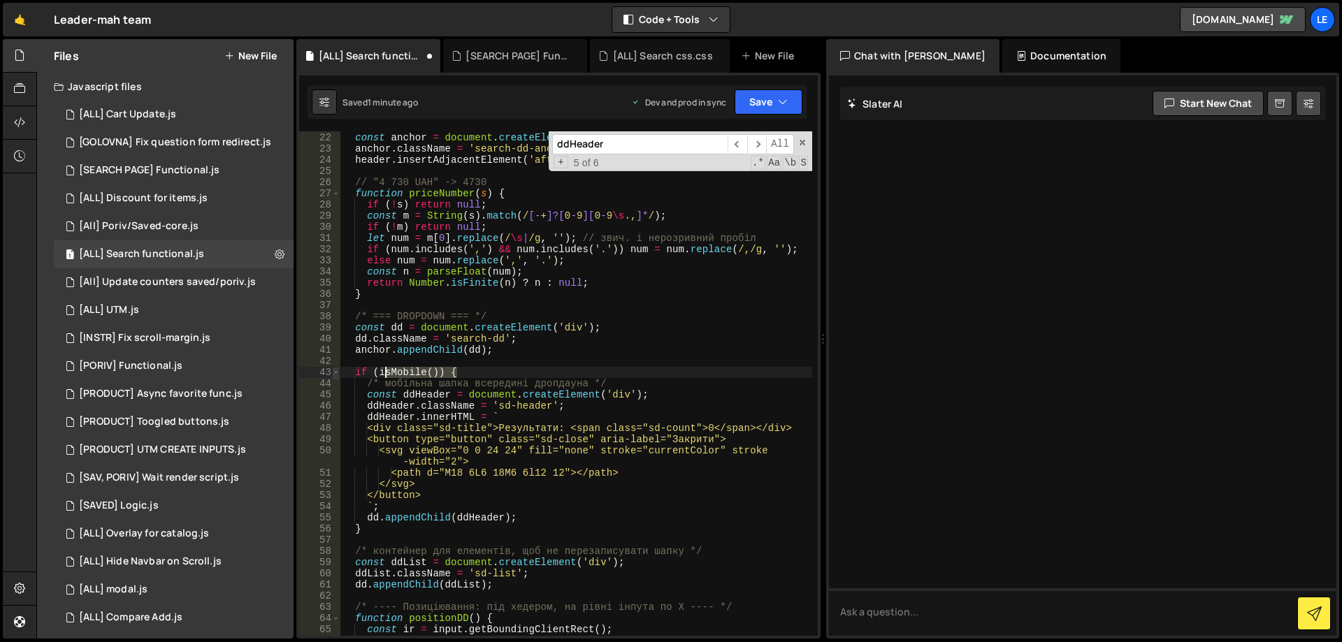
drag, startPoint x: 478, startPoint y: 373, endPoint x: 336, endPoint y: 372, distance: 141.9
click at [336, 372] on div "21 22 23 24 25 26 27 28 29 30 31 32 33 34 35 36 37 38 39 40 41 42 43 44 45 46 4…" at bounding box center [558, 383] width 519 height 505
type textarea "if ([DEMOGRAPHIC_DATA]()) {"
click at [761, 140] on span "​" at bounding box center [757, 144] width 20 height 20
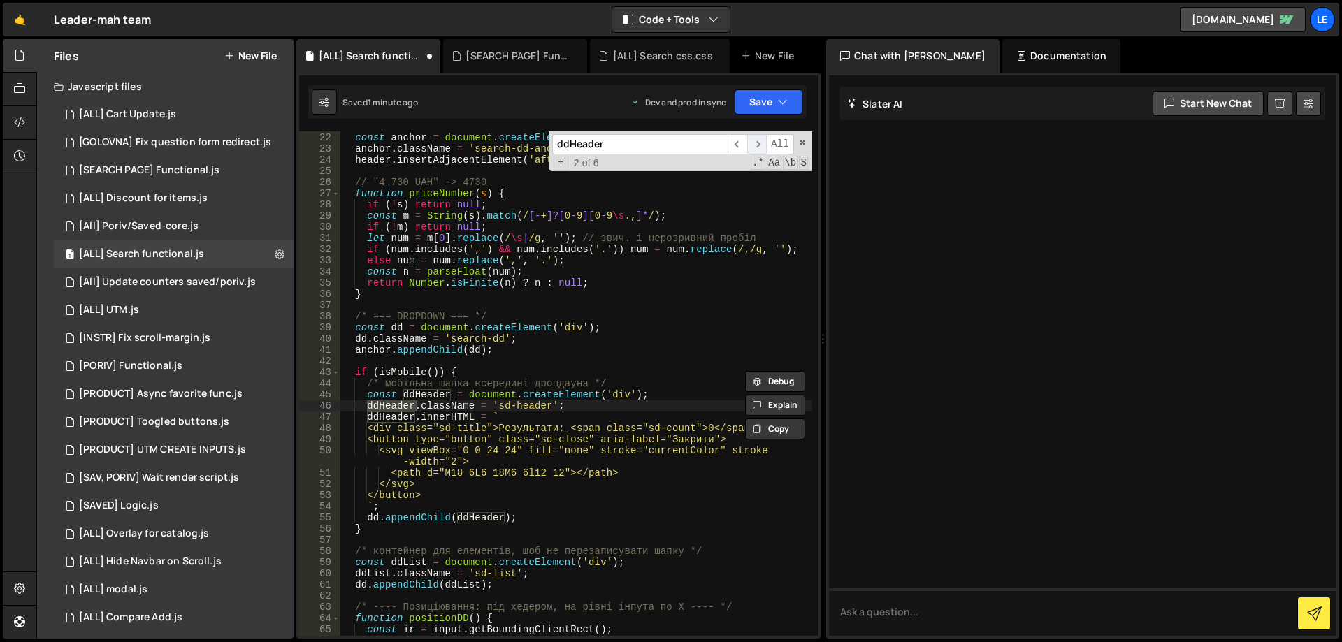
click at [761, 140] on span "​" at bounding box center [757, 144] width 20 height 20
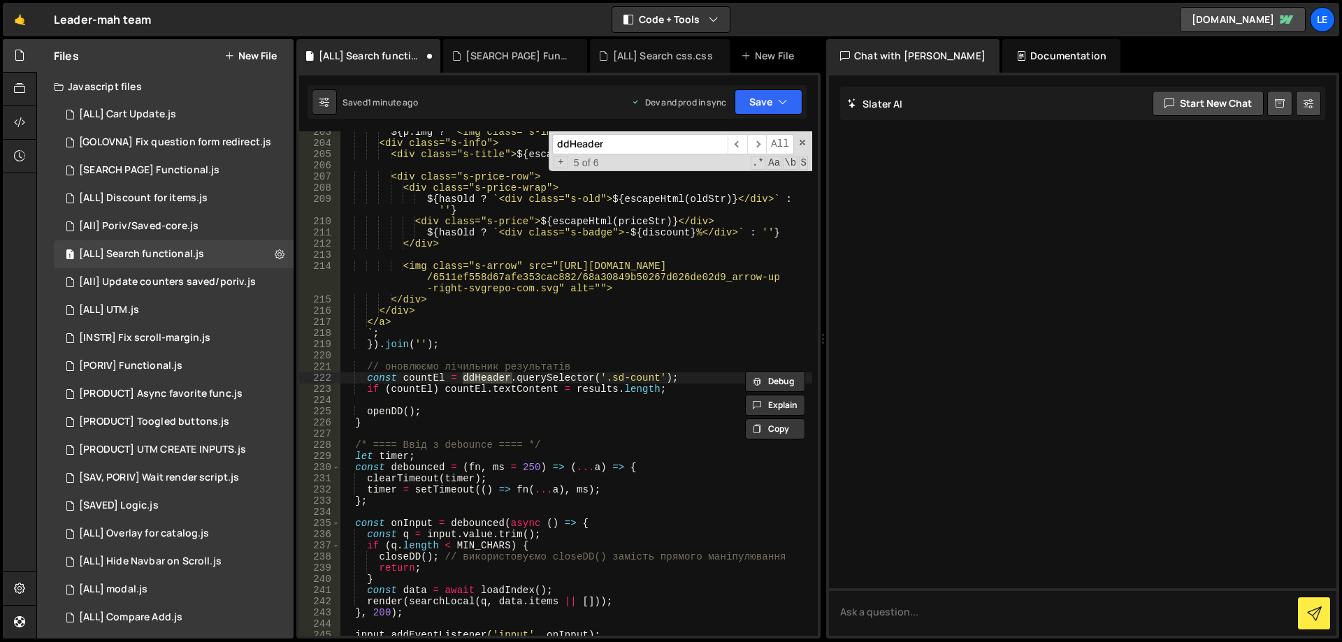
click at [479, 353] on div "${ p . img ? ` <img class="s-img" src=" ${ p . img } " alt=""> ` : '' } <div cl…" at bounding box center [576, 389] width 472 height 527
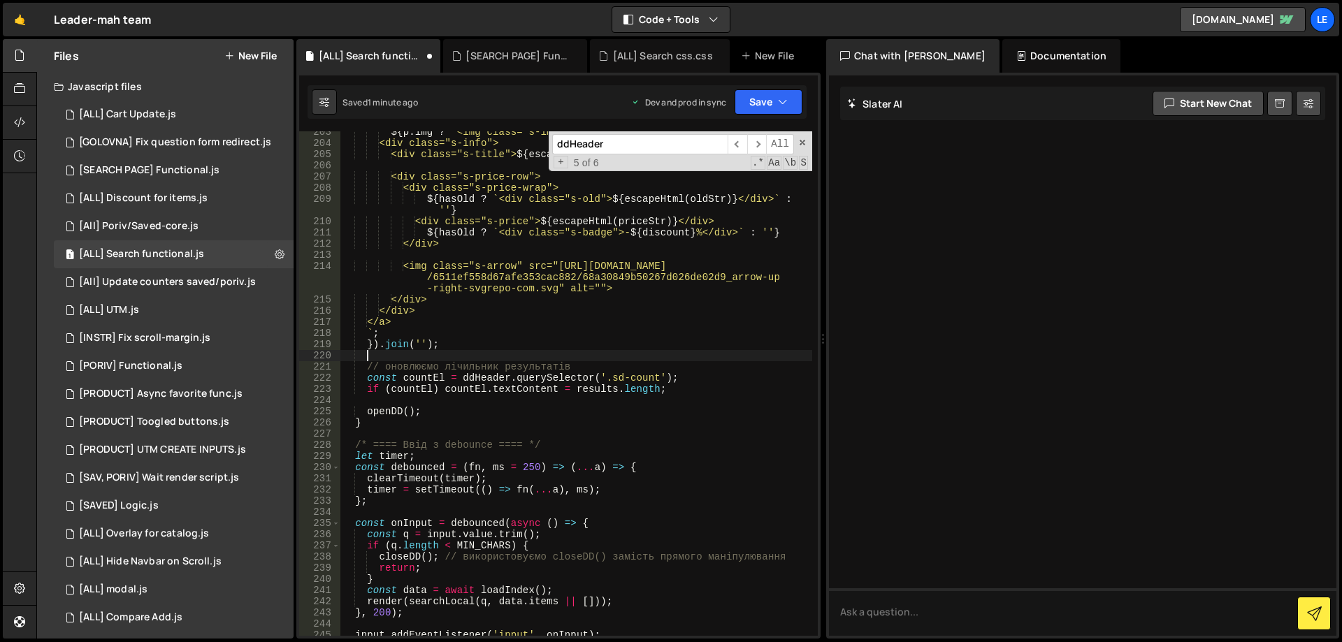
paste textarea "if ([DEMOGRAPHIC_DATA]()) {"
click at [483, 376] on div "${ p . img ? ` <img class="s-img" src=" ${ p . img } " alt=""> ` : '' } <div cl…" at bounding box center [576, 389] width 472 height 527
click at [687, 388] on div "${ p . img ? ` <img class="s-img" src=" ${ p . img } " alt=""> ` : '' } <div cl…" at bounding box center [576, 389] width 472 height 527
type textarea "if (countEl) countEl.textContent = results.length;"
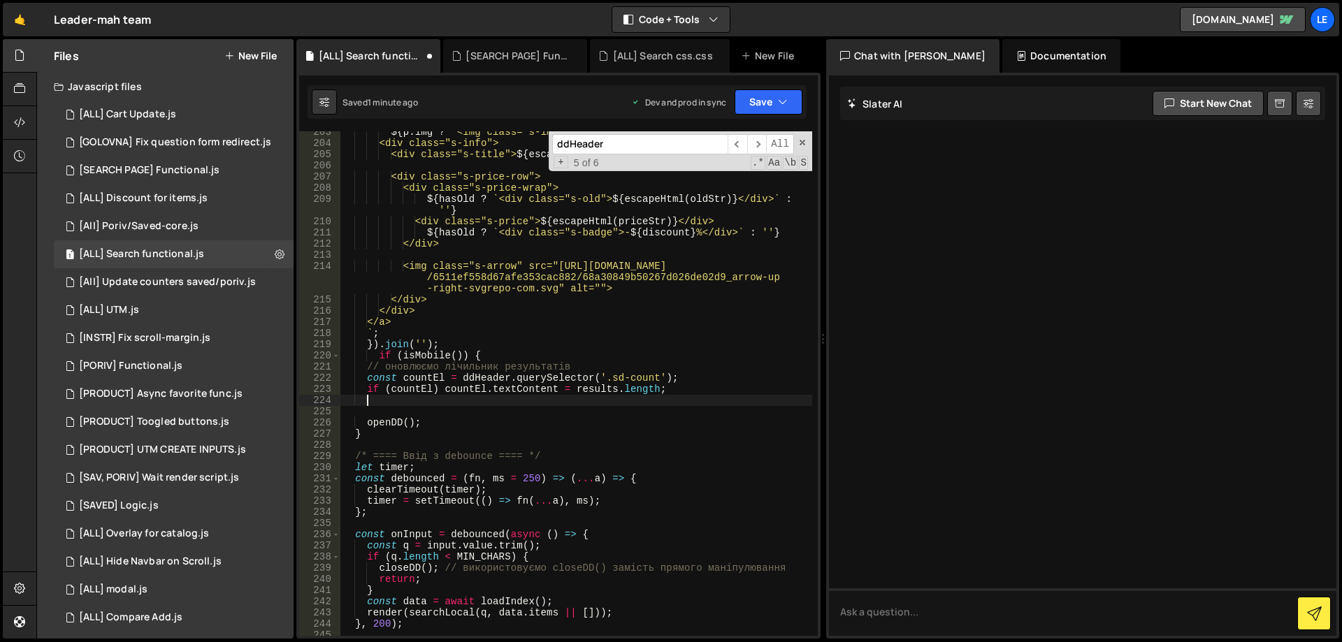
type textarea "Ї"
click at [704, 379] on div "${ p . img ? ` <img class="s-img" src=" ${ p . img } " alt=""> ` : '' } <div cl…" at bounding box center [576, 389] width 472 height 527
click at [757, 140] on span "​" at bounding box center [757, 144] width 20 height 20
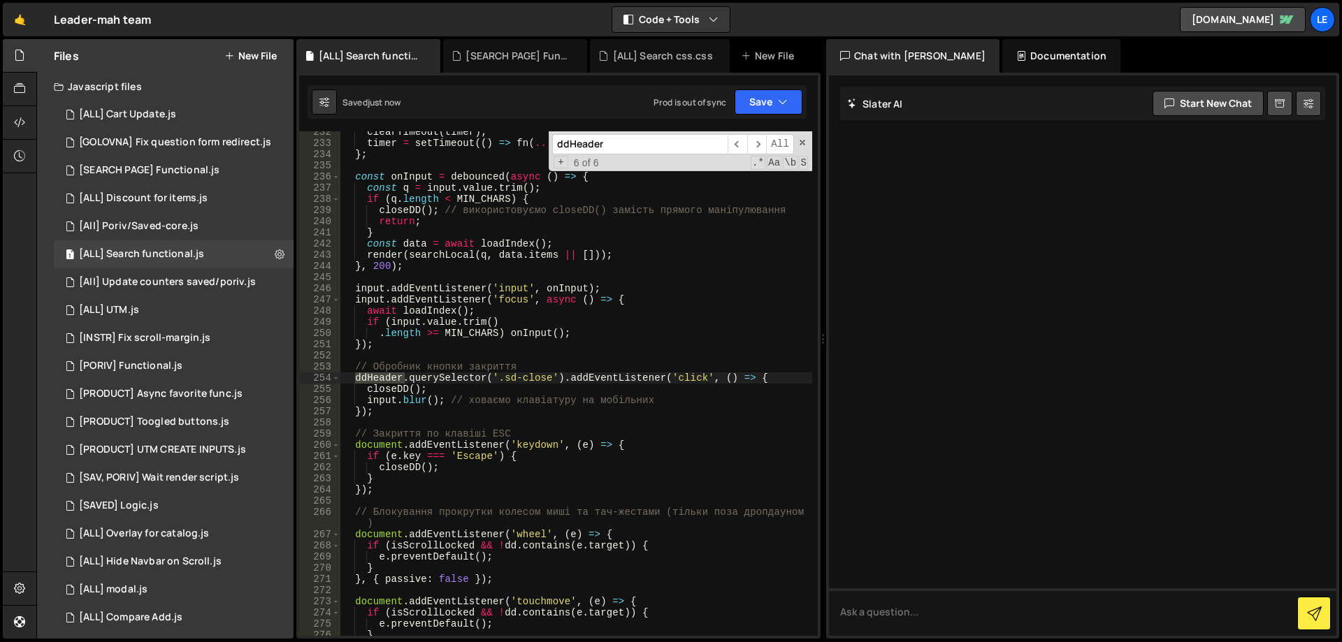
type textarea "});"
click at [393, 410] on div "clearTimeout ( timer ) ; timer = setTimeout (( ) => fn ( ... a ) , ms ) ; } ; c…" at bounding box center [576, 389] width 472 height 527
click at [545, 357] on div "clearTimeout ( timer ) ; timer = setTimeout (( ) => fn ( ... a ) , ms ) ; } ; c…" at bounding box center [576, 389] width 472 height 527
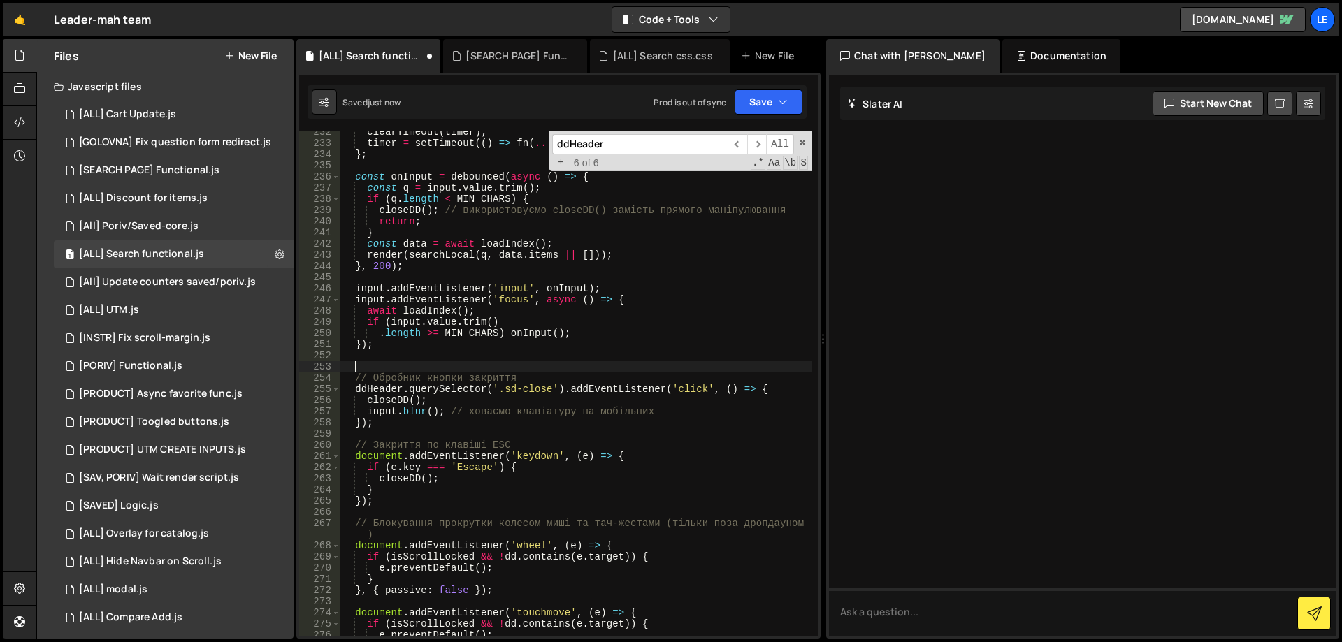
paste textarea "if ([DEMOGRAPHIC_DATA]()) {"
click at [423, 425] on div "clearTimeout ( timer ) ; timer = setTimeout (( ) => fn ( ... a ) , ms ) ; } ; c…" at bounding box center [576, 389] width 472 height 527
type textarea "});"
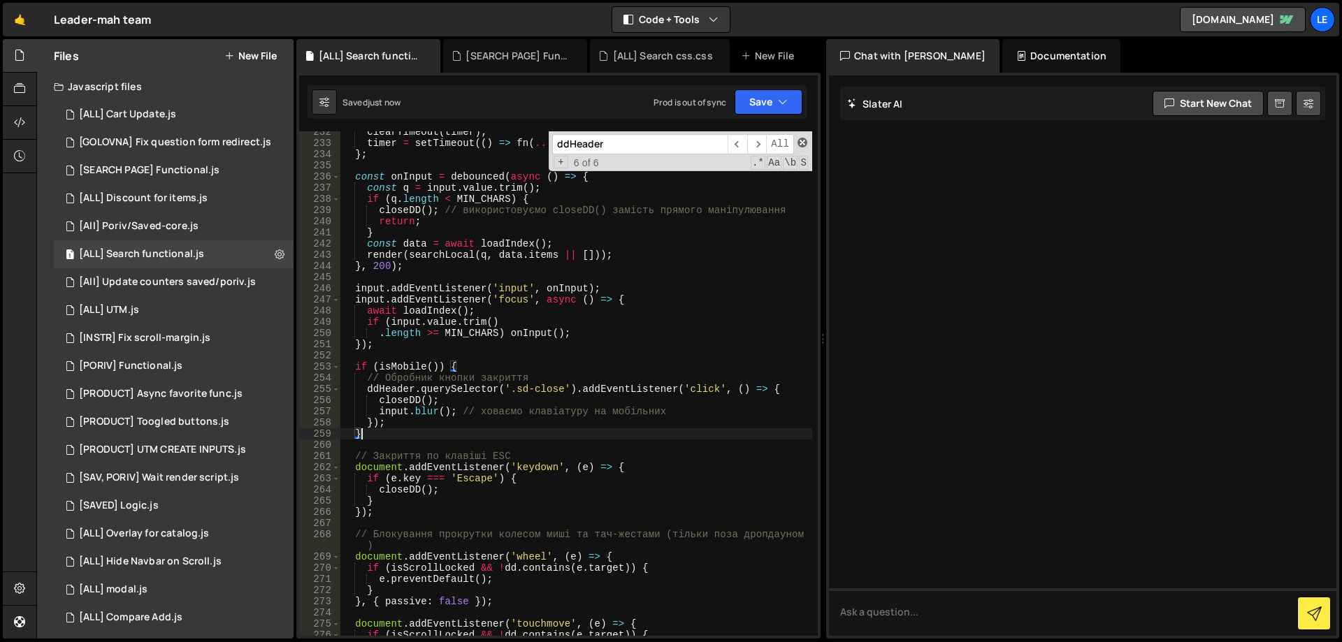
type textarea "}"
click at [802, 140] on span at bounding box center [802, 143] width 10 height 10
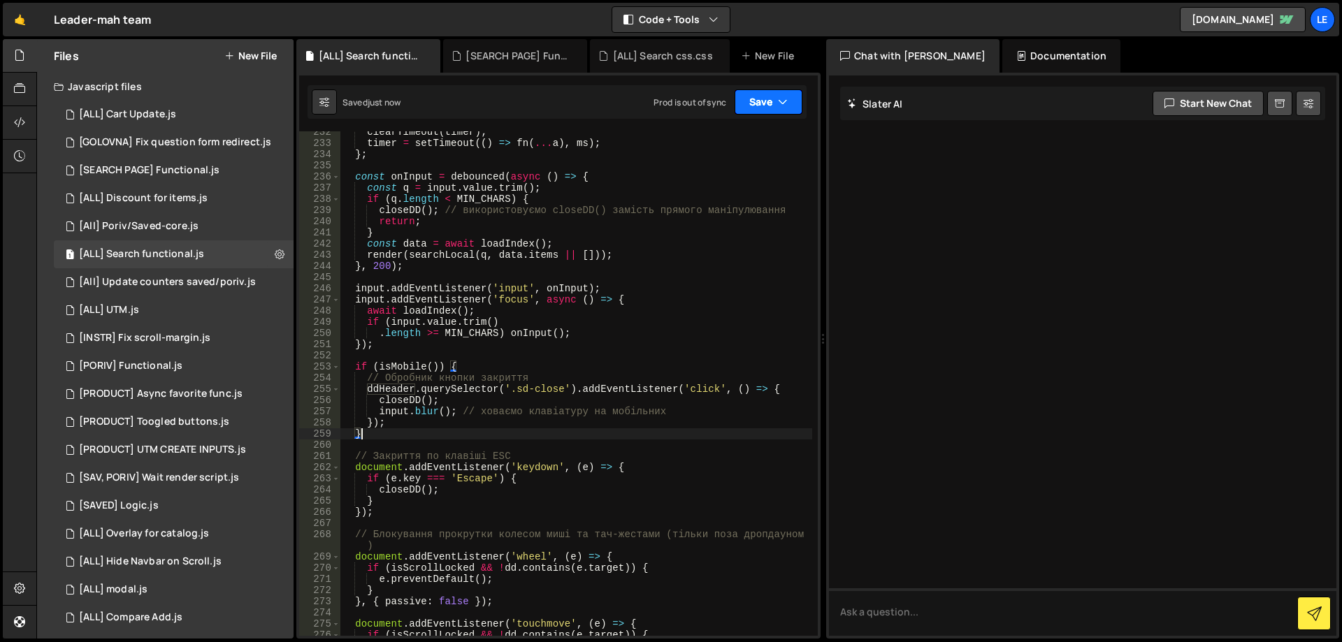
click at [770, 97] on button "Save" at bounding box center [768, 101] width 68 height 25
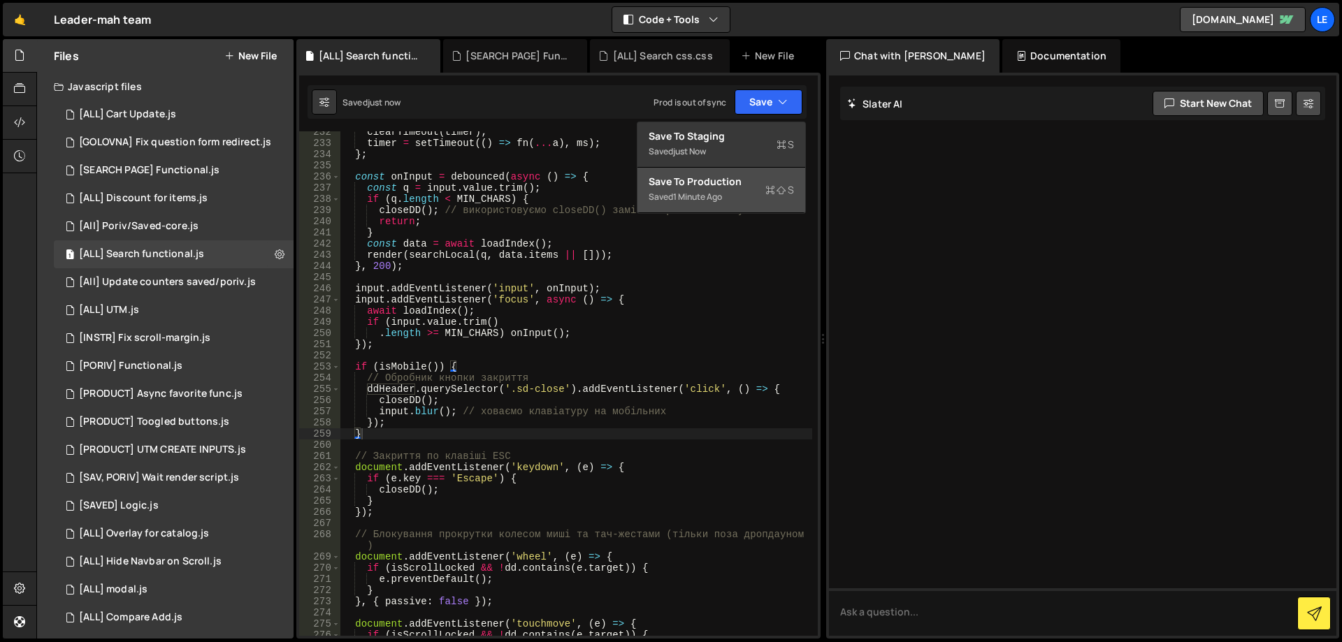
click at [721, 193] on div "1 minute ago" at bounding box center [697, 197] width 49 height 12
